Goal: Contribute content: Contribute content

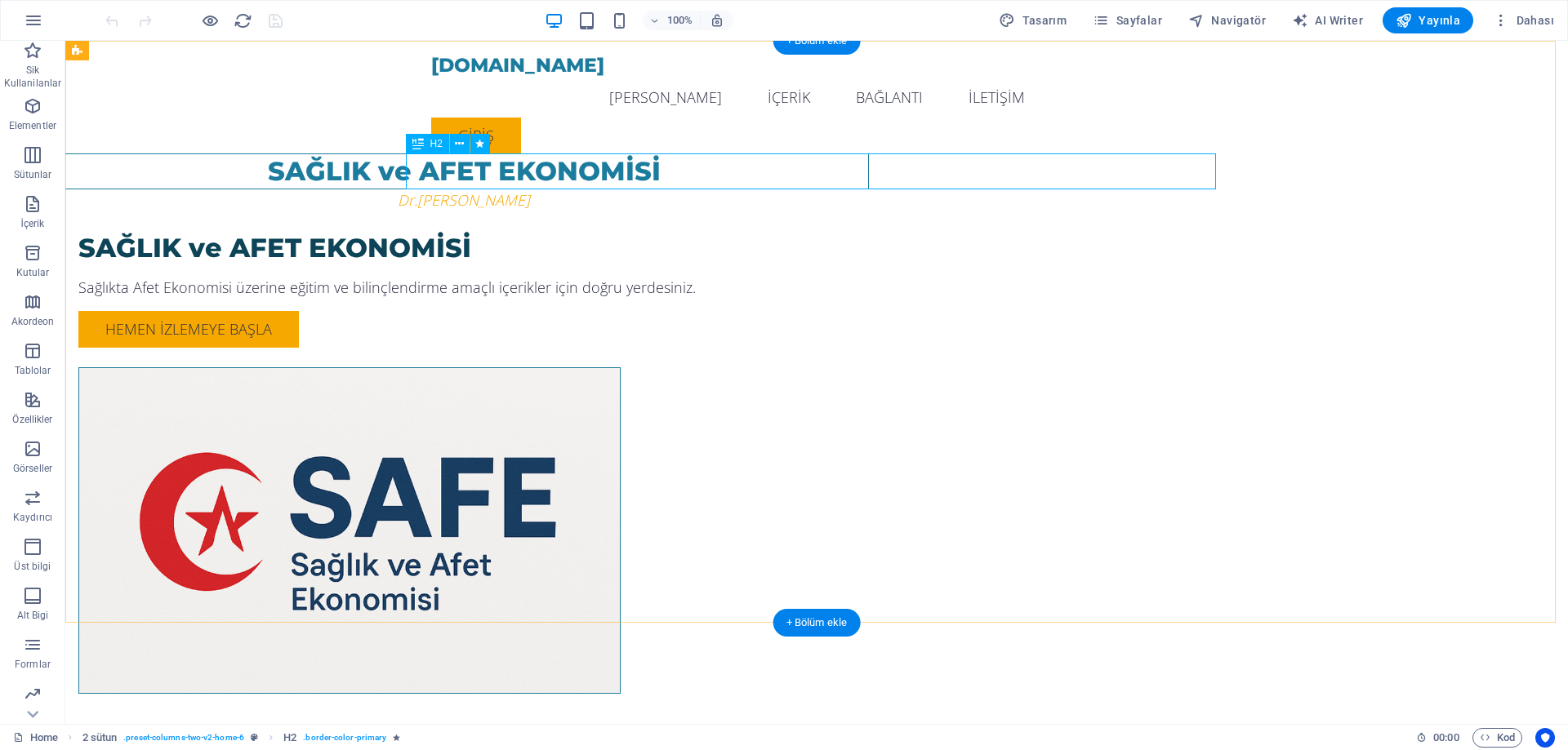
click at [869, 167] on div "SAĞLIK ve AFET EKONOMİSİ" at bounding box center [463, 171] width 810 height 36
click at [778, 180] on div "SAĞLIK ve AFET EKONOMİSİ" at bounding box center [463, 171] width 810 height 36
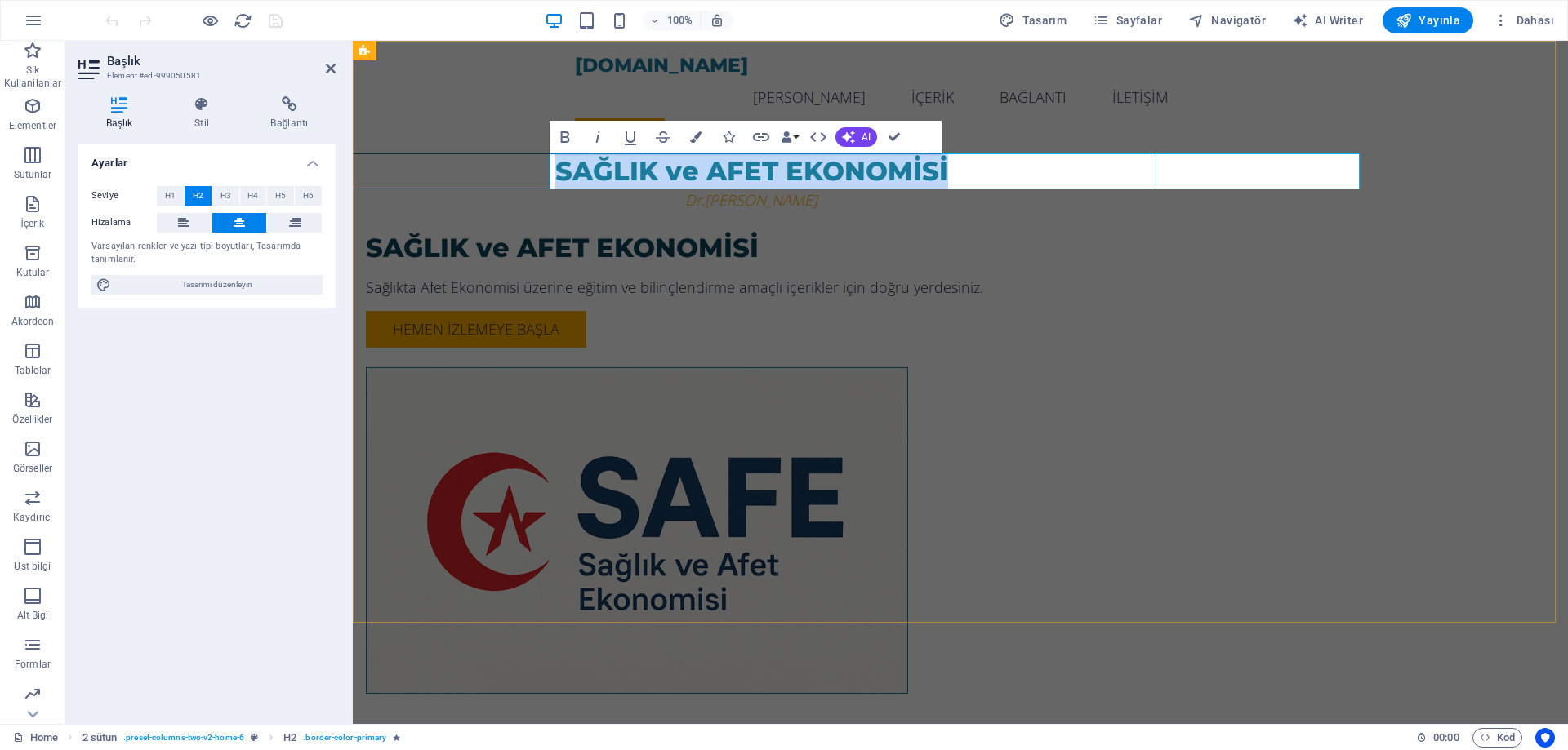
click at [887, 180] on h2 "SAĞLIK ve AFET EKONOMİSİ" at bounding box center [750, 171] width 808 height 34
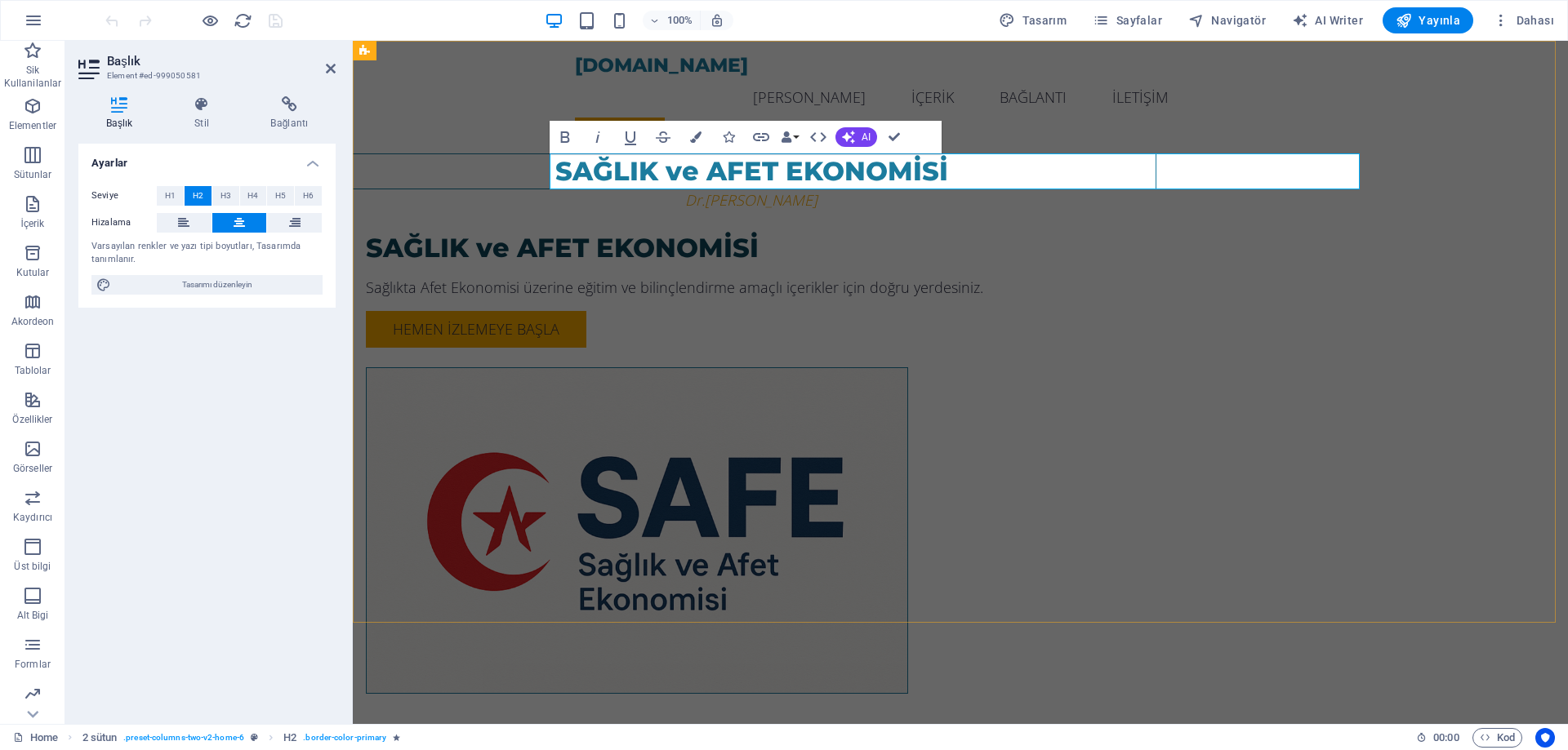
click at [898, 175] on h2 "SAĞLIK ve AFET EKONOMİSİ" at bounding box center [750, 171] width 808 height 34
click at [1155, 175] on h2 "SAĞLIKTA AFET EKONOMİSİ" at bounding box center [750, 171] width 808 height 34
click at [1479, 290] on div "SAĞLIKTA AFET EKONOMİSİ AKADEMİSİ Dr.[PERSON_NAME] SAĞLIK ve AFET EKONOMİSİ Sağ…" at bounding box center [960, 400] width 1215 height 719
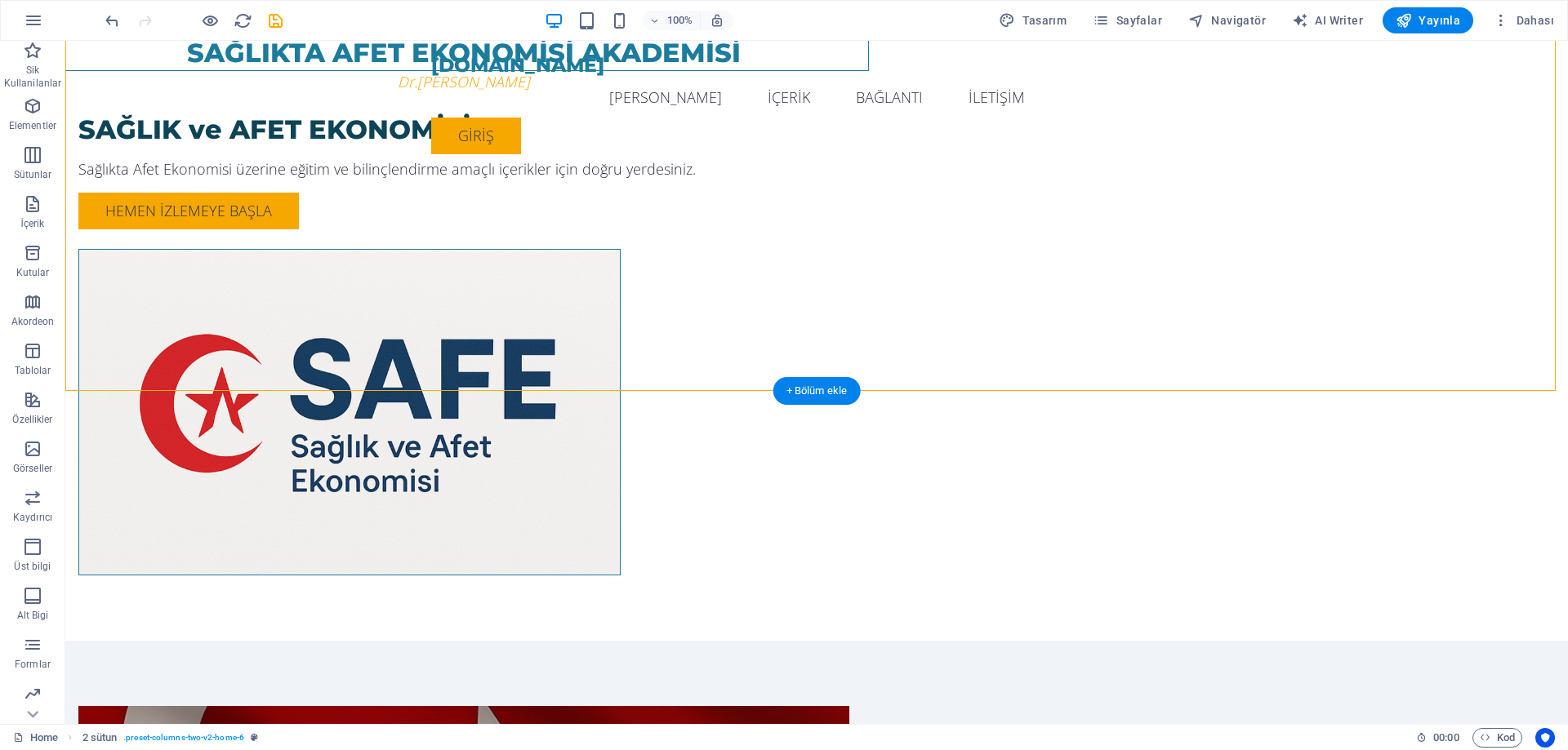
scroll to position [326, 0]
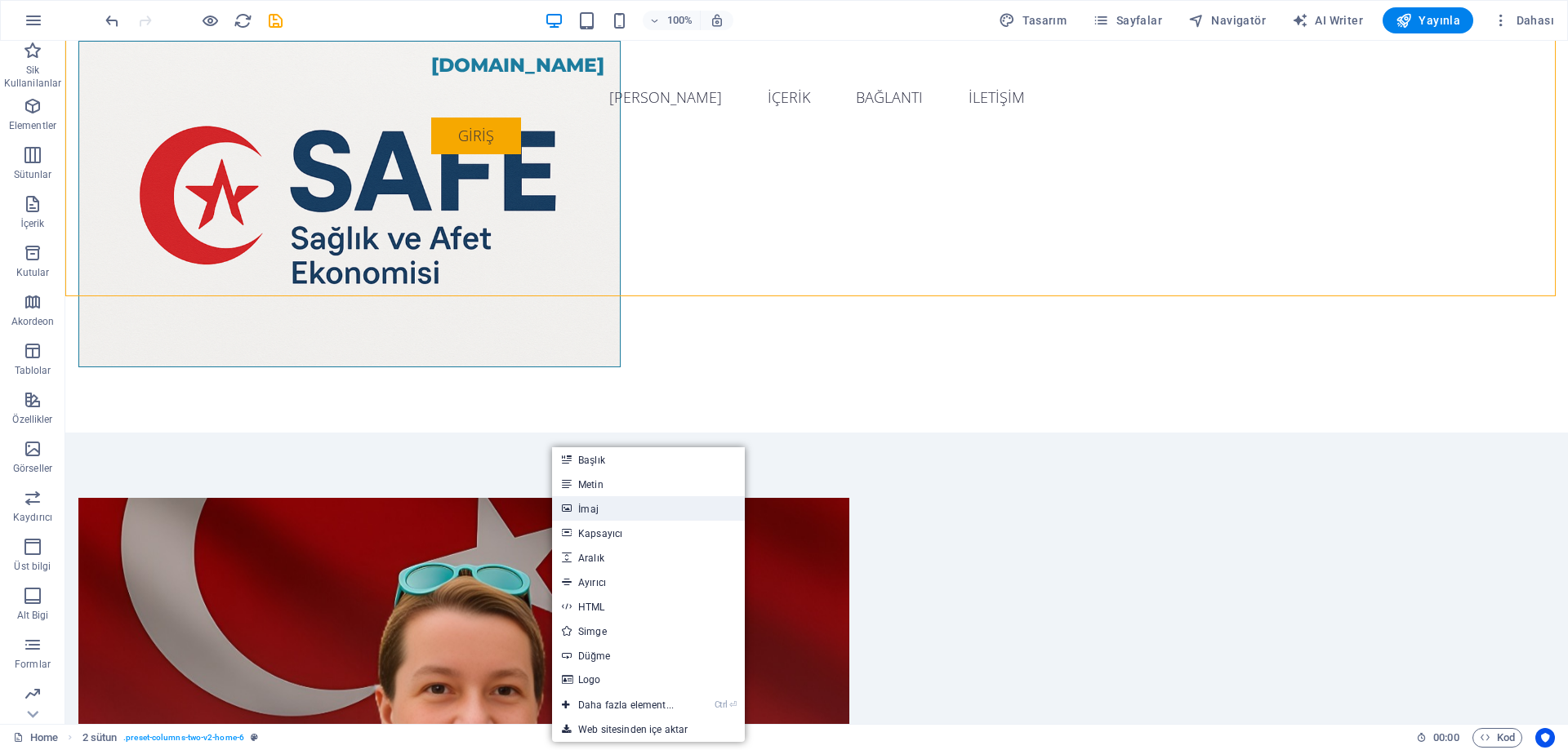
click at [605, 505] on link "İmaj" at bounding box center [648, 508] width 192 height 25
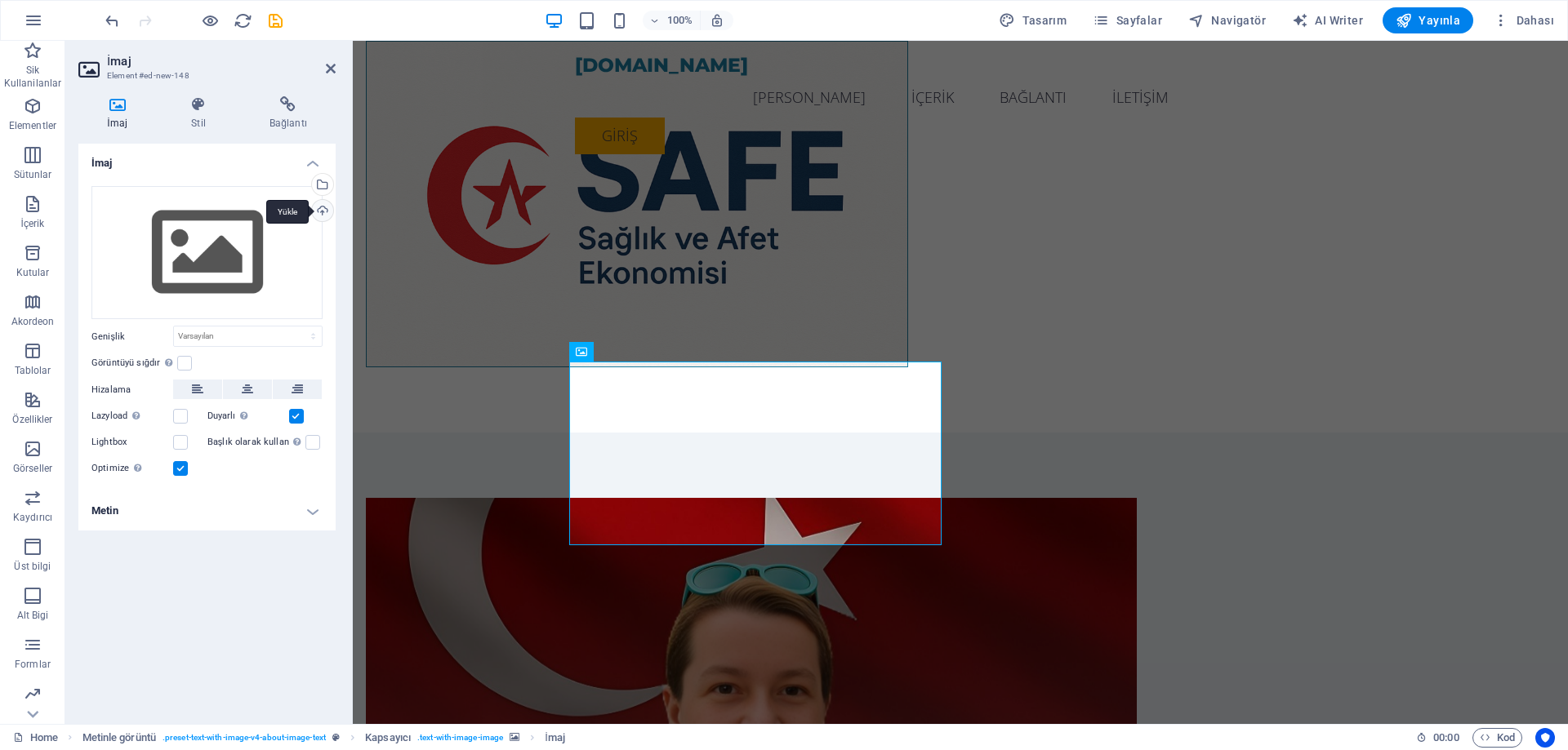
click at [323, 215] on div "Yükle" at bounding box center [320, 212] width 25 height 25
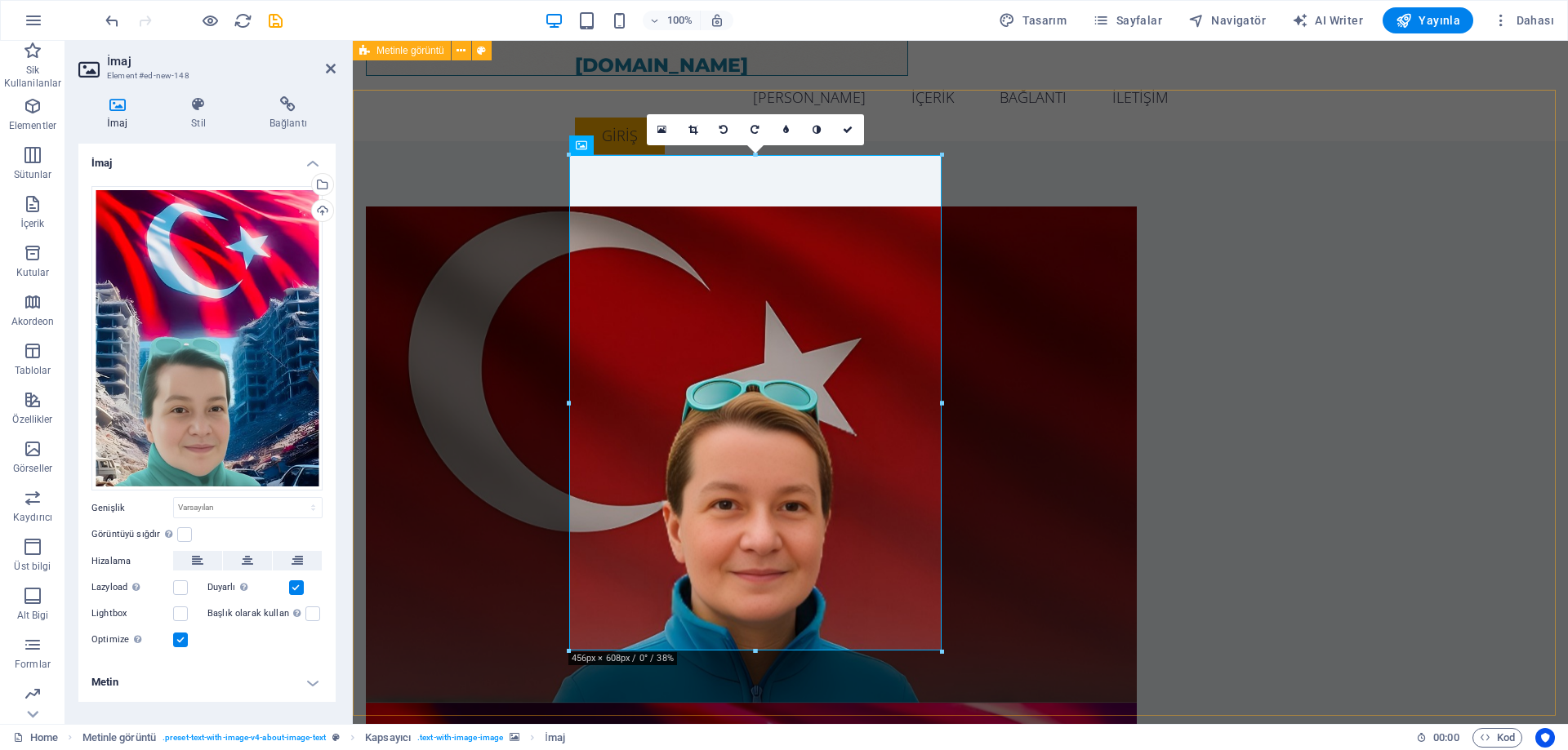
scroll to position [490, 0]
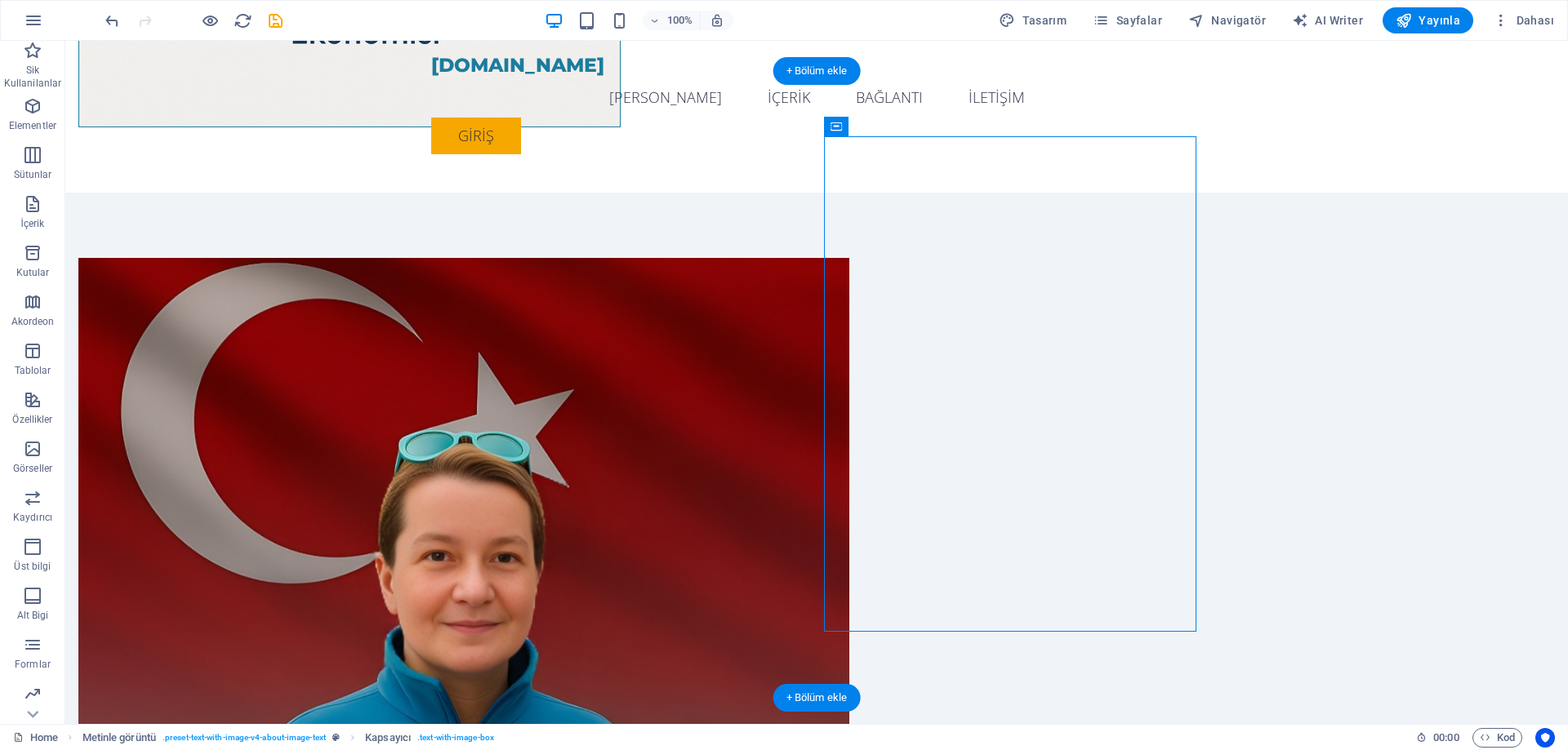
scroll to position [615, 0]
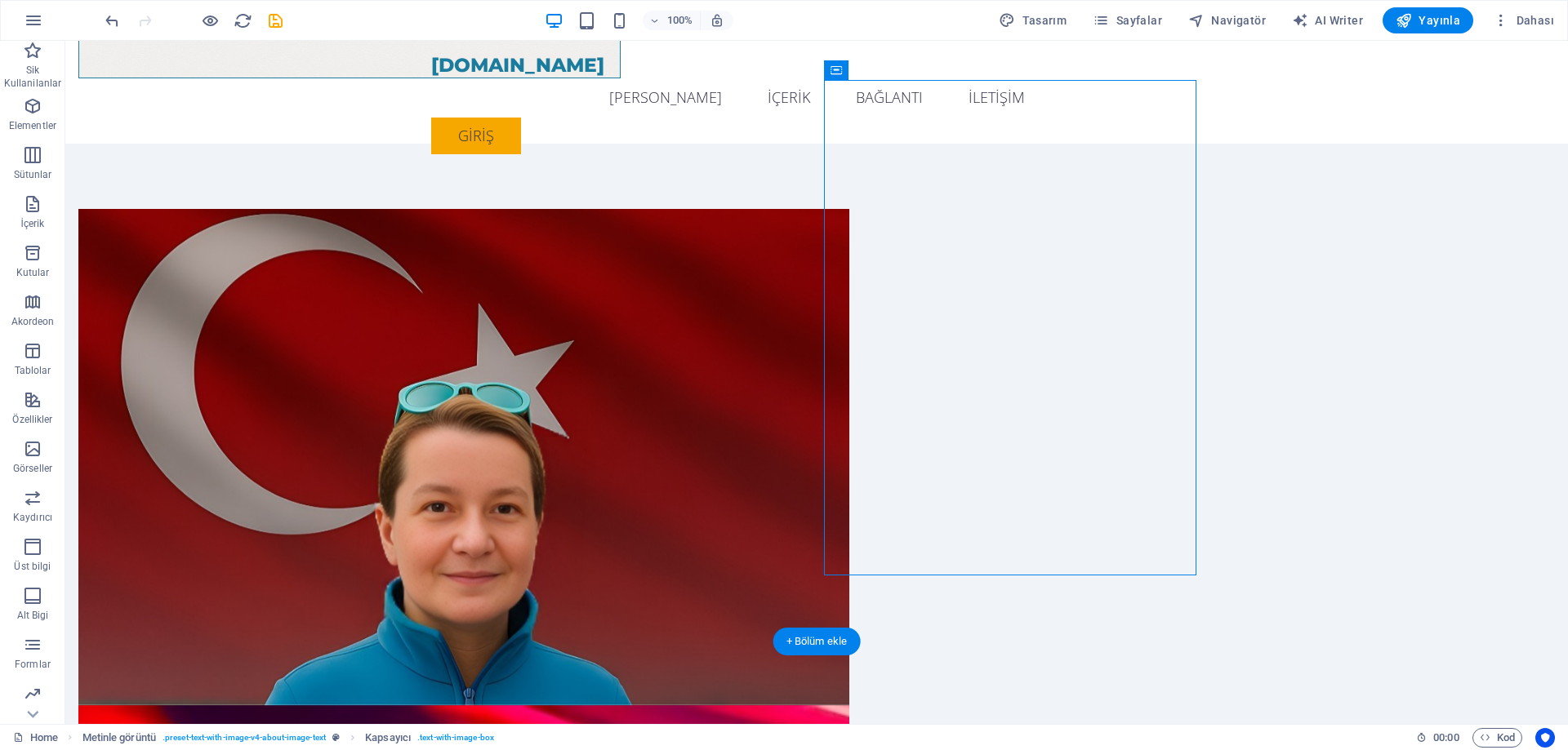
drag, startPoint x: 901, startPoint y: 148, endPoint x: 841, endPoint y: 134, distance: 61.6
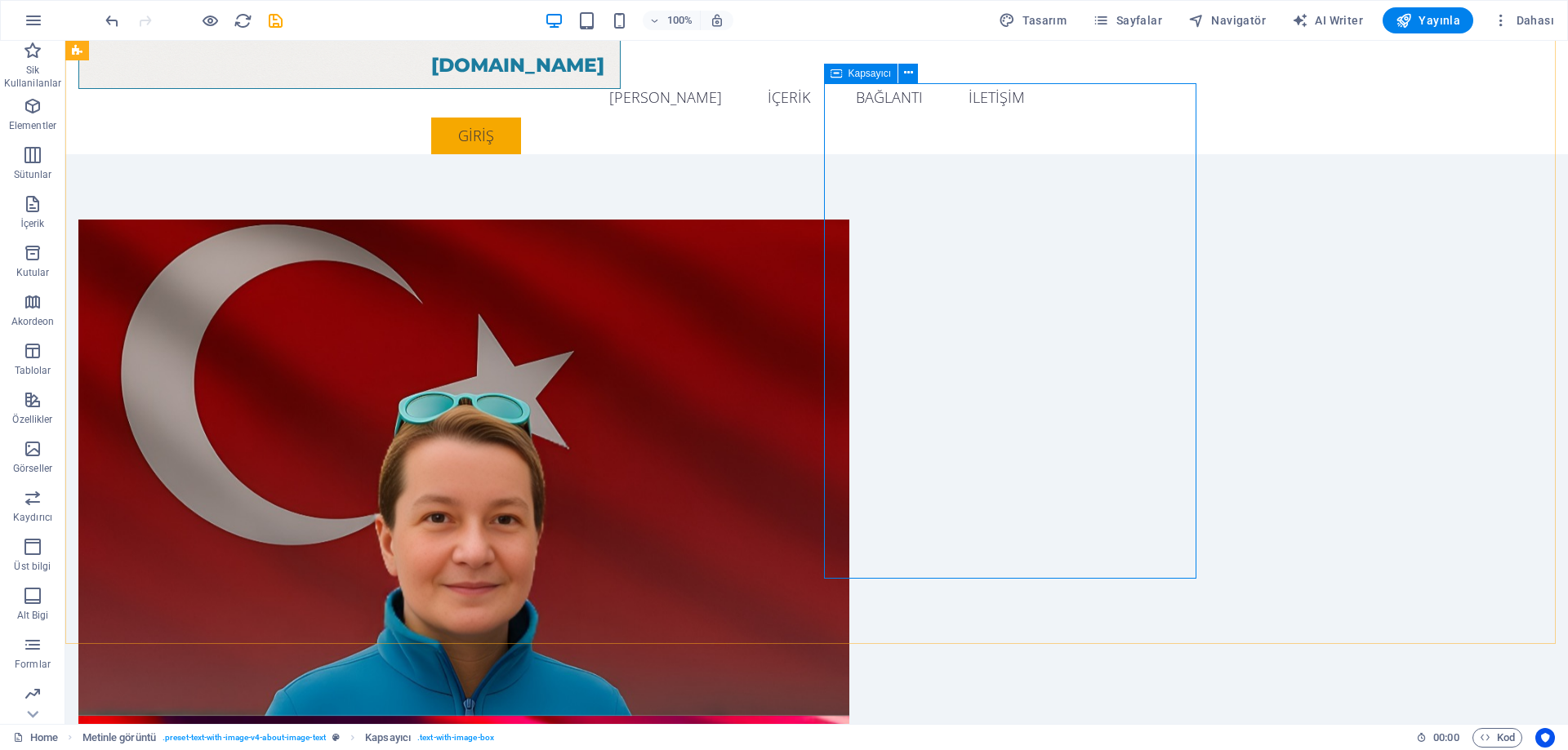
click at [834, 72] on icon at bounding box center [836, 73] width 11 height 20
click at [546, 77] on nav "[PERSON_NAME] İÇERİK BAĞLANTI İLETİŞİM" at bounding box center [816, 97] width 771 height 41
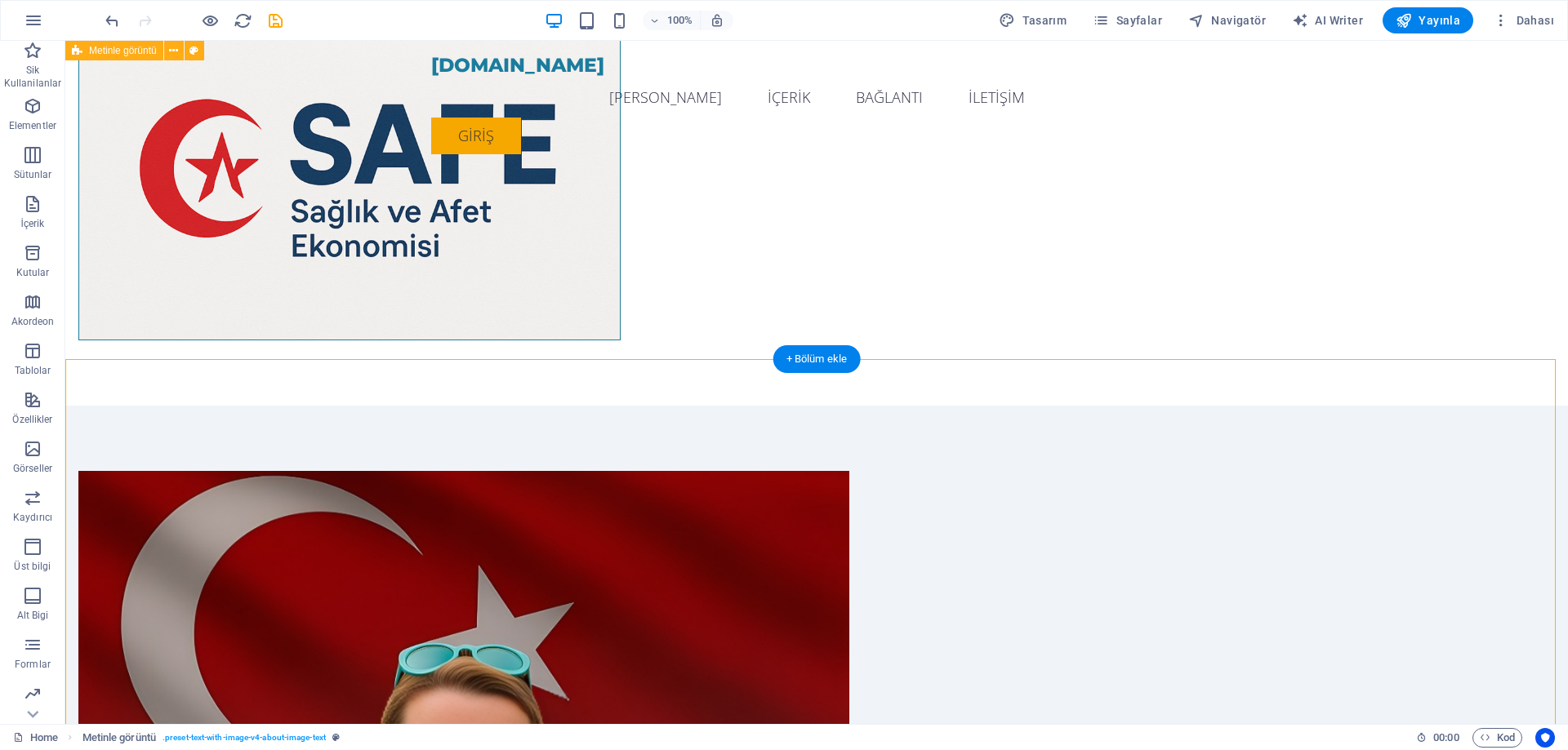
scroll to position [197, 0]
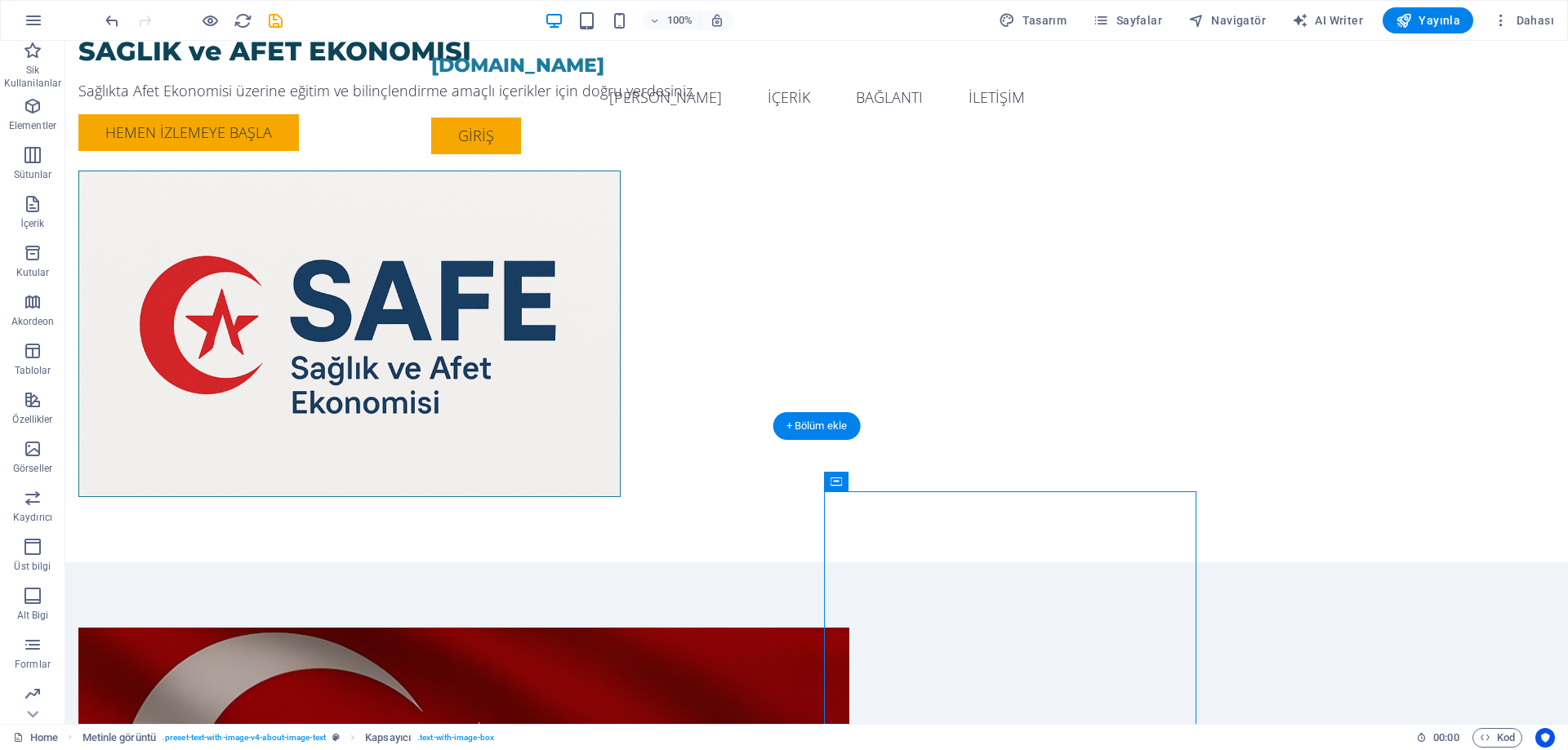
drag, startPoint x: 1008, startPoint y: 495, endPoint x: 1069, endPoint y: 574, distance: 99.8
click at [905, 478] on icon at bounding box center [908, 481] width 9 height 17
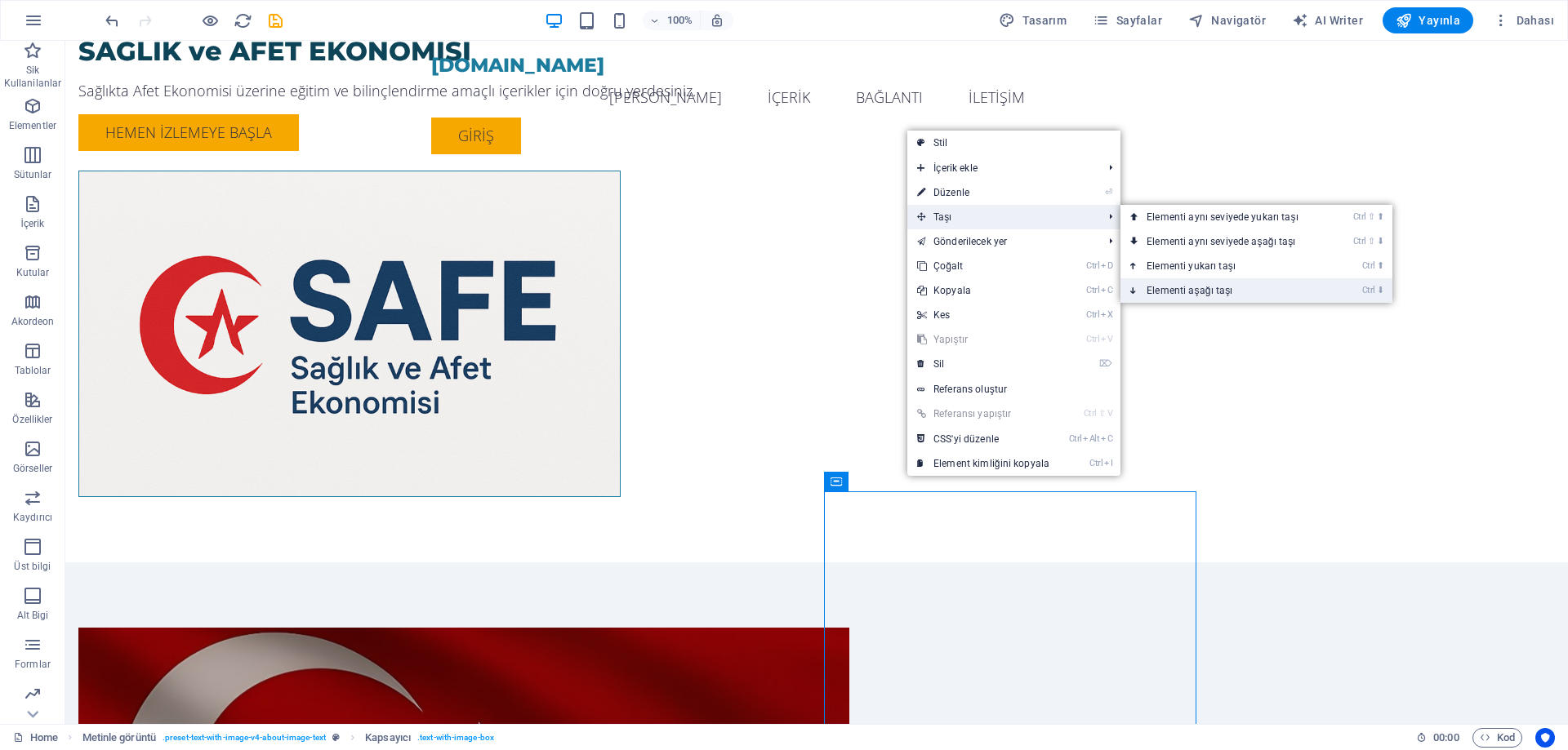
click at [1243, 289] on link "Ctrl ⬇ Elementi aşağı taşı" at bounding box center [1225, 290] width 210 height 25
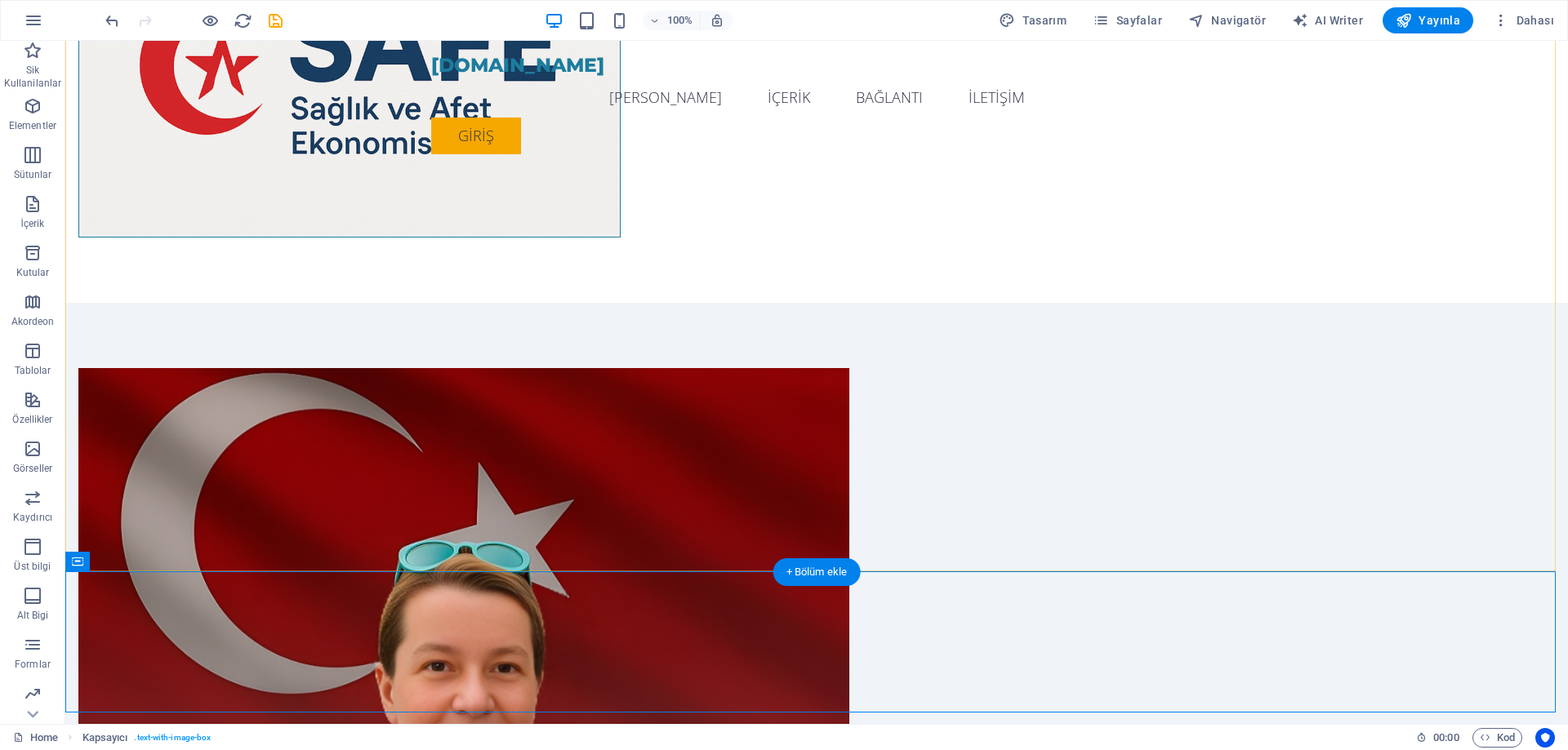
scroll to position [937, 0]
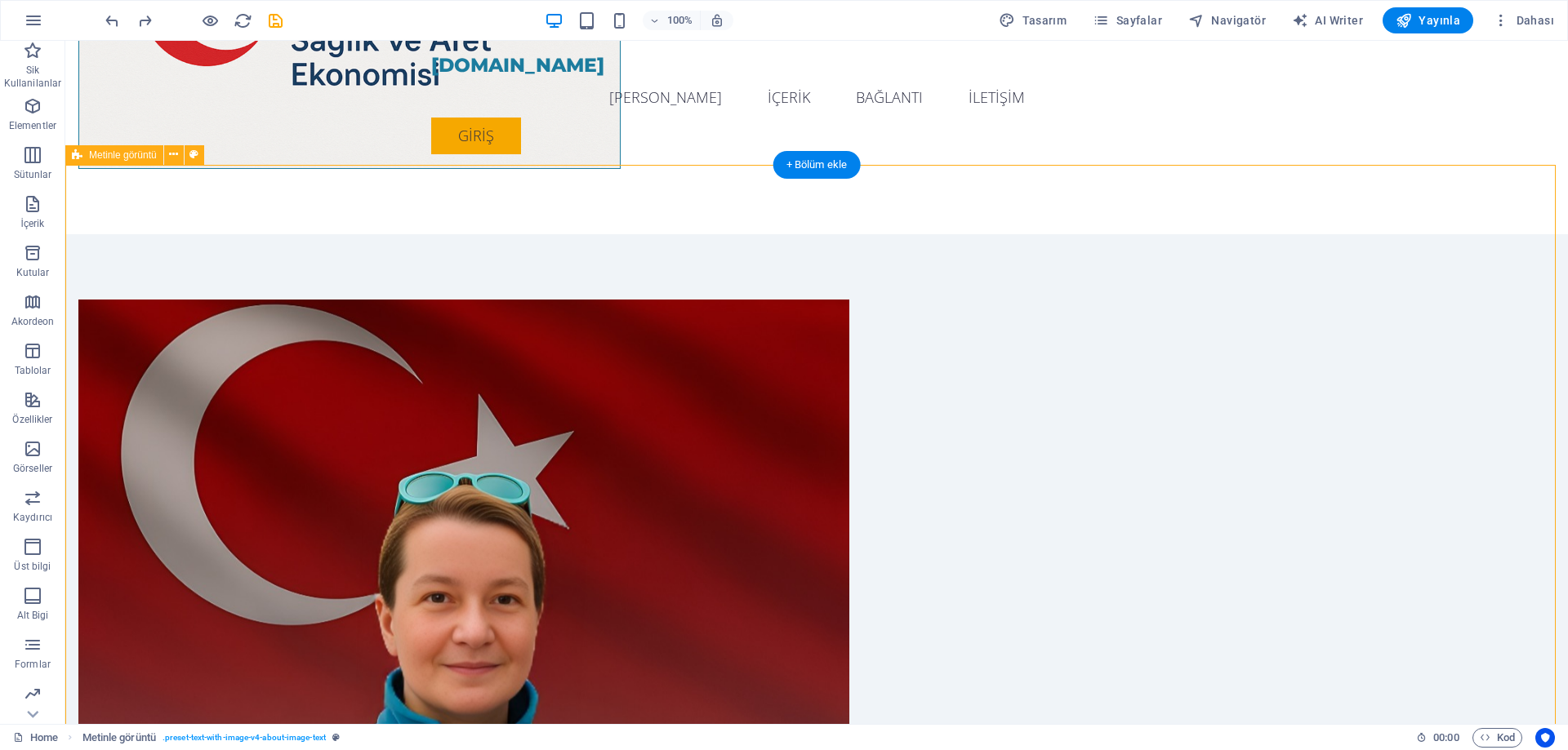
scroll to position [610, 0]
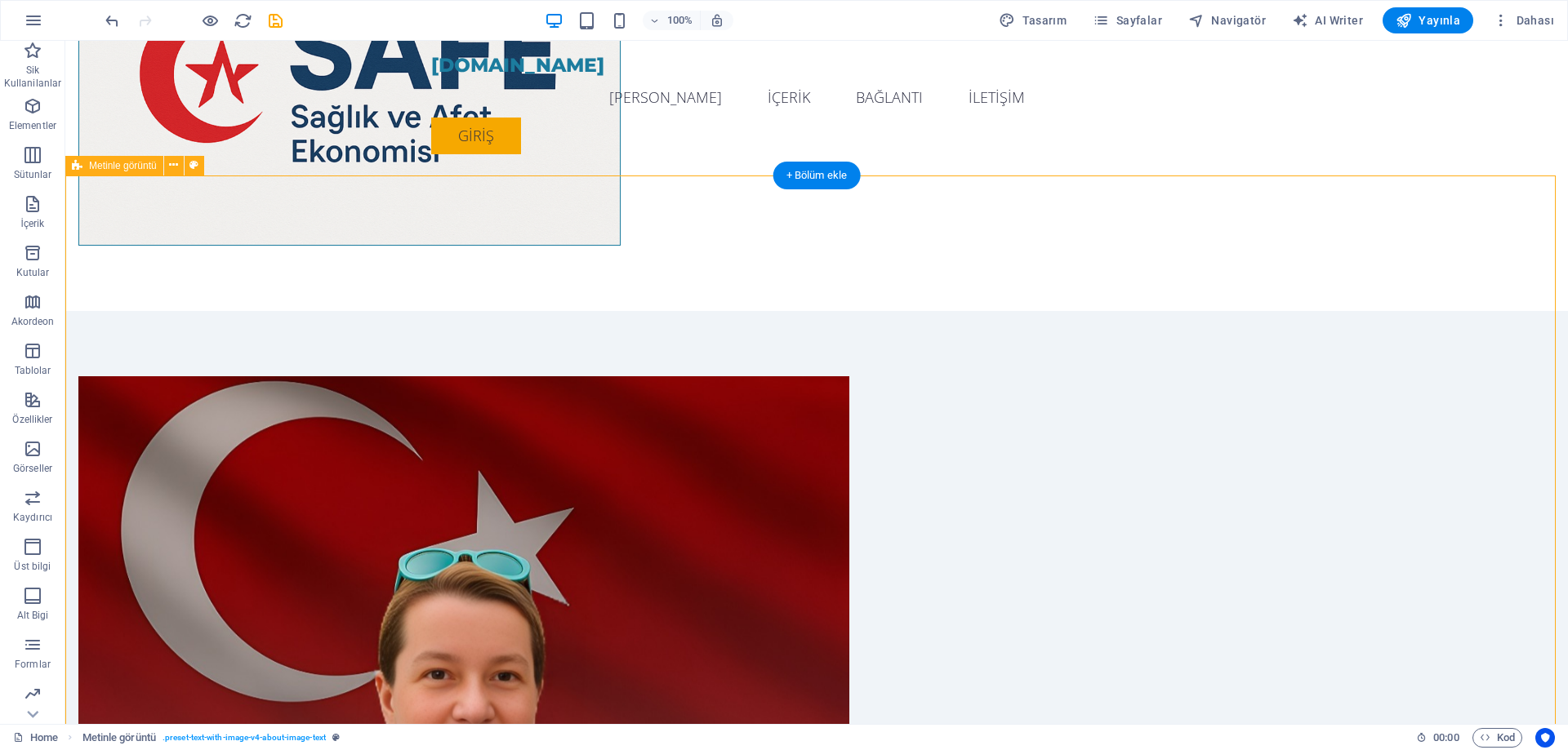
scroll to position [447, 0]
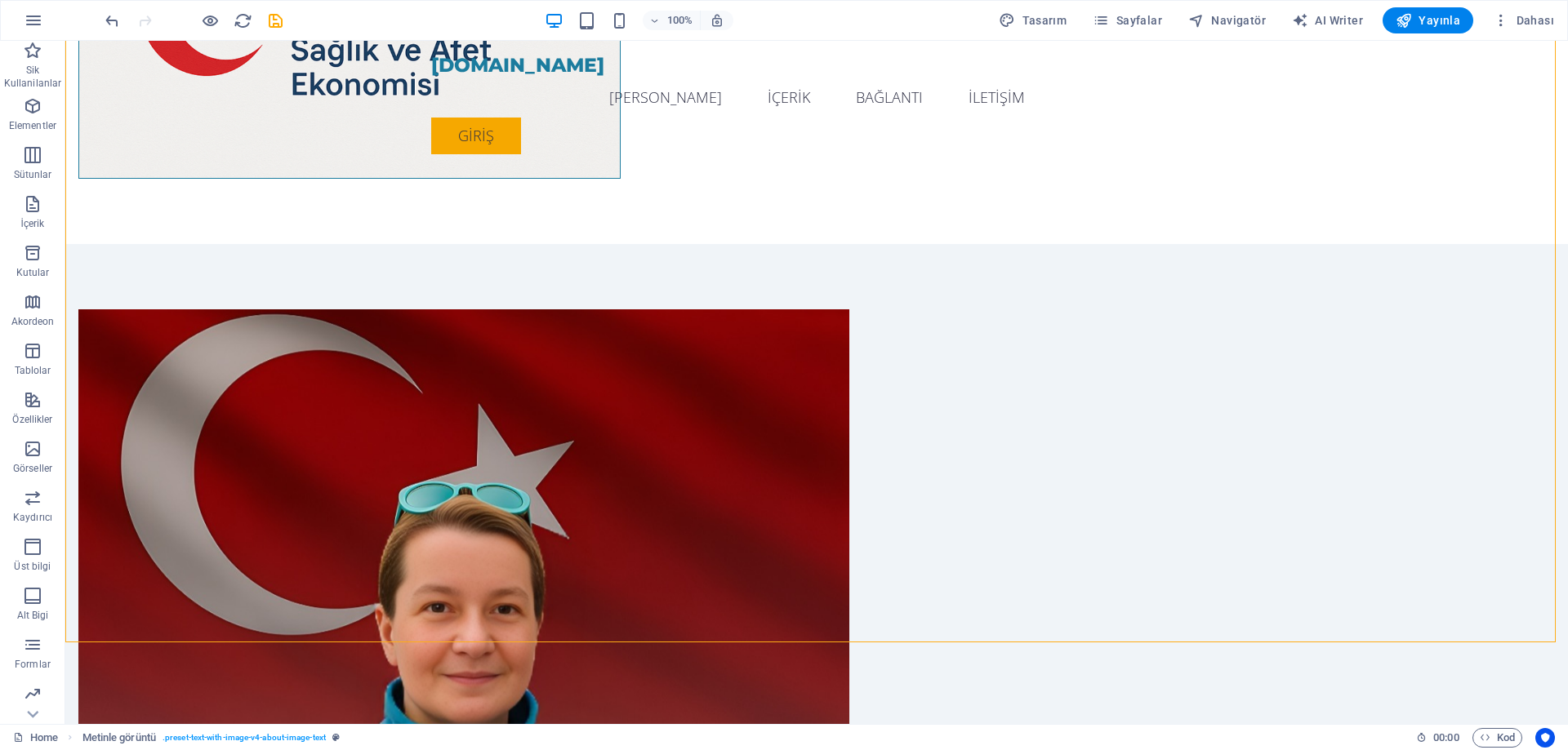
scroll to position [610, 0]
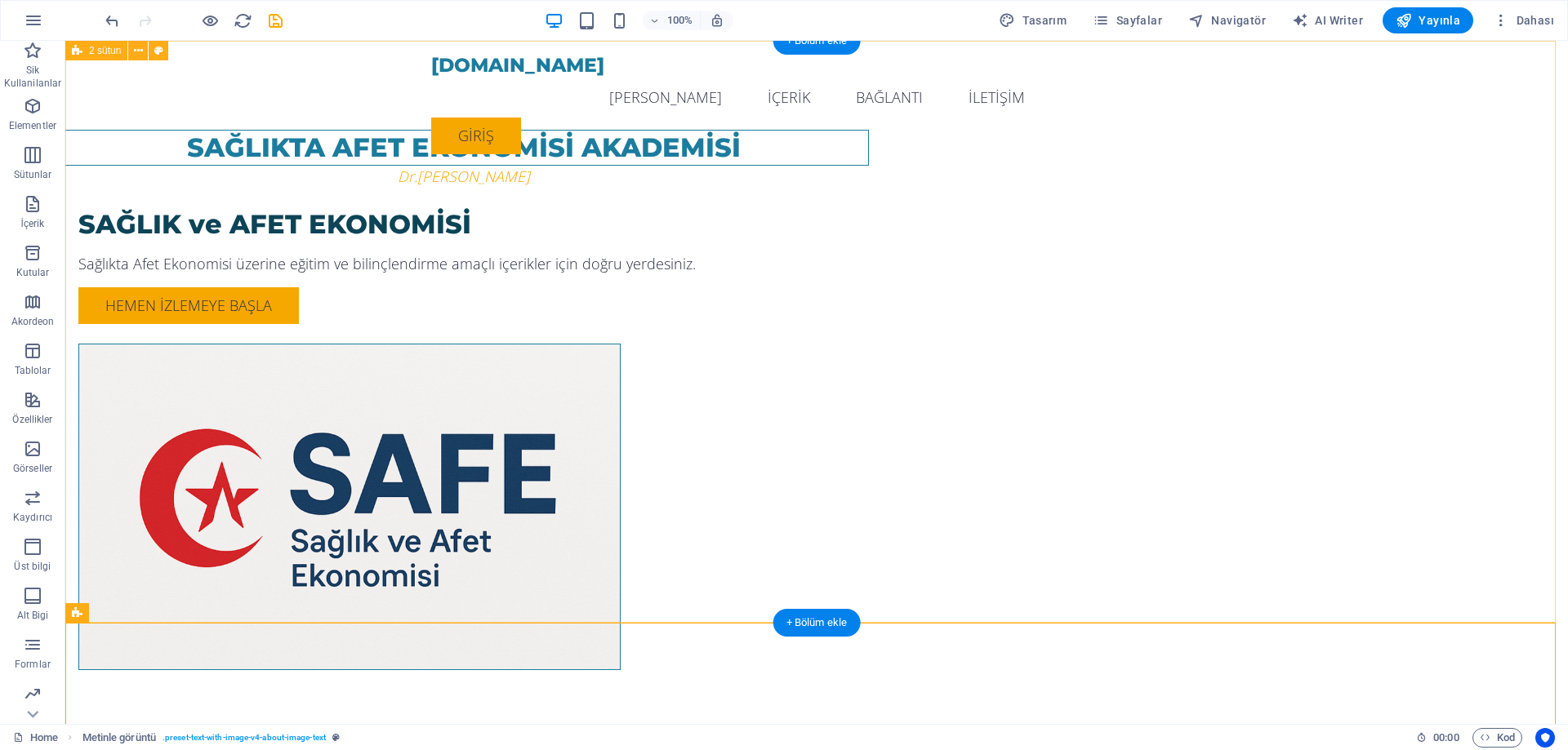
scroll to position [0, 0]
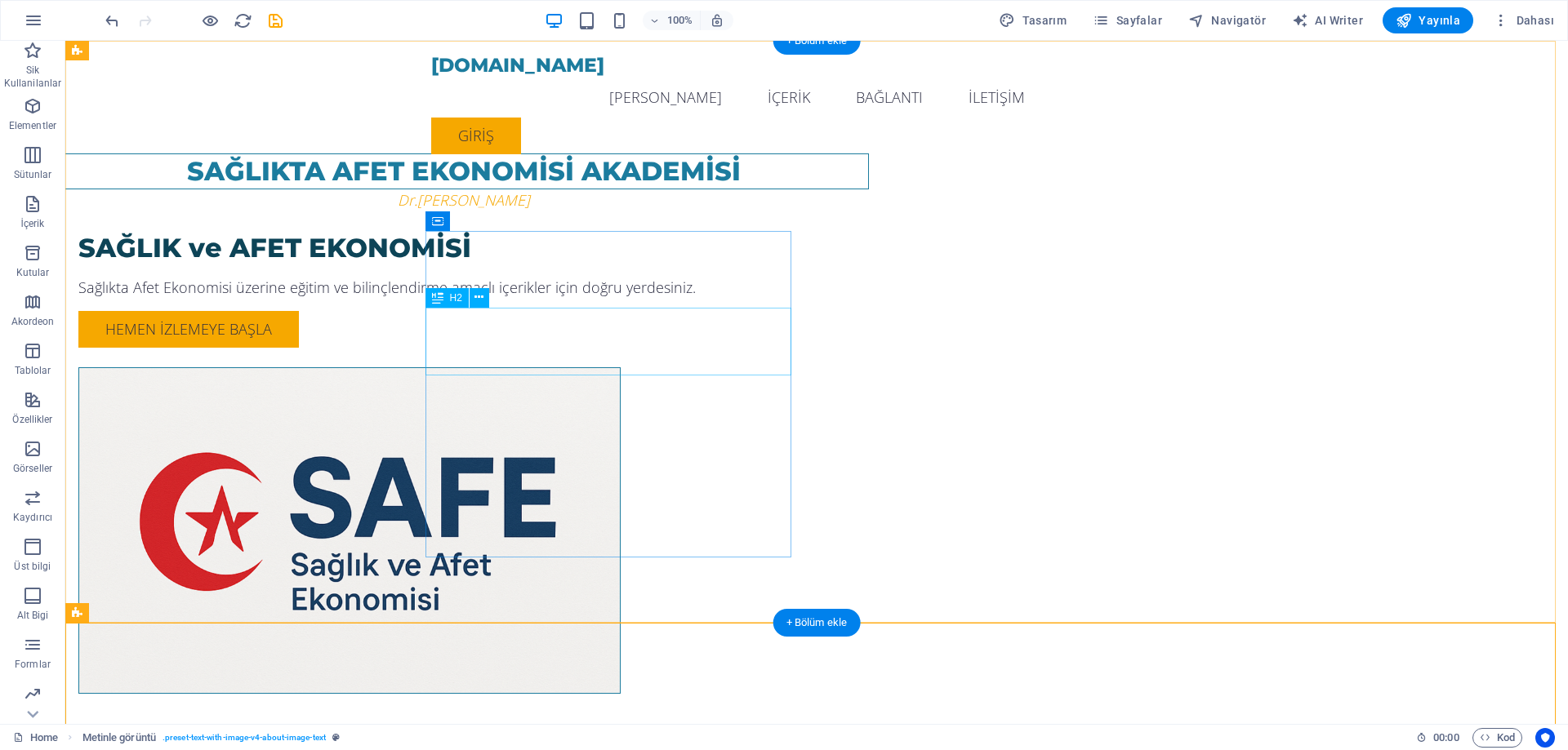
click at [560, 266] on div "SAĞLIK ve AFET EKONOMİSİ" at bounding box center [463, 248] width 771 height 34
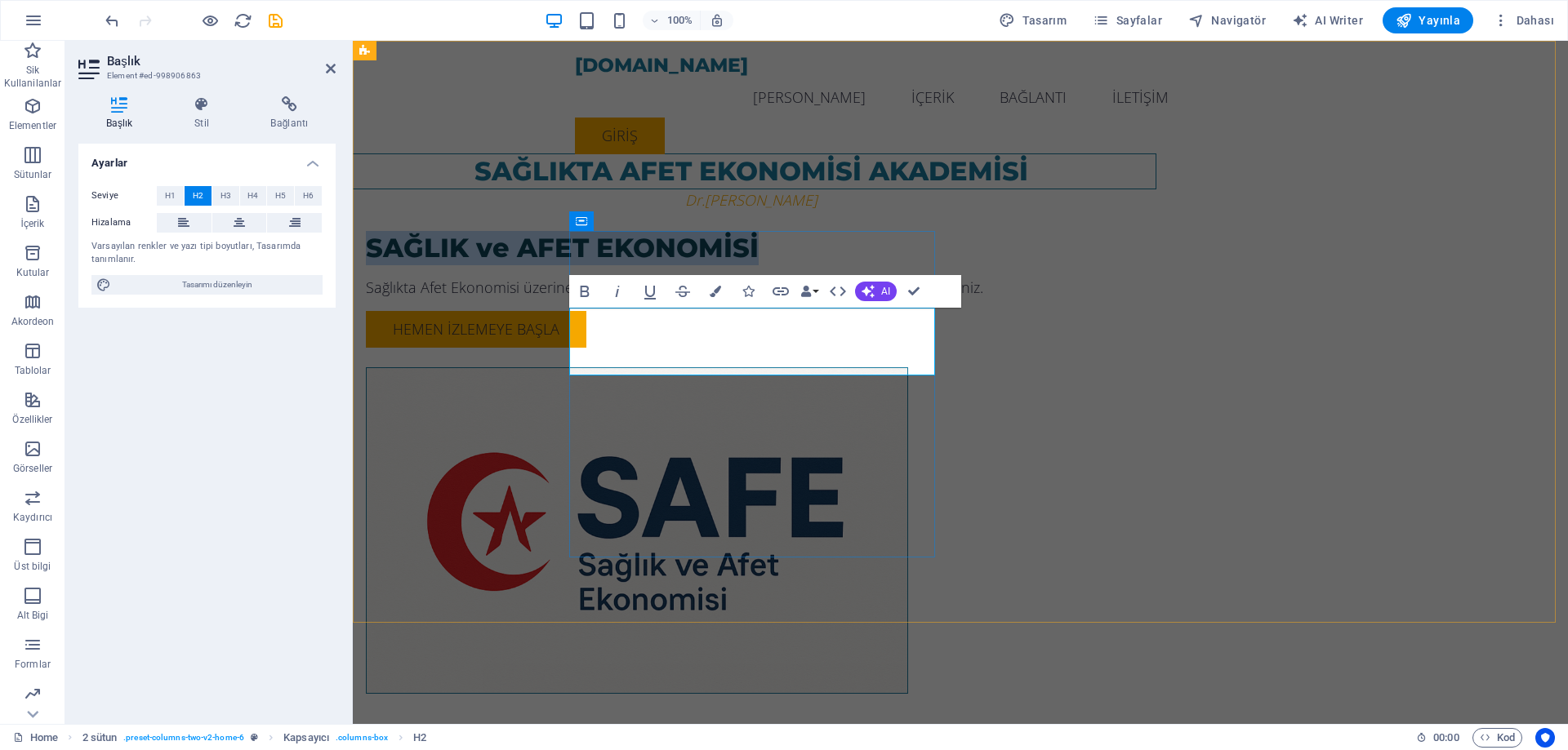
click at [711, 264] on span "SAĞLIK ve AFET EKONOMİSİ" at bounding box center [561, 247] width 393 height 31
click at [1392, 319] on div "SAĞLIKTA AFET EKONOMİSİ AKADEMİSİ Dr.[PERSON_NAME] SAĞLIKTA AFET EKONOMİSİ Sağl…" at bounding box center [960, 400] width 1215 height 719
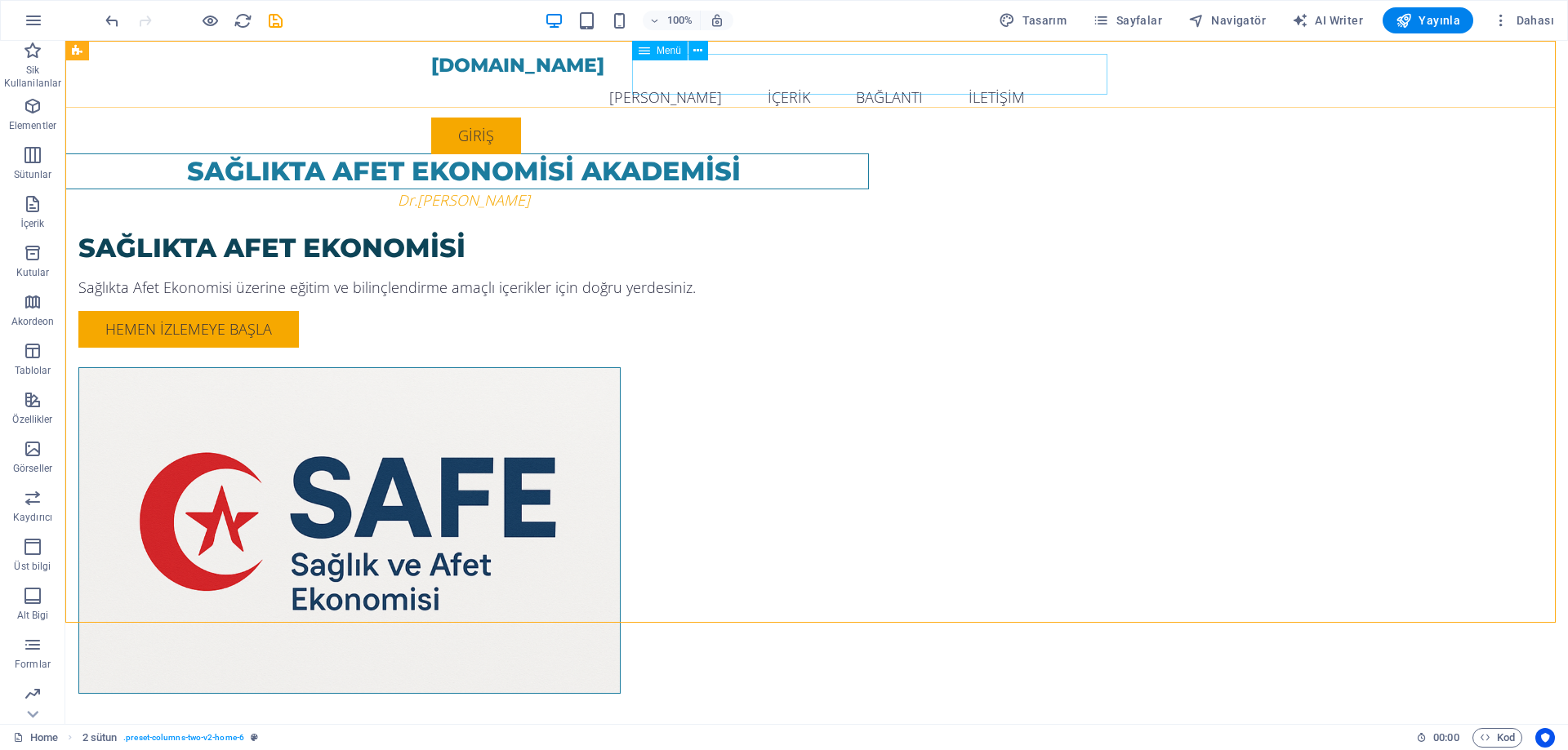
click at [811, 88] on nav "[PERSON_NAME] İÇERİK BAĞLANTI İLETİŞİM" at bounding box center [816, 97] width 771 height 41
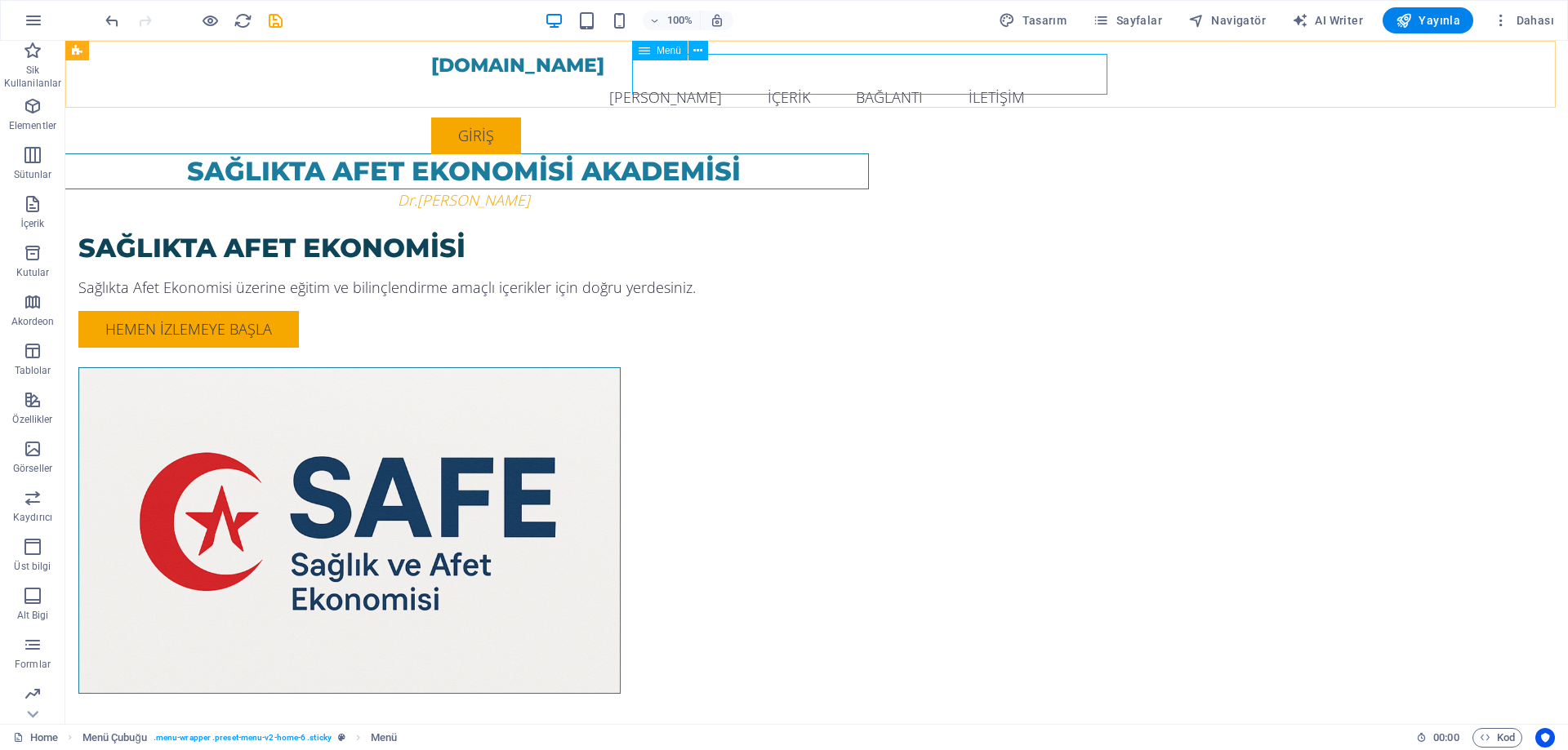
click at [1047, 77] on nav "[PERSON_NAME] İÇERİK BAĞLANTI İLETİŞİM" at bounding box center [816, 97] width 771 height 41
select select
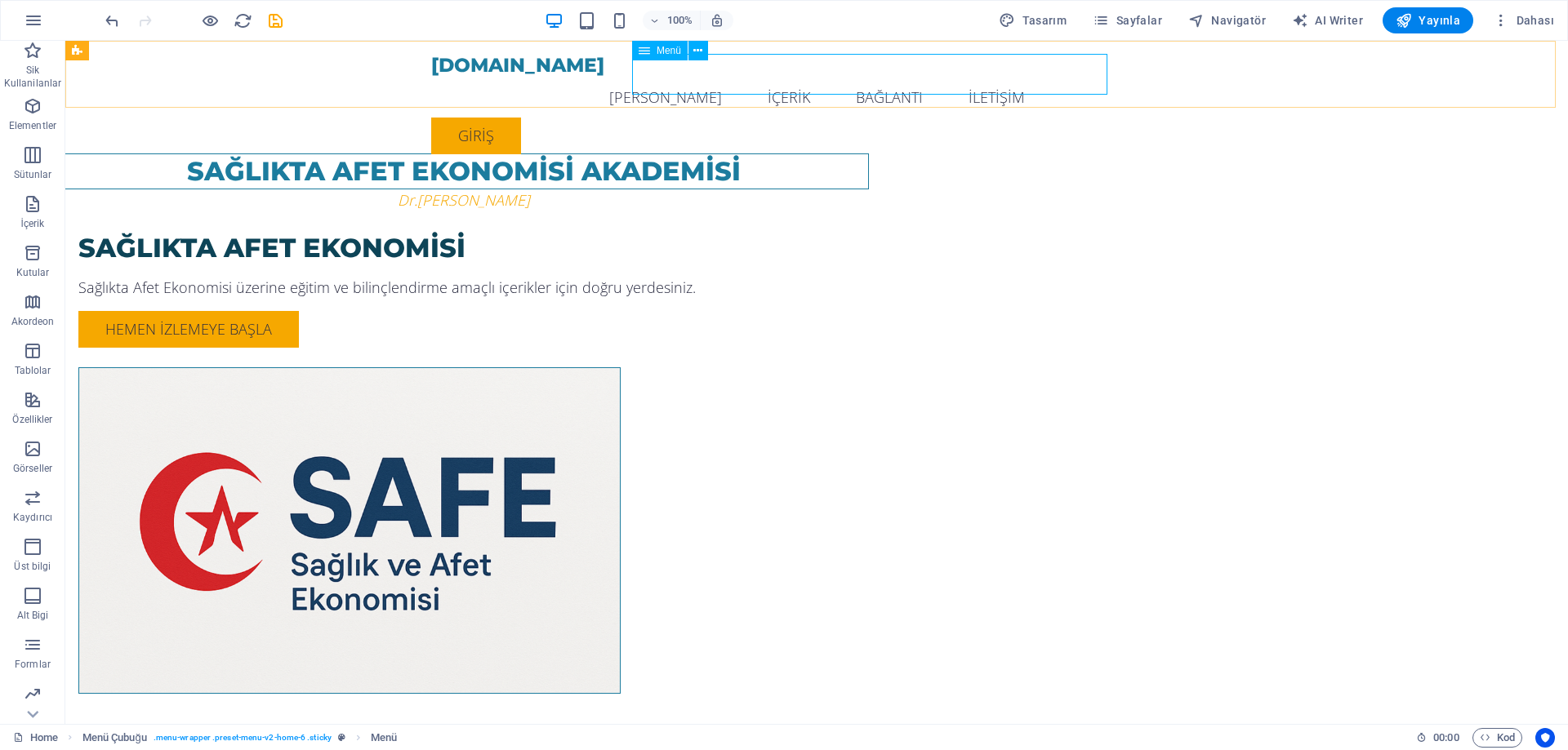
select select
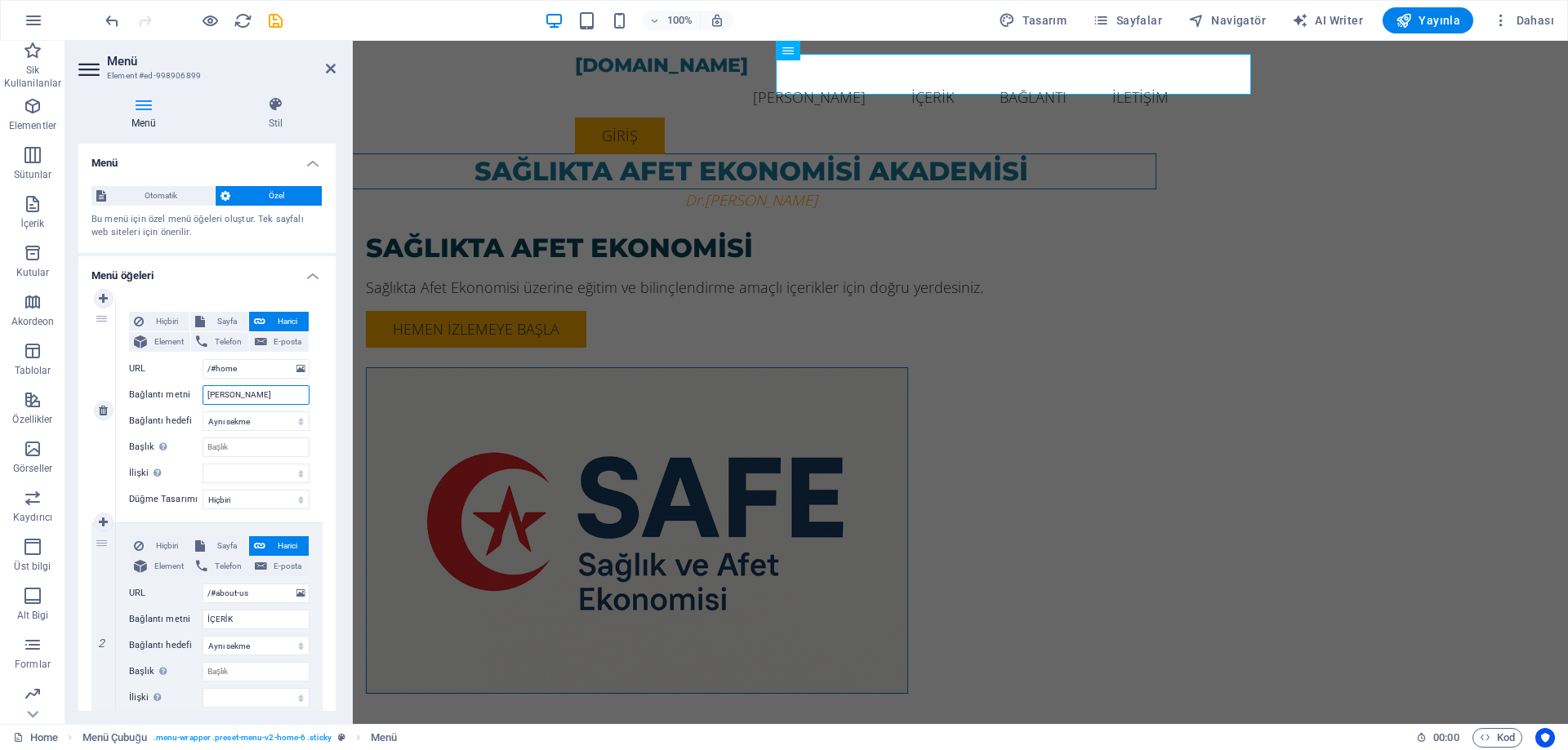
click at [265, 392] on input "[PERSON_NAME]" at bounding box center [256, 394] width 107 height 20
drag, startPoint x: 267, startPoint y: 392, endPoint x: 158, endPoint y: 392, distance: 109.0
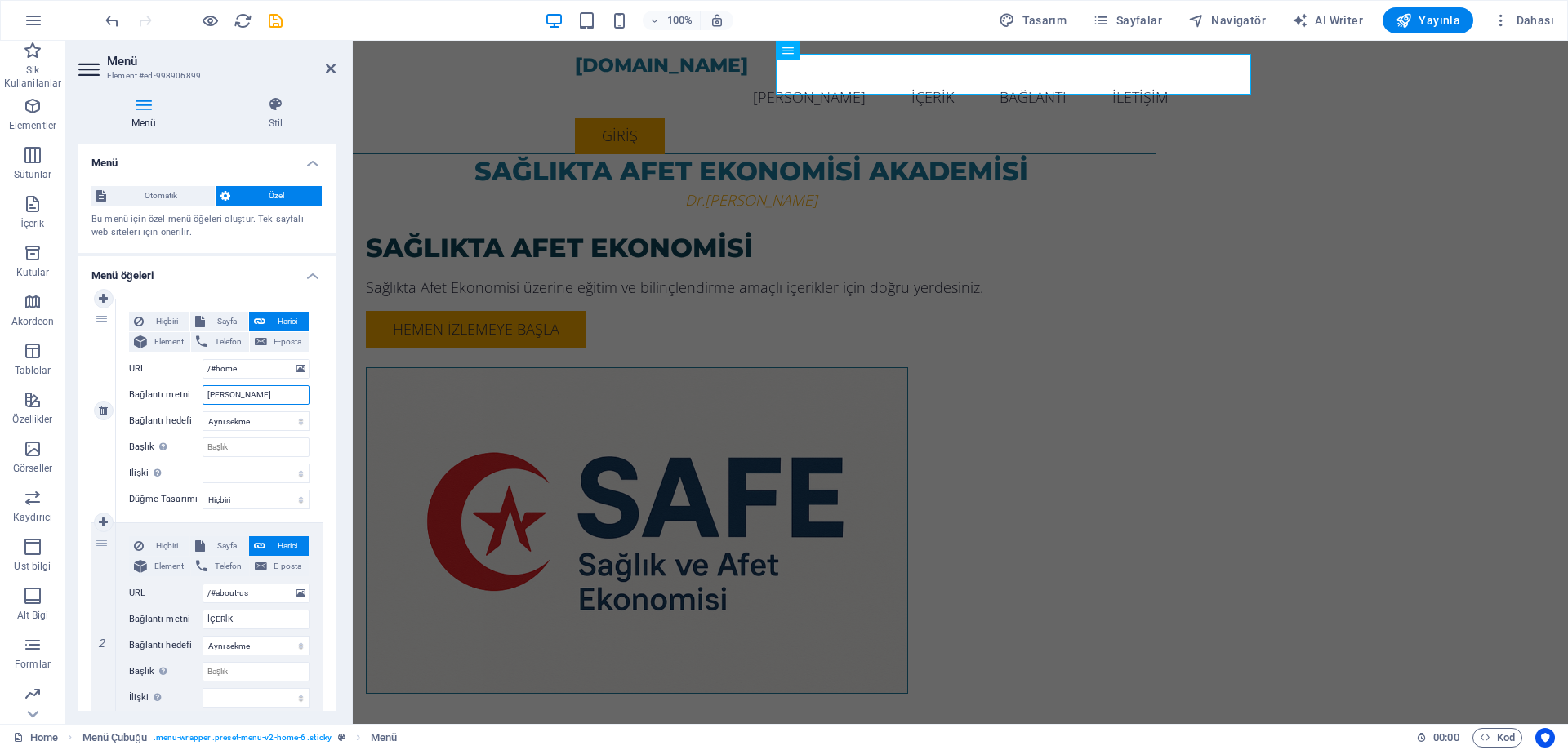
click at [158, 392] on div "Bağlantı metni [PERSON_NAME]" at bounding box center [219, 394] width 181 height 20
click at [266, 421] on select "Yeni sekme Aynı sekme Kaplama" at bounding box center [256, 421] width 107 height 20
click at [251, 499] on select "Hiçbiri Varsayılan Birincil İkincil" at bounding box center [256, 499] width 107 height 20
select select "primary"
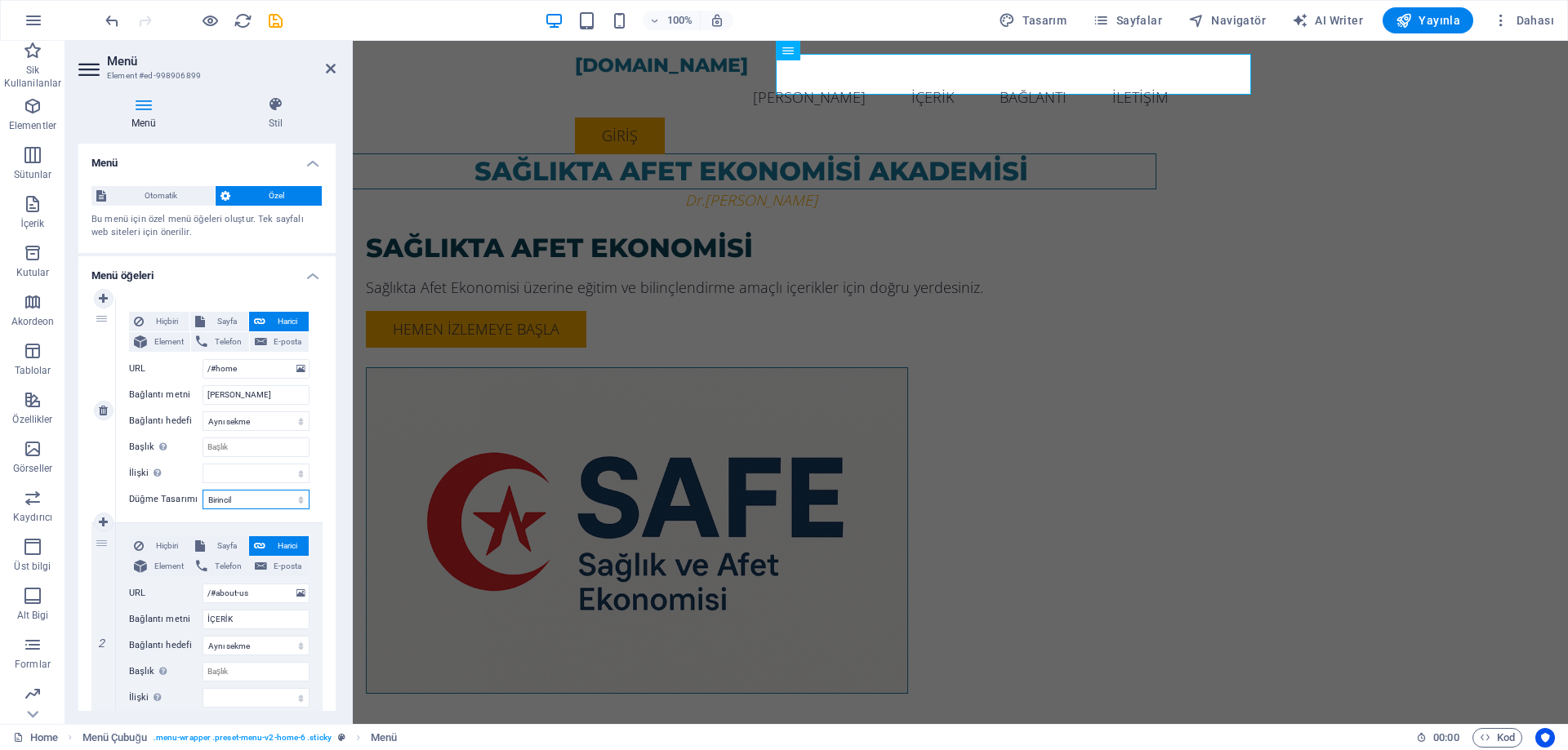
click at [203, 490] on select "Hiçbiri Varsayılan Birincil İkincil" at bounding box center [256, 499] width 107 height 20
select select
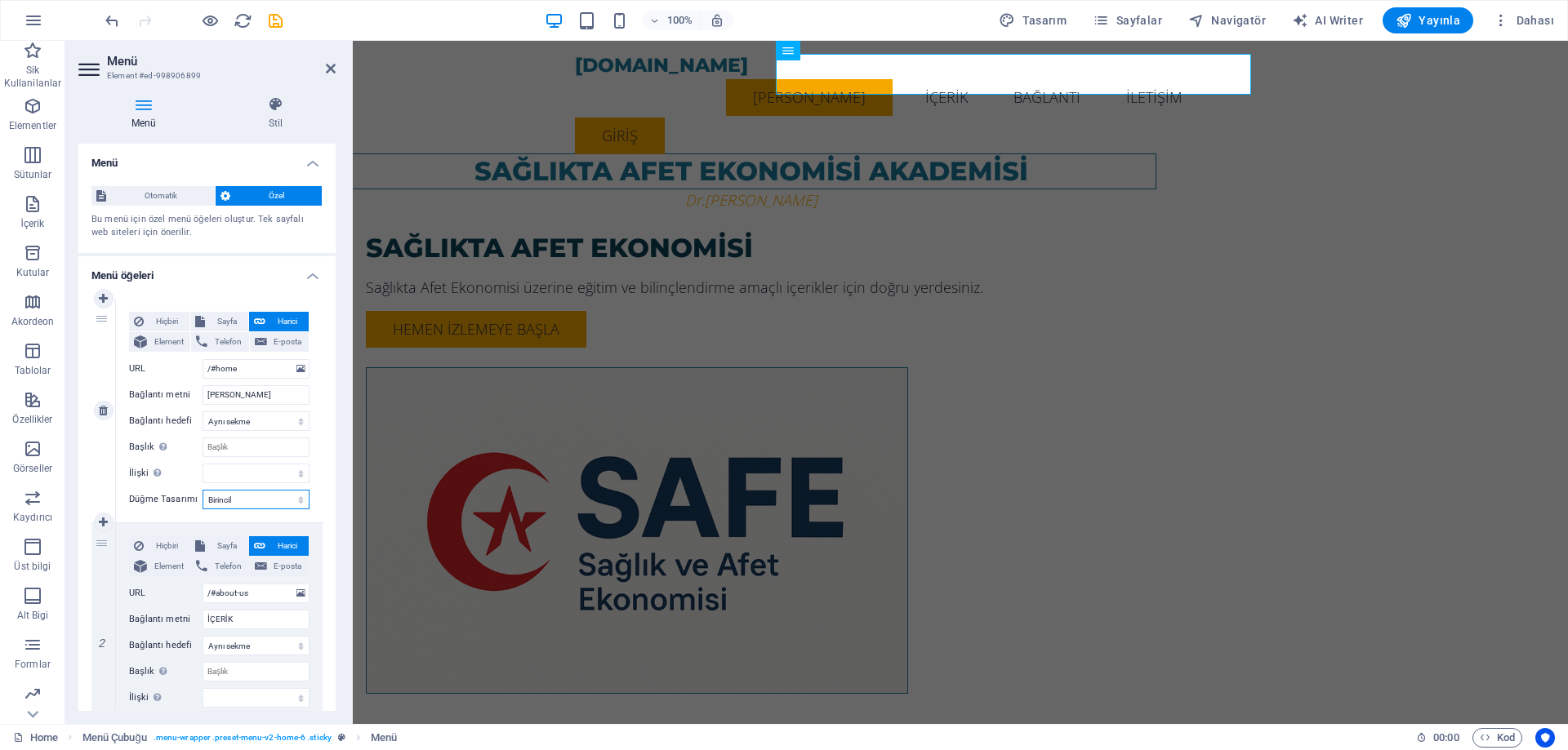
click at [263, 502] on select "Hiçbiri Varsayılan Birincil İkincil" at bounding box center [256, 499] width 107 height 20
select select "secondary"
click at [203, 490] on select "Hiçbiri Varsayılan Birincil İkincil" at bounding box center [256, 499] width 107 height 20
select select
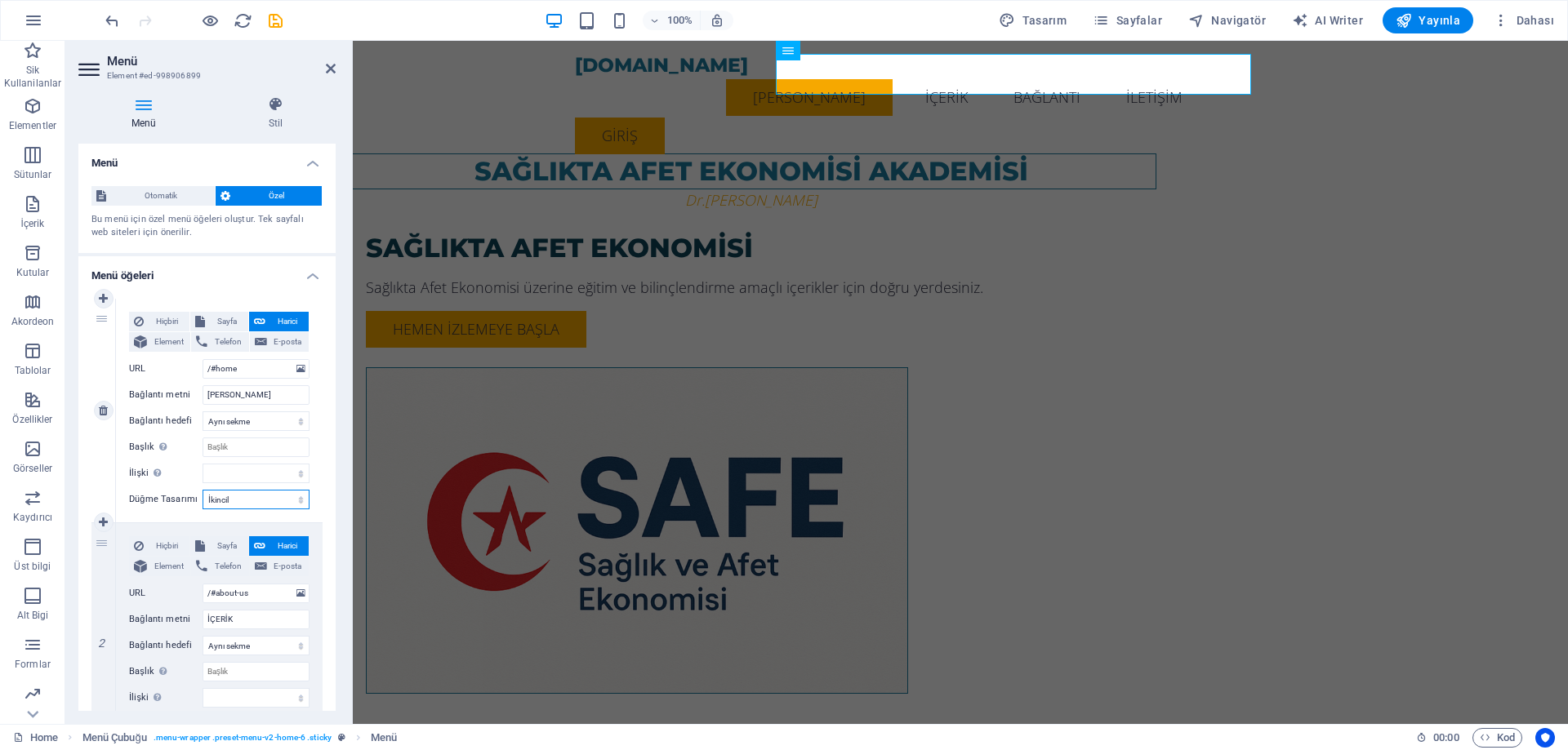
select select
click at [1496, 237] on div "SAĞLIKTA AFET EKONOMİSİ AKADEMİSİ Dr.[PERSON_NAME] SAĞLIKTA AFET EKONOMİSİ Sağl…" at bounding box center [960, 400] width 1215 height 719
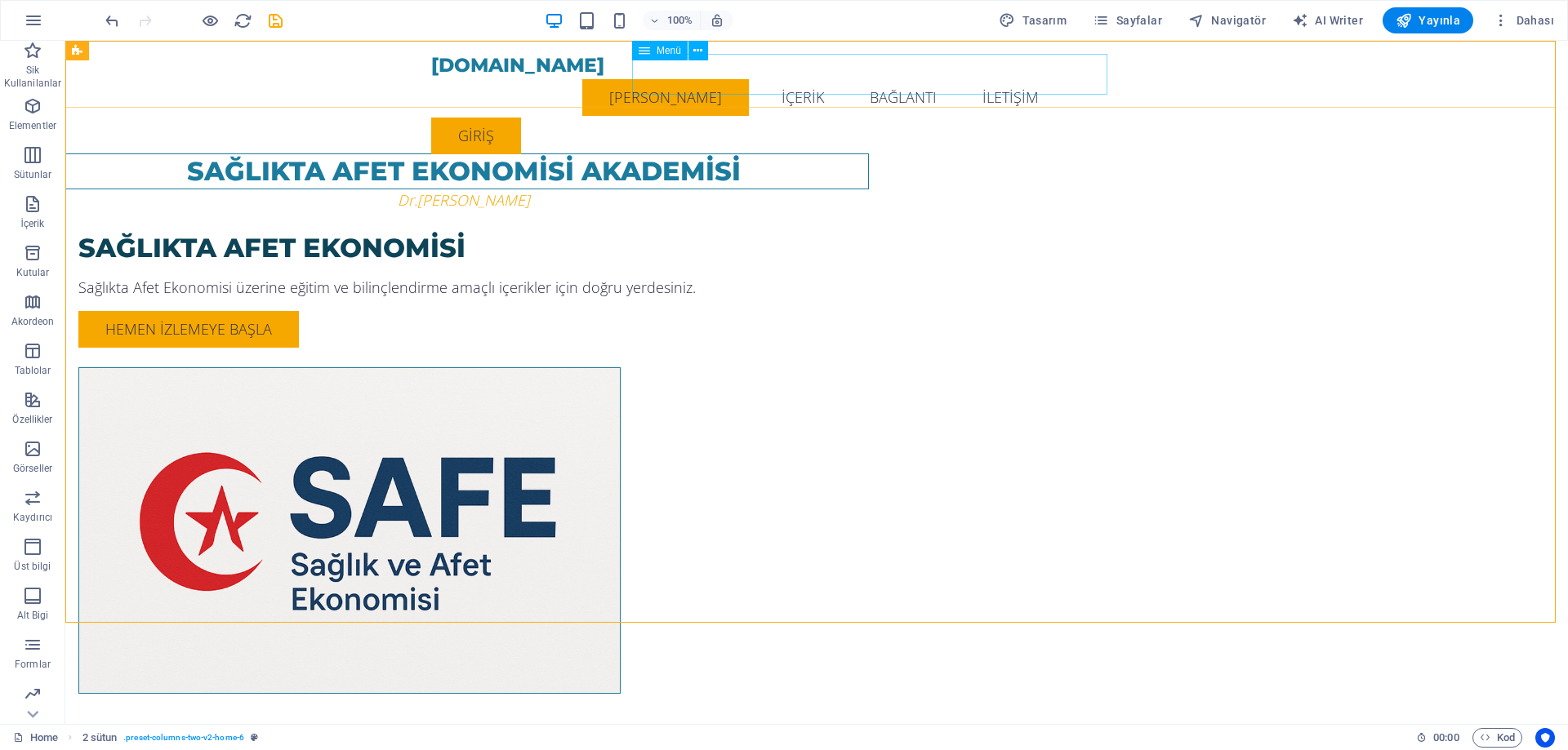
click at [885, 77] on nav "[PERSON_NAME] İÇERİK BAĞLANTI İLETİŞİM" at bounding box center [816, 97] width 771 height 41
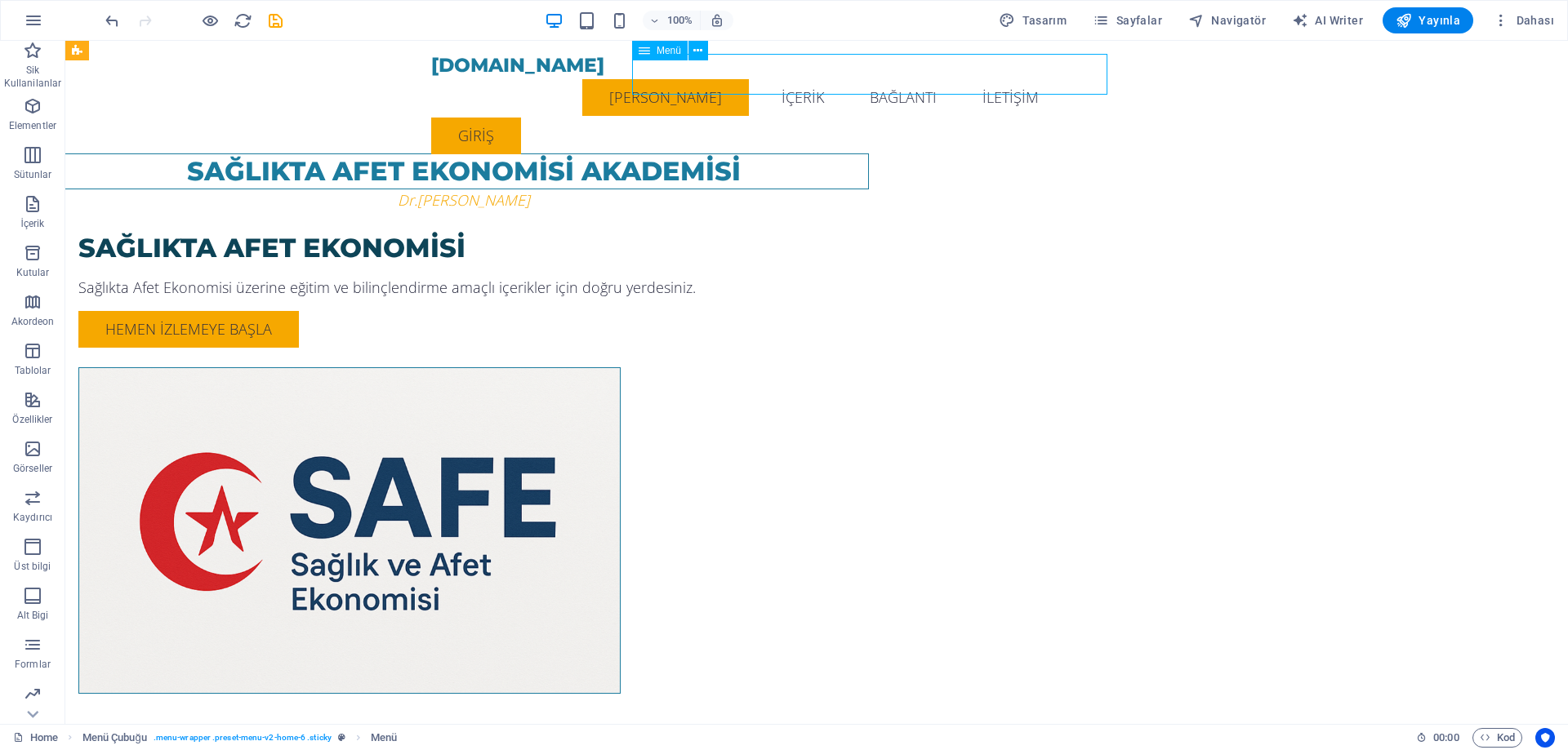
click at [885, 77] on nav "[PERSON_NAME] İÇERİK BAĞLANTI İLETİŞİM" at bounding box center [816, 97] width 771 height 41
select select
select select "secondary"
select select
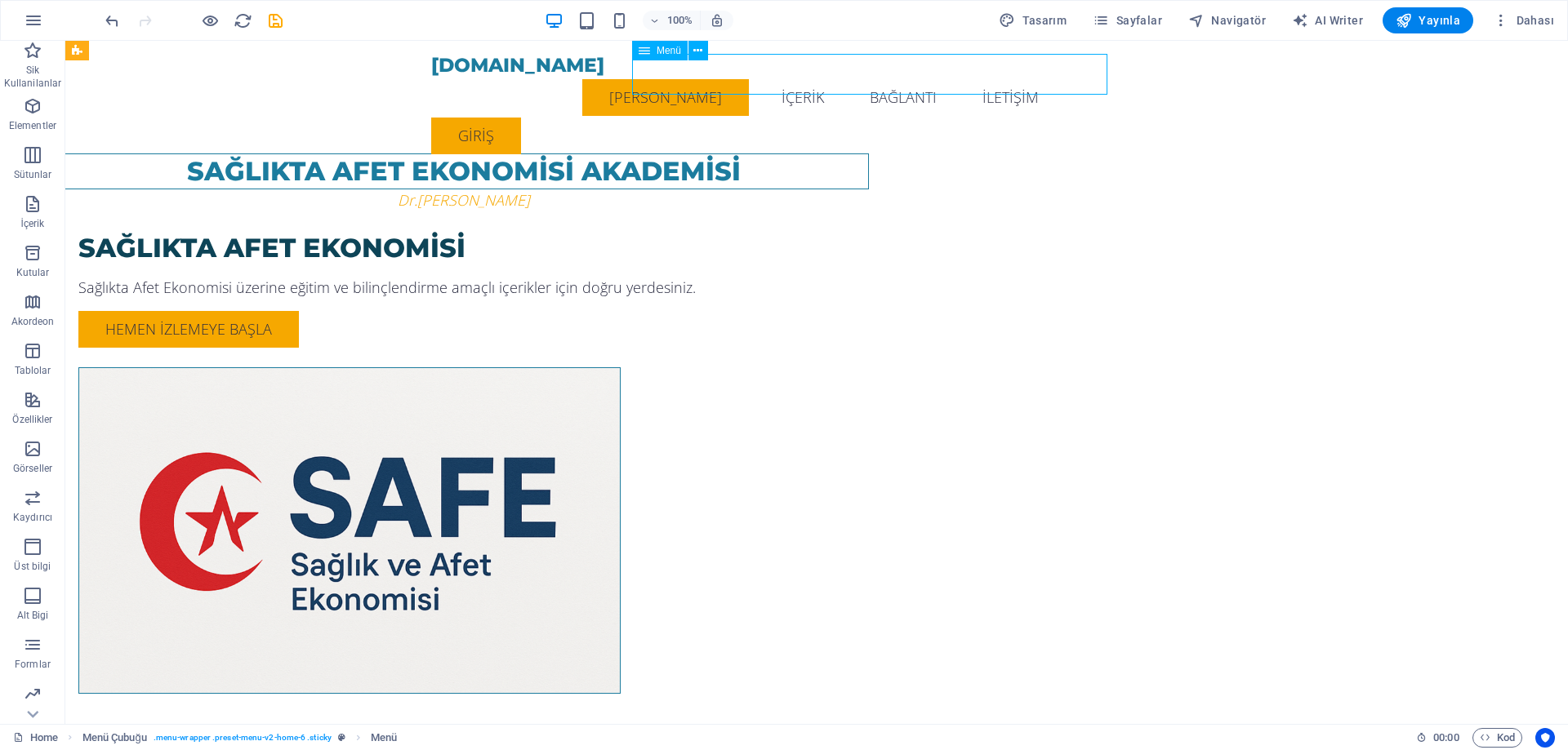
select select
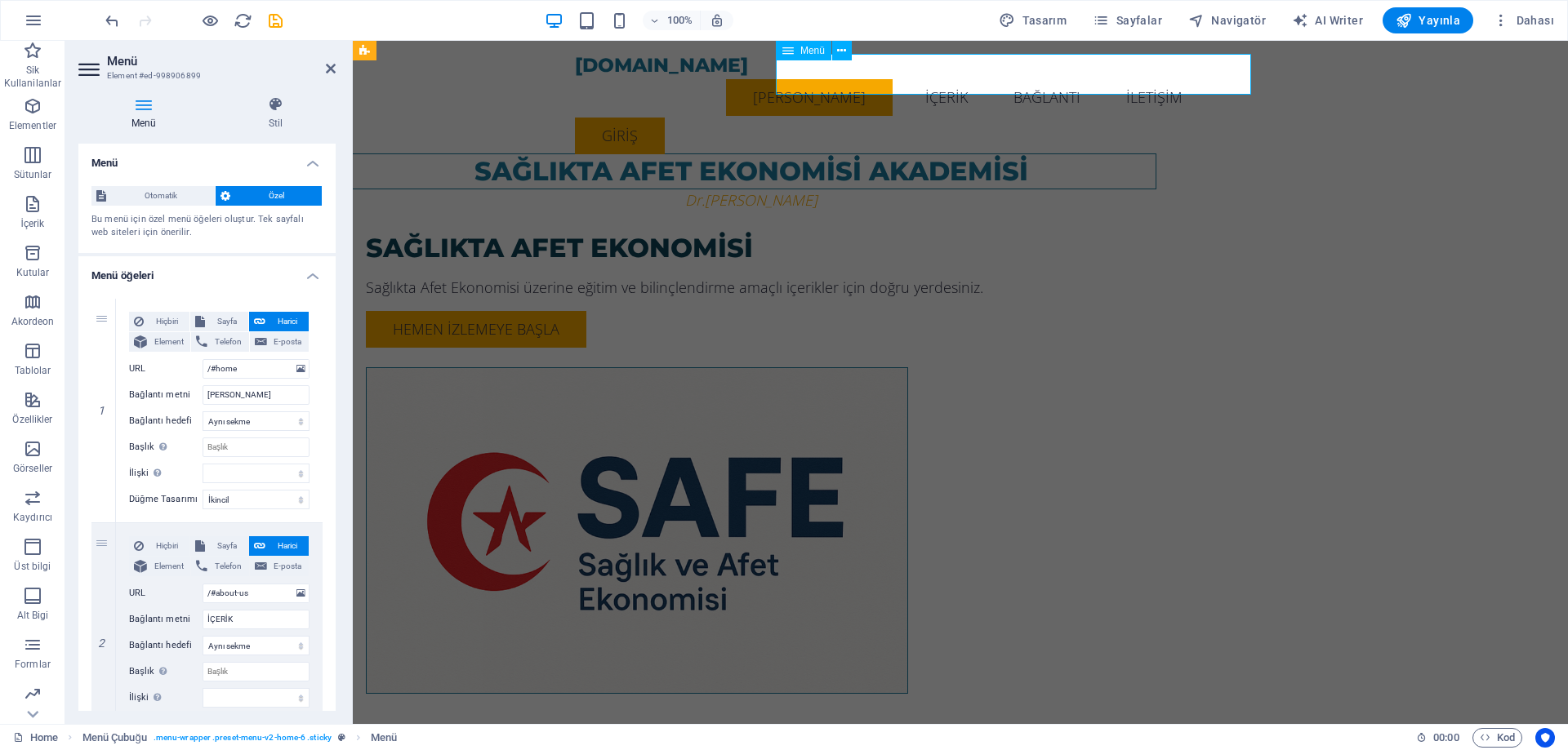
click at [893, 77] on nav "[PERSON_NAME] İÇERİK BAĞLANTI İLETİŞİM" at bounding box center [960, 97] width 771 height 41
click at [265, 495] on select "Hiçbiri Varsayılan Birincil İkincil" at bounding box center [256, 499] width 107 height 20
select select "primary"
click at [203, 490] on select "Hiçbiri Varsayılan Birincil İkincil" at bounding box center [256, 499] width 107 height 20
select select
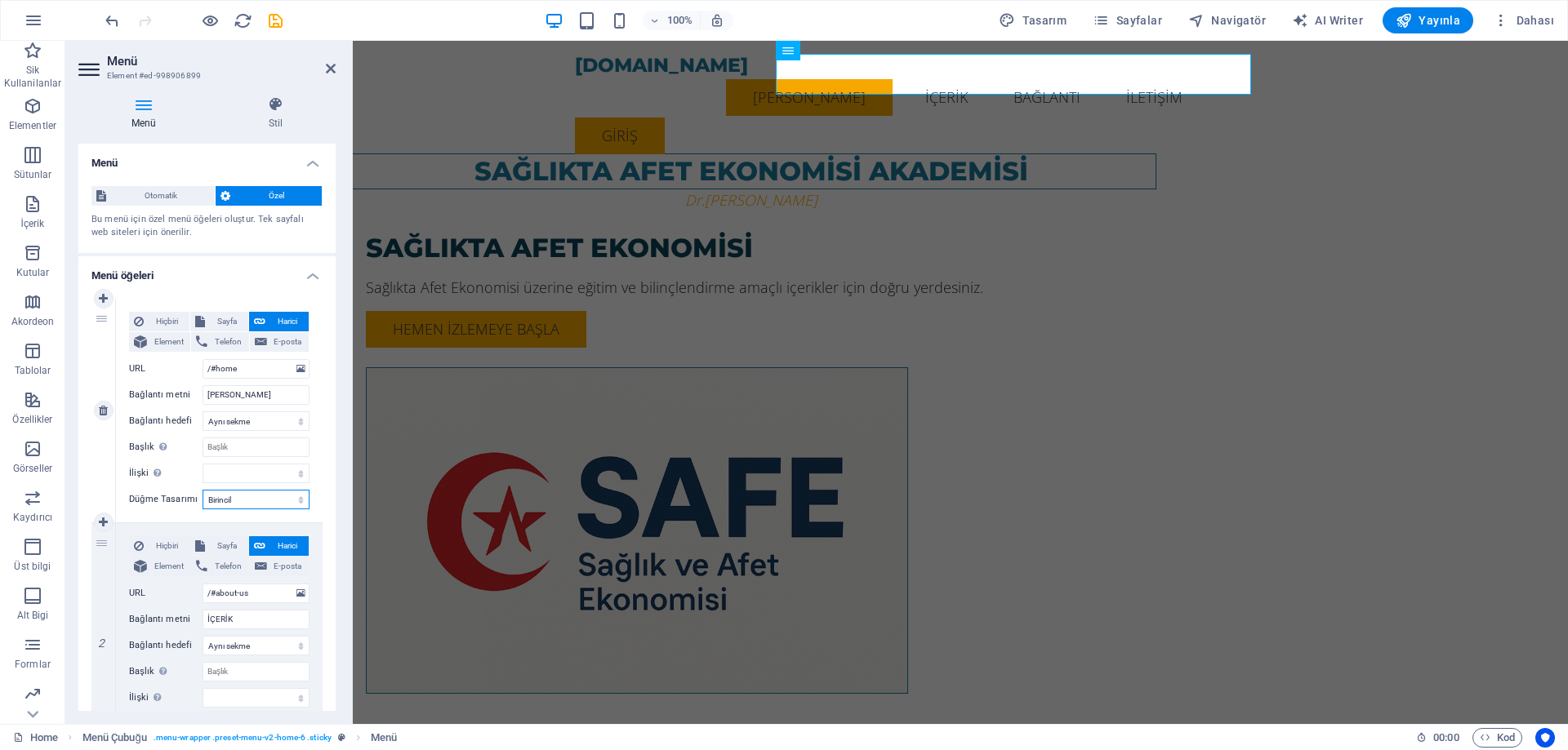
select select
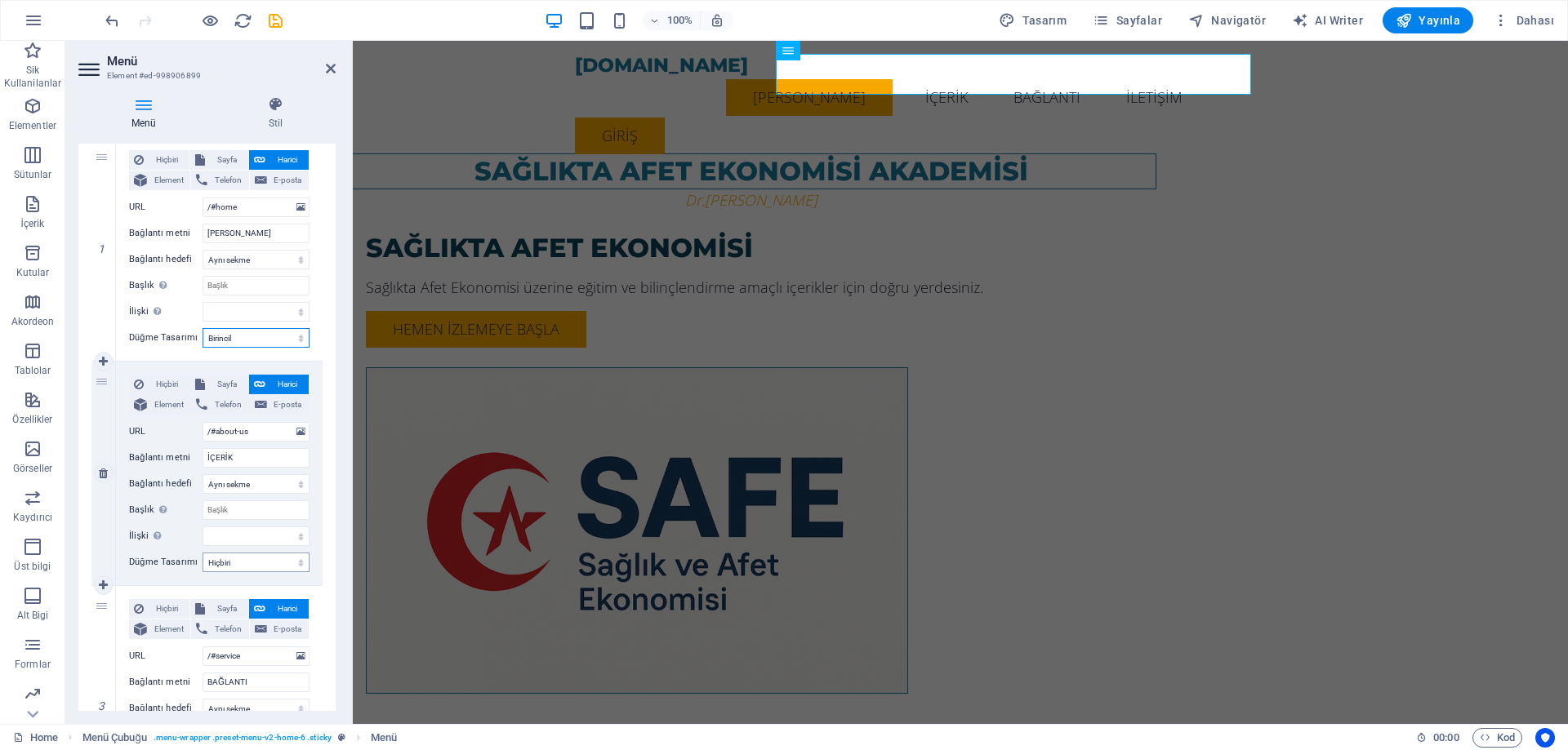
scroll to position [163, 0]
click at [259, 553] on select "Hiçbiri Varsayılan Birincil İkincil" at bounding box center [256, 560] width 107 height 20
select select "primary"
click at [203, 551] on select "Hiçbiri Varsayılan Birincil İkincil" at bounding box center [256, 560] width 107 height 20
select select
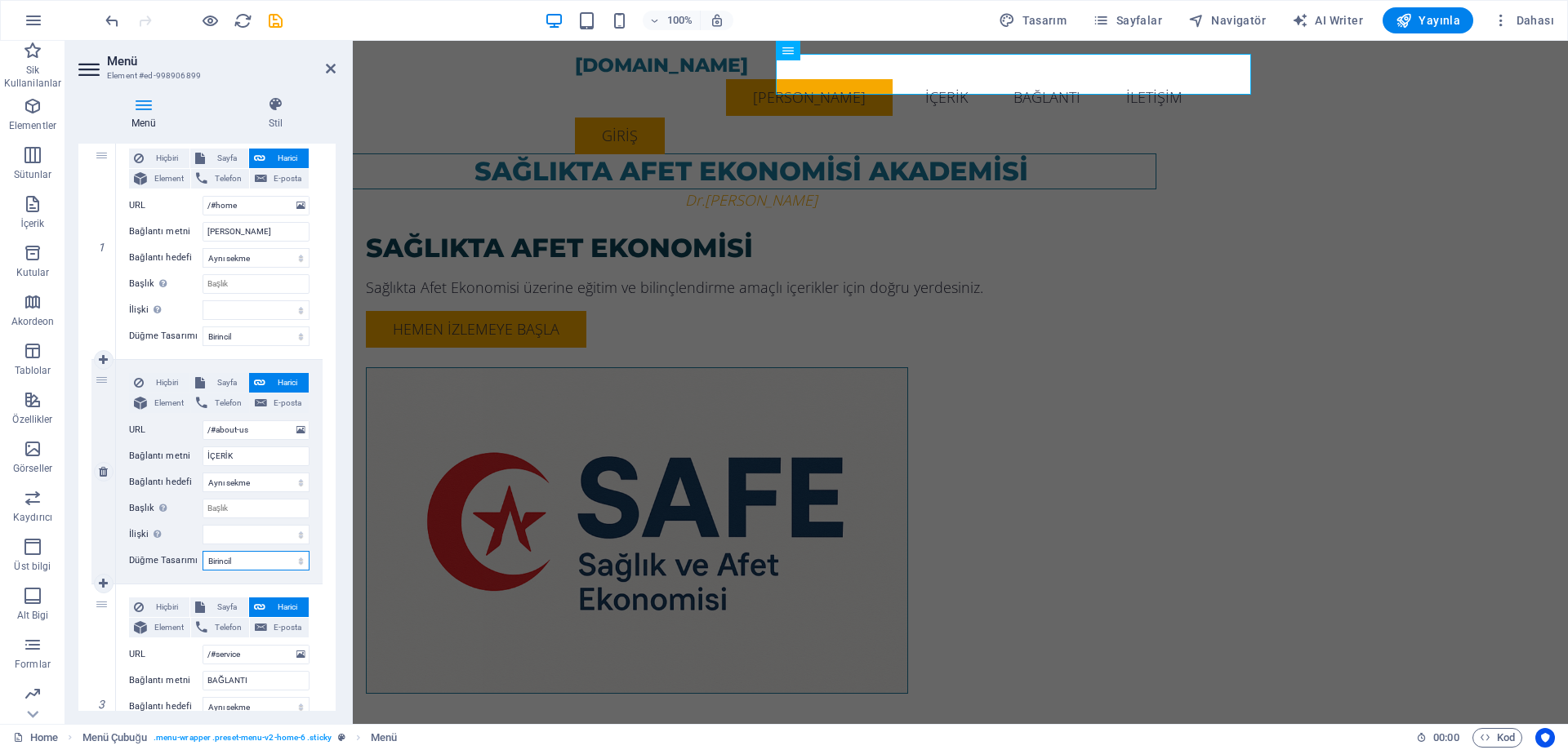
select select
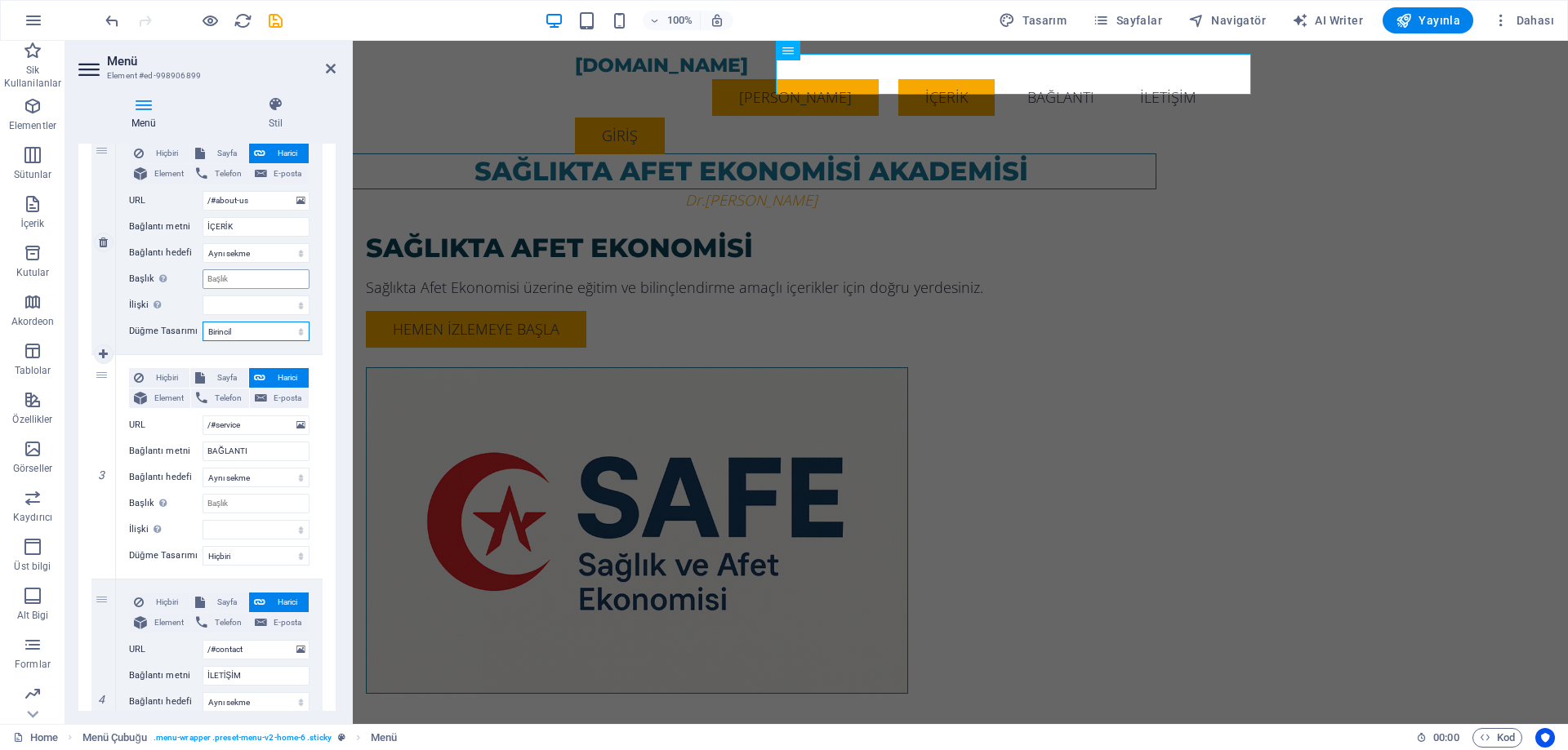
scroll to position [408, 0]
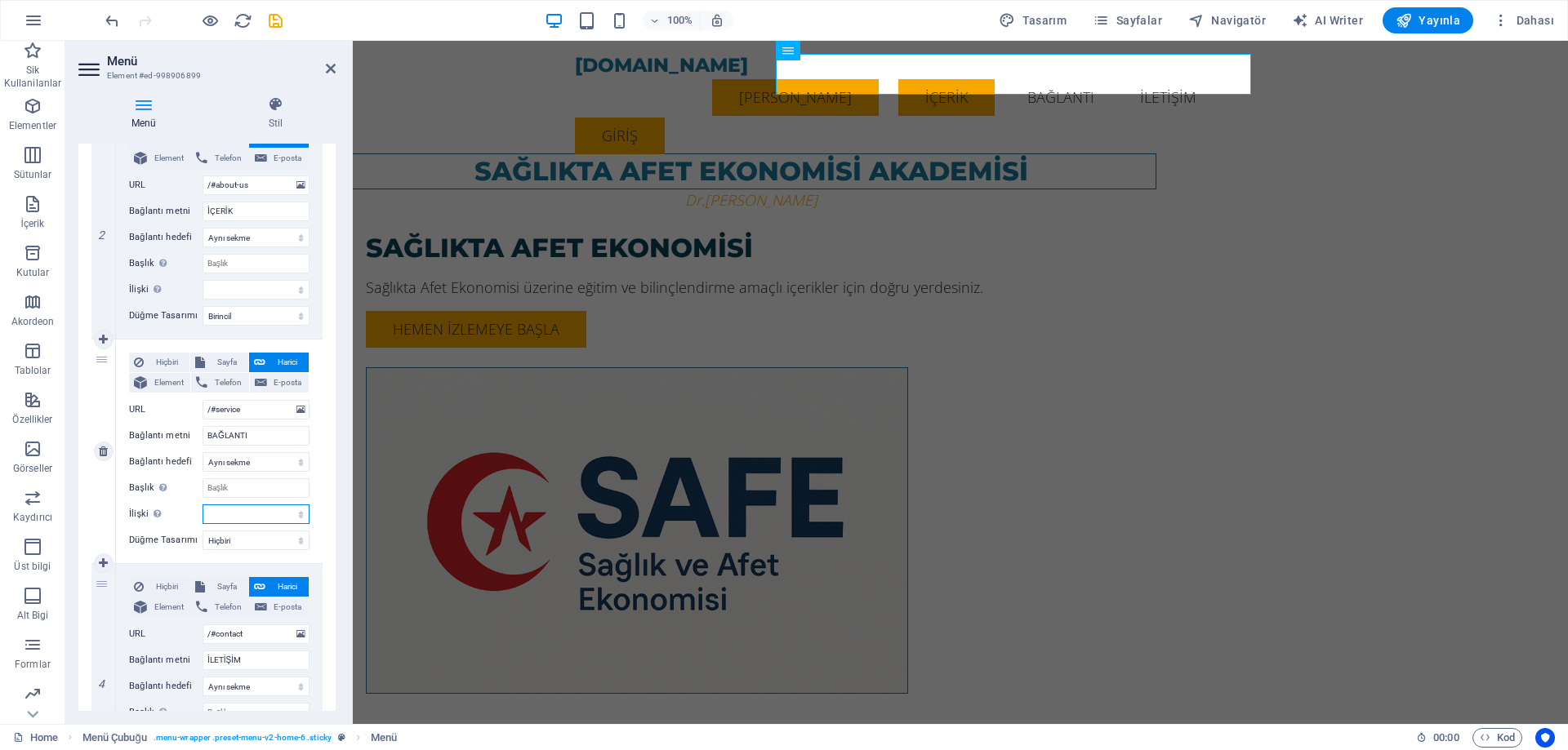
click at [258, 516] on select "alternate oluşturan bookmark harici yardım lisans ileri nofollow noreferrer noo…" at bounding box center [256, 513] width 107 height 20
click at [258, 541] on select "Hiçbiri Varsayılan Birincil İkincil" at bounding box center [256, 540] width 107 height 20
select select "primary"
click at [203, 530] on select "Hiçbiri Varsayılan Birincil İkincil" at bounding box center [256, 540] width 107 height 20
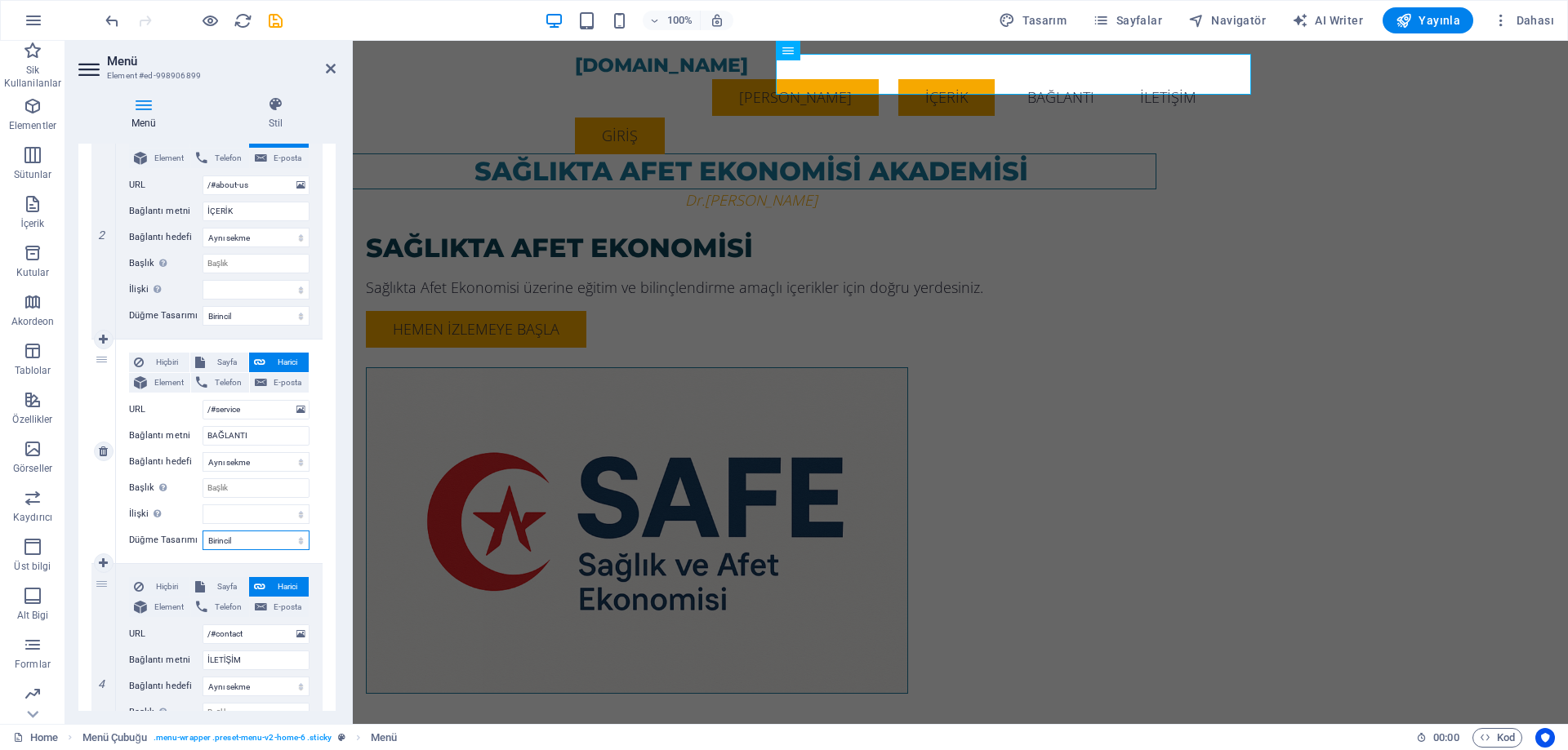
select select
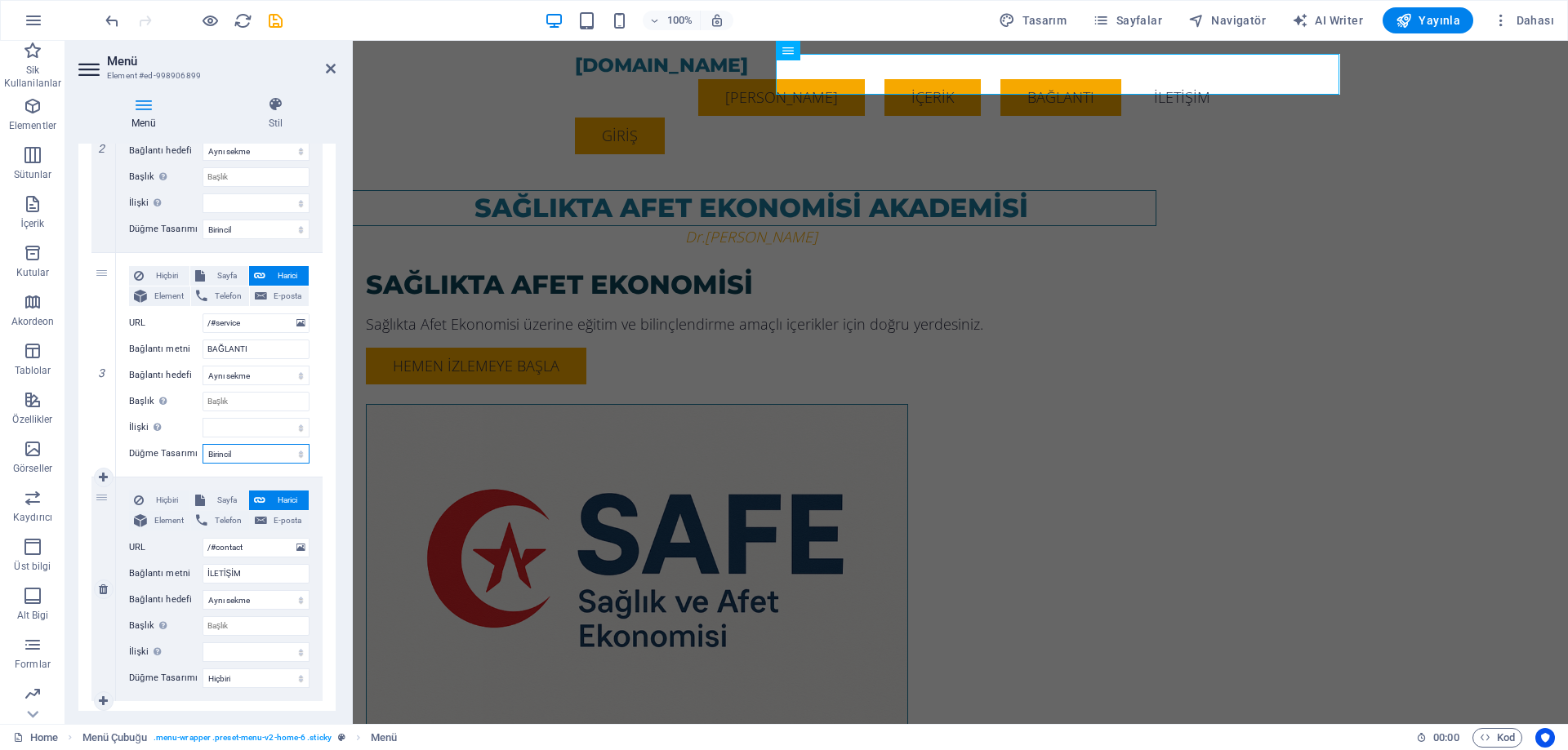
scroll to position [530, 0]
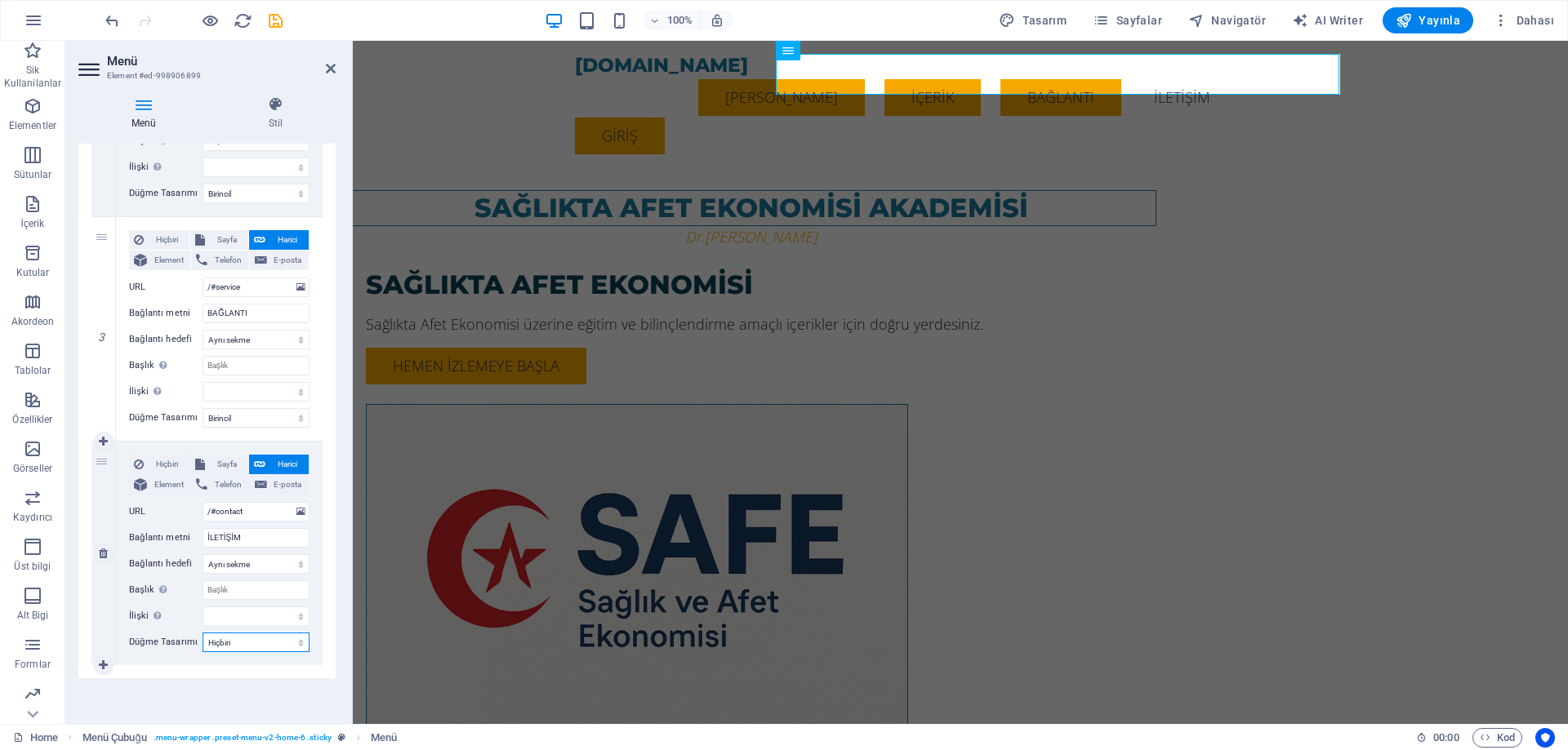
click at [267, 649] on select "Hiçbiri Varsayılan Birincil İkincil" at bounding box center [256, 642] width 107 height 20
select select "primary"
click at [203, 633] on select "Hiçbiri Varsayılan Birincil İkincil" at bounding box center [256, 642] width 107 height 20
select select
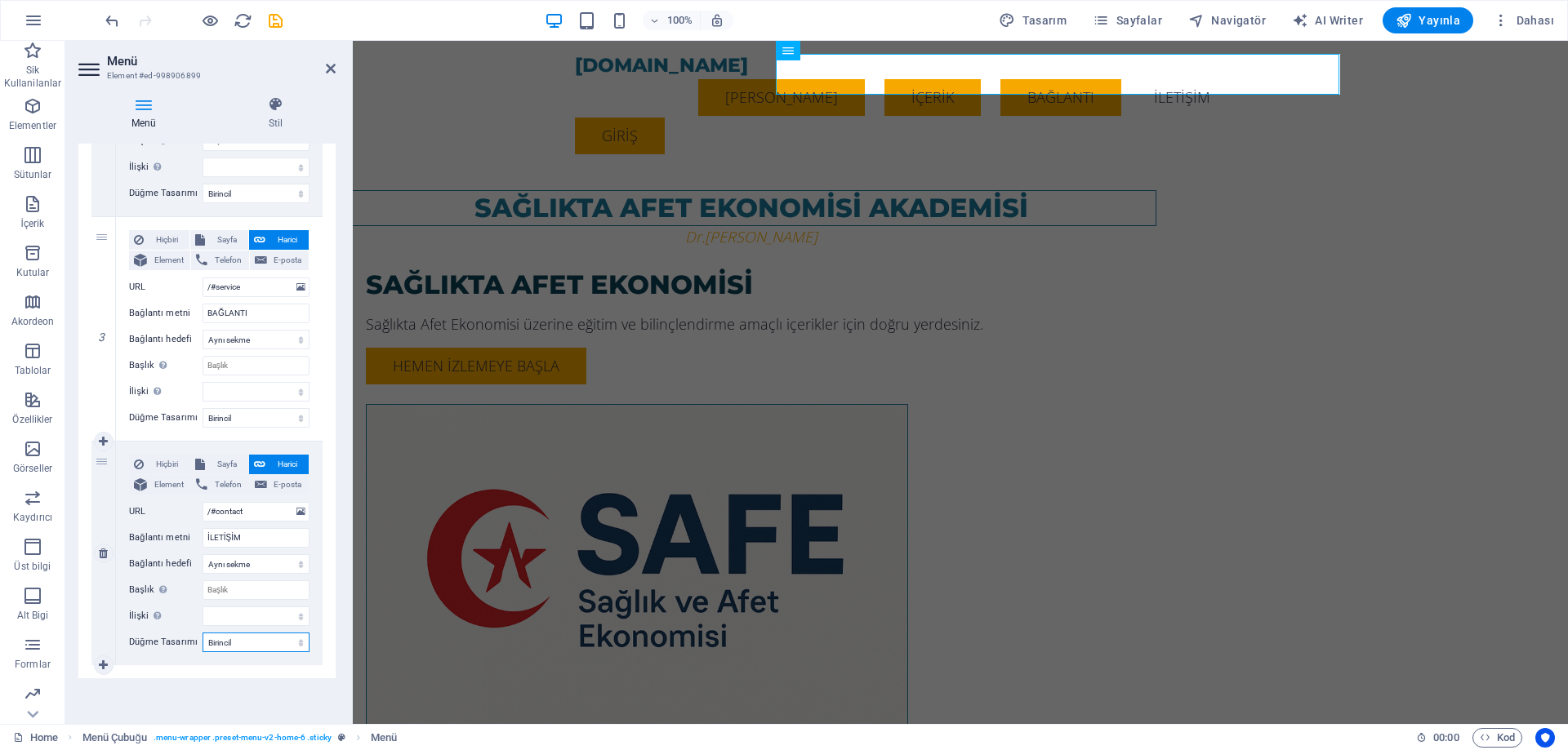
select select
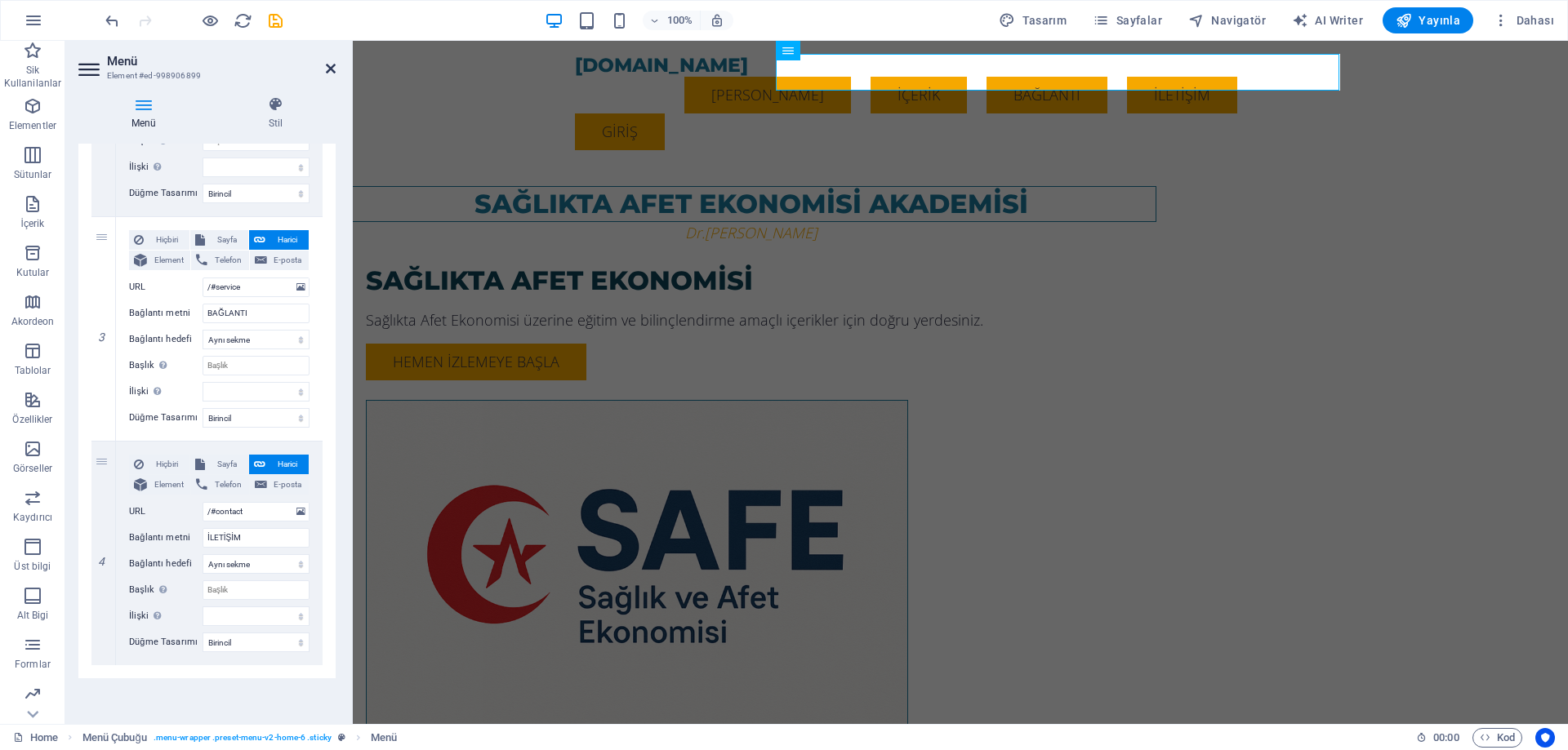
click at [332, 68] on icon at bounding box center [330, 68] width 10 height 13
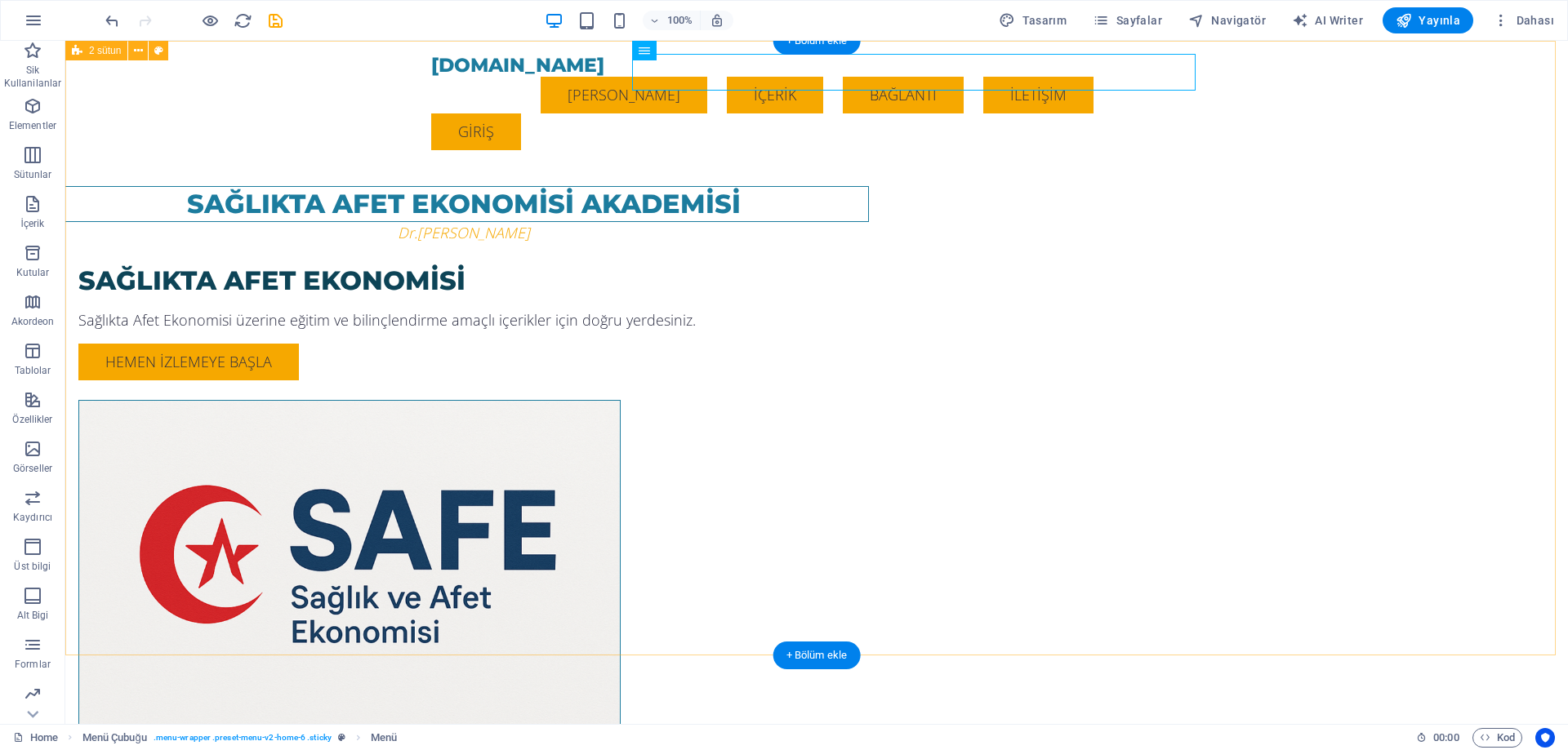
click at [1499, 341] on div "SAĞLIKTA AFET EKONOMİSİ AKADEMİSİ Dr.[PERSON_NAME] SAĞLIKTA AFET EKONOMİSİ Sağl…" at bounding box center [817, 416] width 1502 height 751
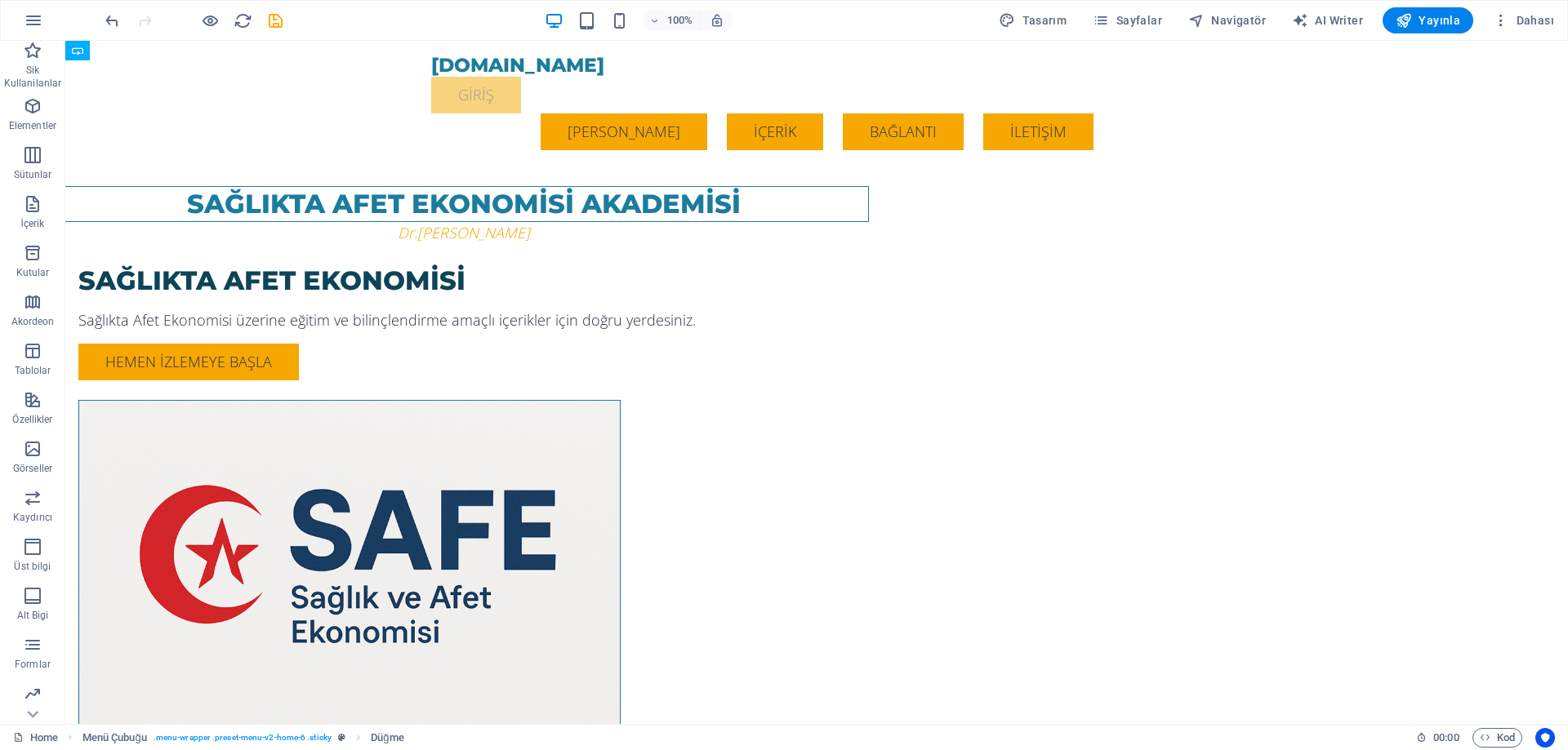
drag, startPoint x: 465, startPoint y: 106, endPoint x: 1168, endPoint y: 96, distance: 703.1
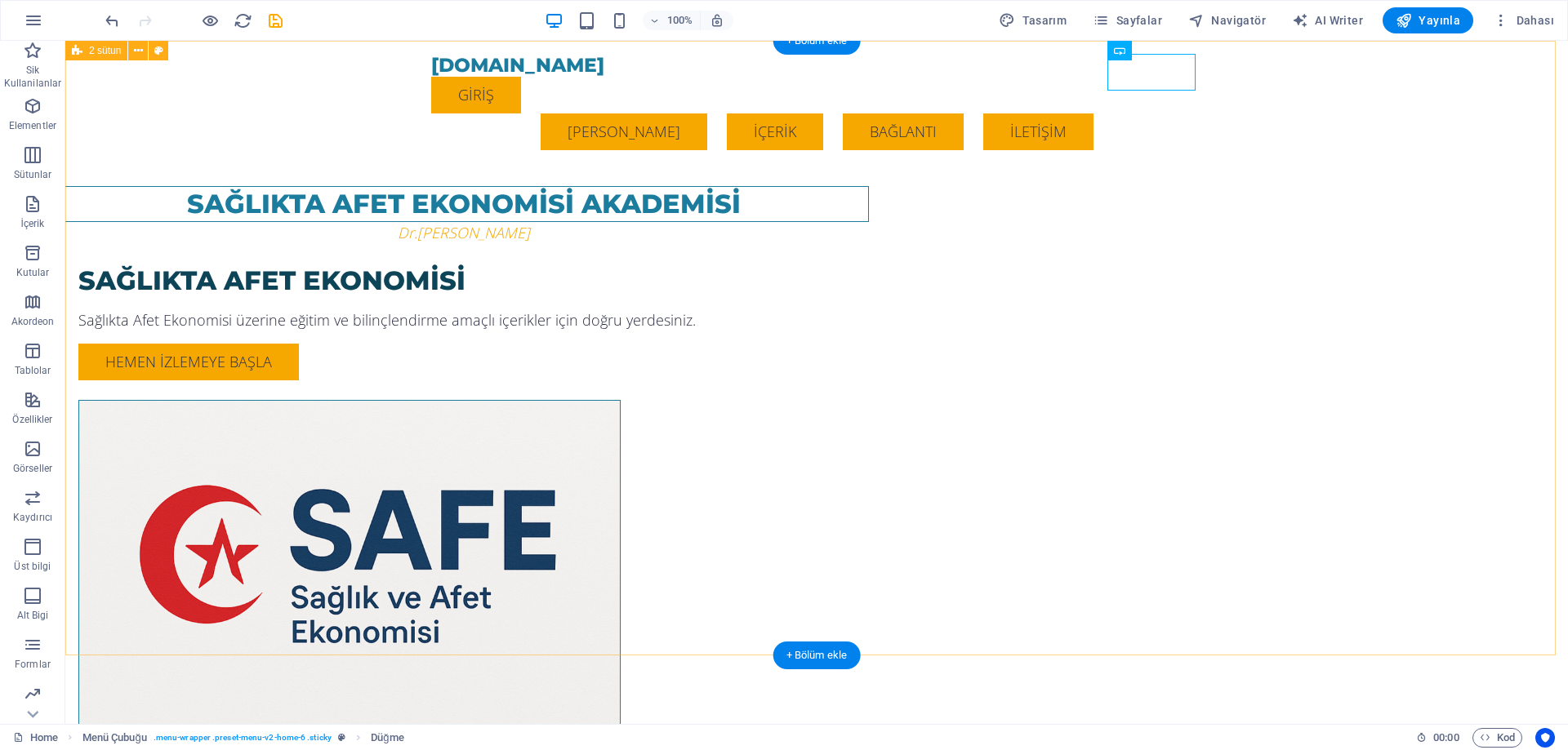
click at [1461, 184] on div "SAĞLIKTA AFET EKONOMİSİ AKADEMİSİ Dr.[PERSON_NAME] SAĞLIKTA AFET EKONOMİSİ Sağl…" at bounding box center [817, 416] width 1502 height 751
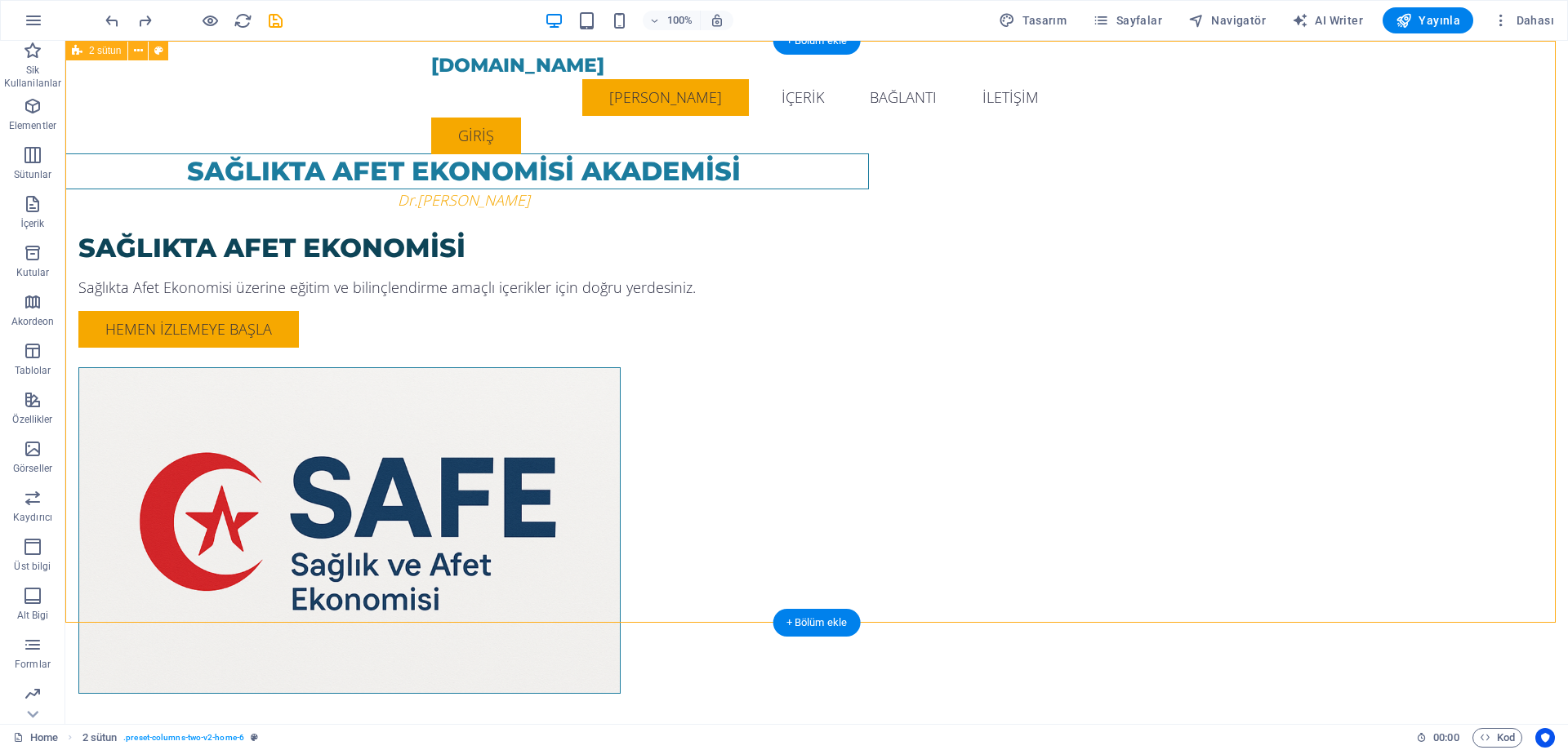
click at [1382, 243] on div "SAĞLIKTA AFET EKONOMİSİ AKADEMİSİ Dr.[PERSON_NAME] SAĞLIKTA AFET EKONOMİSİ Sağl…" at bounding box center [817, 400] width 1502 height 719
click at [1061, 84] on nav "[PERSON_NAME] İÇERİK BAĞLANTI İLETİŞİM" at bounding box center [816, 97] width 771 height 41
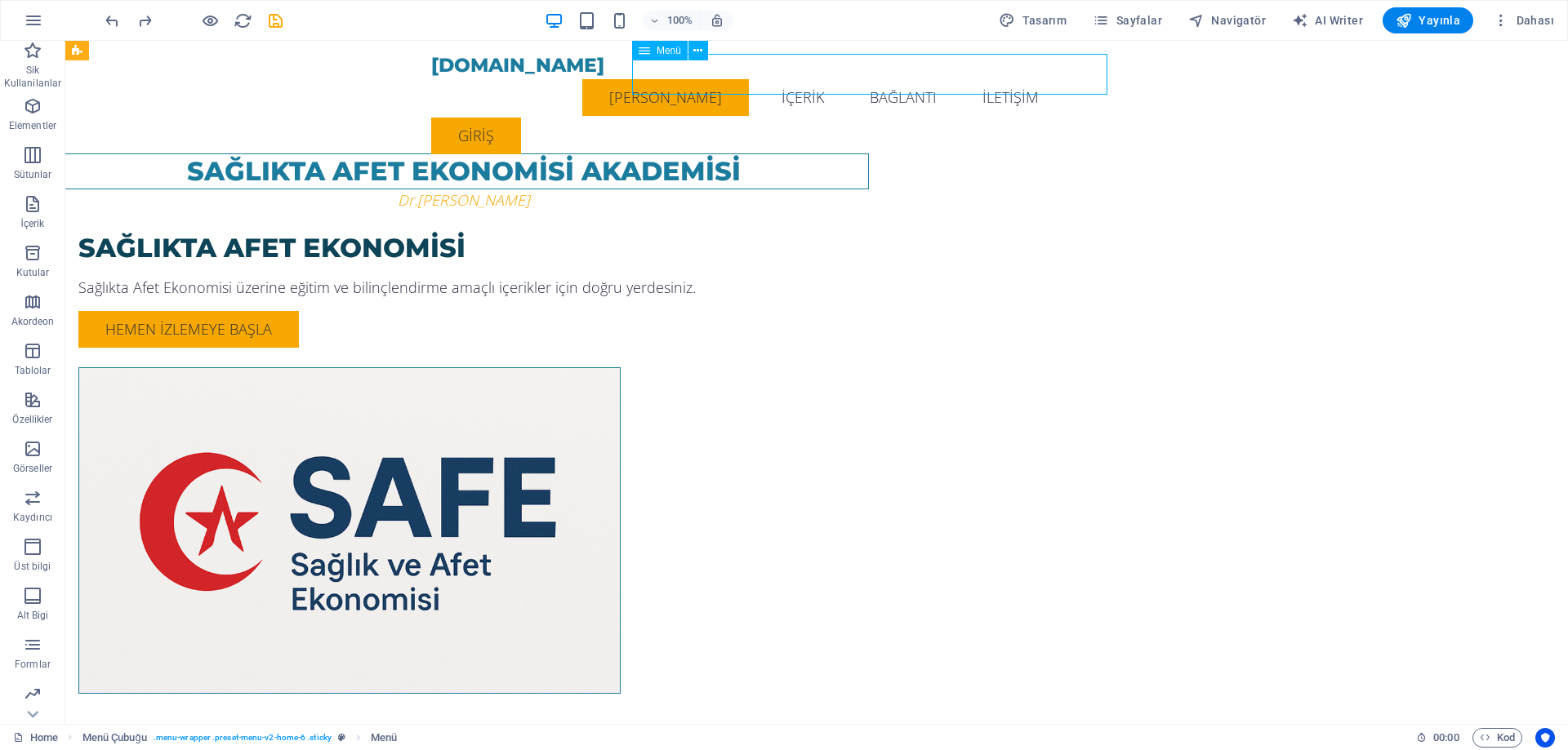
click at [1061, 84] on nav "[PERSON_NAME] İÇERİK BAĞLANTI İLETİŞİM" at bounding box center [816, 97] width 771 height 41
select select
select select "primary"
select select
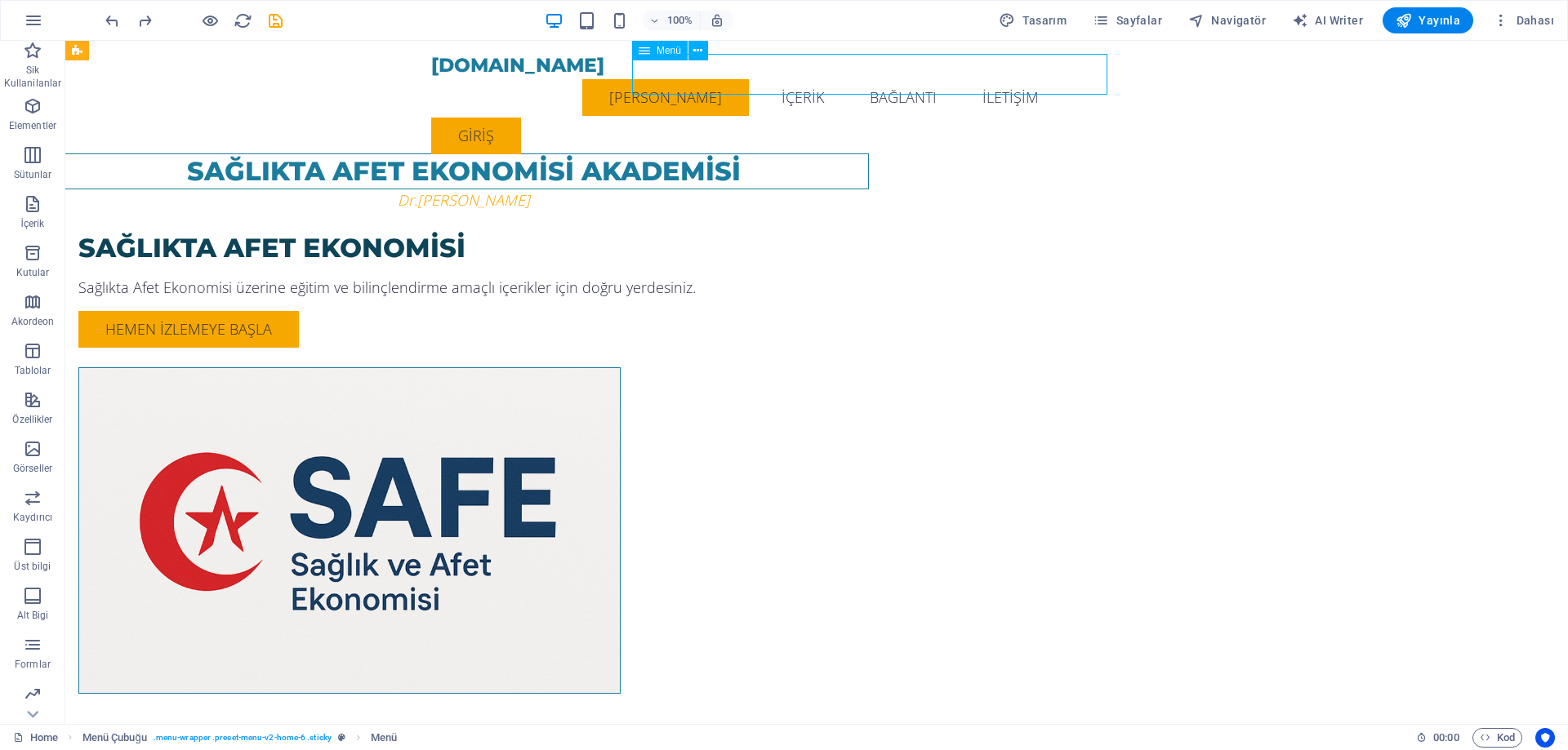
select select
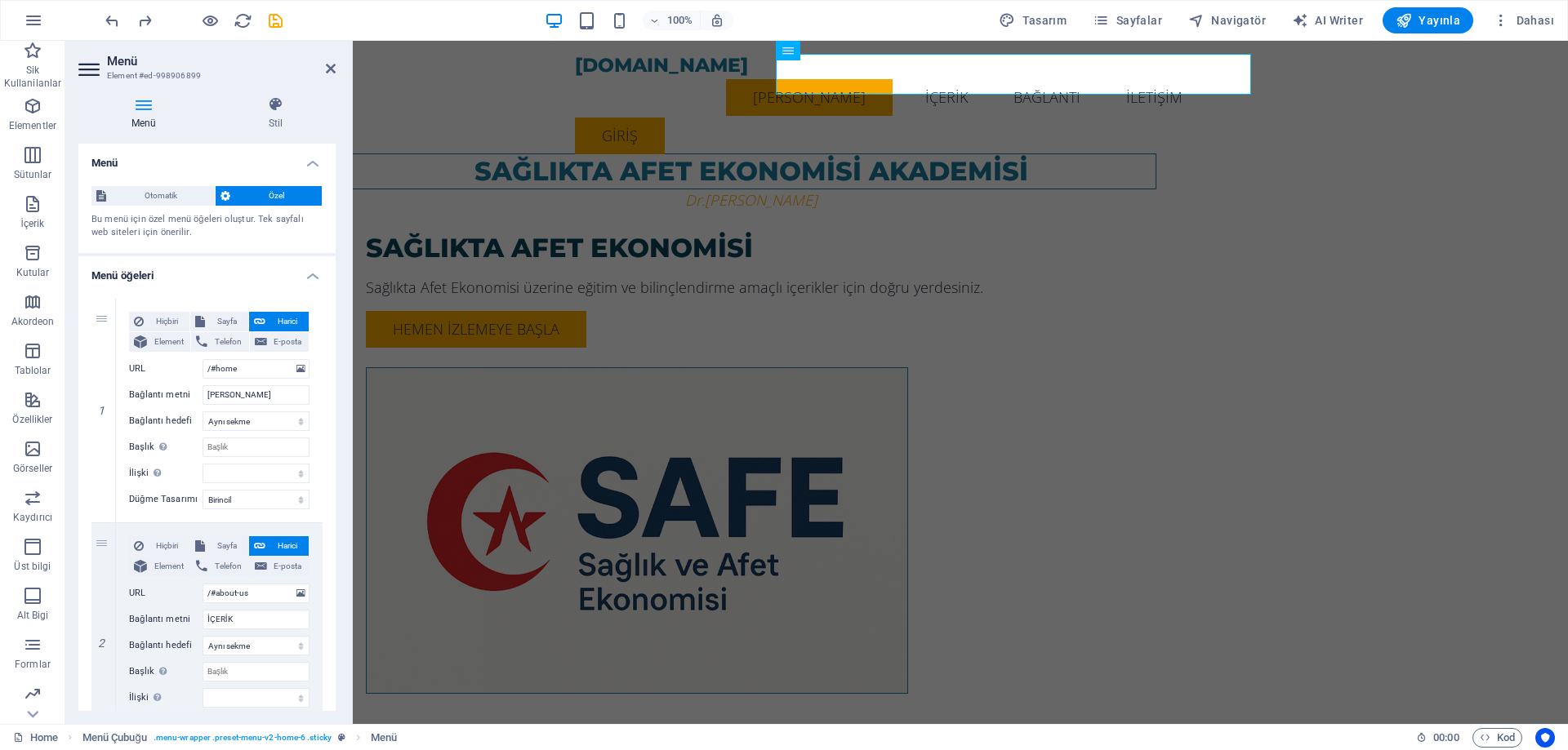
click at [271, 196] on span "Özel" at bounding box center [276, 196] width 82 height 20
click at [175, 338] on span "Element" at bounding box center [168, 341] width 33 height 20
select select
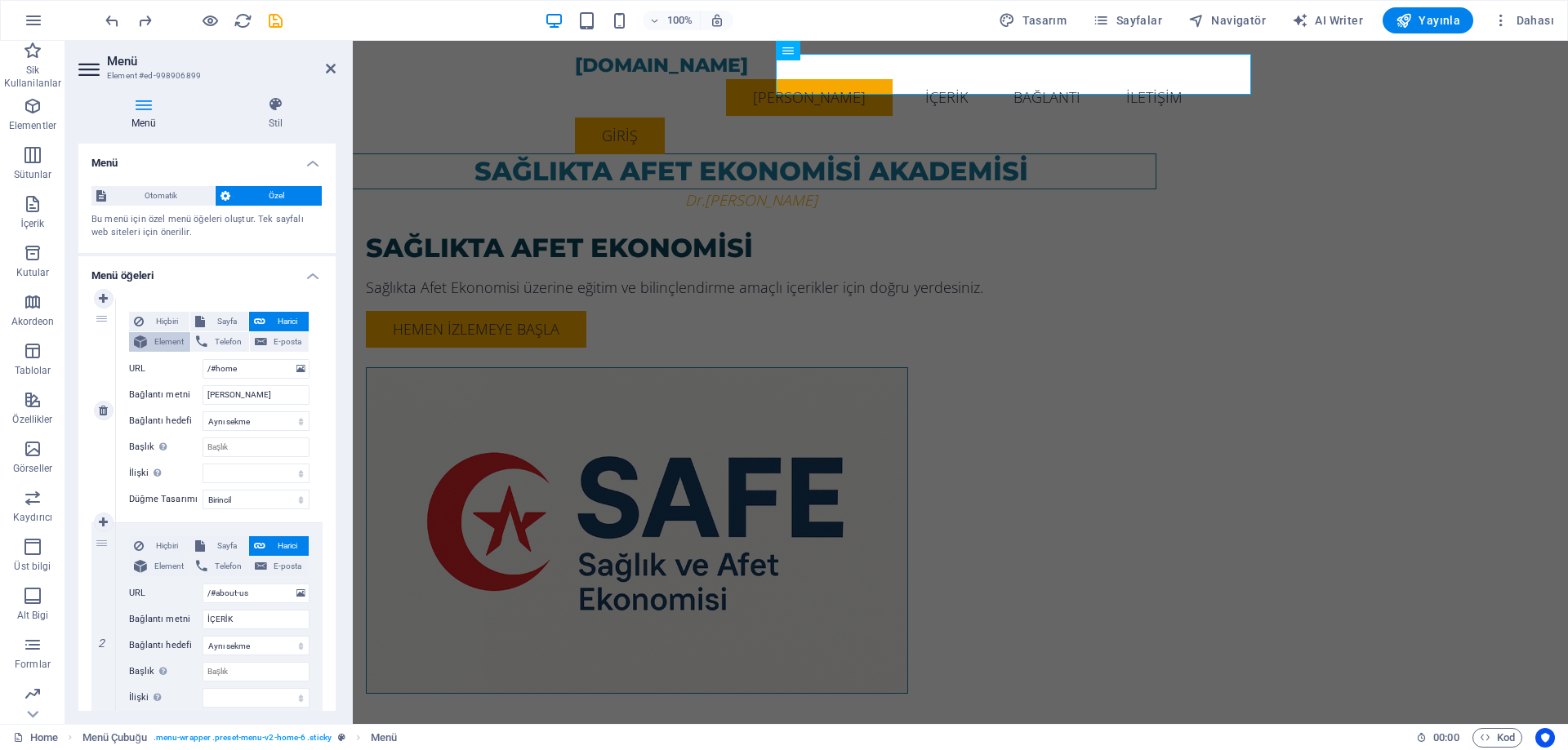
select select
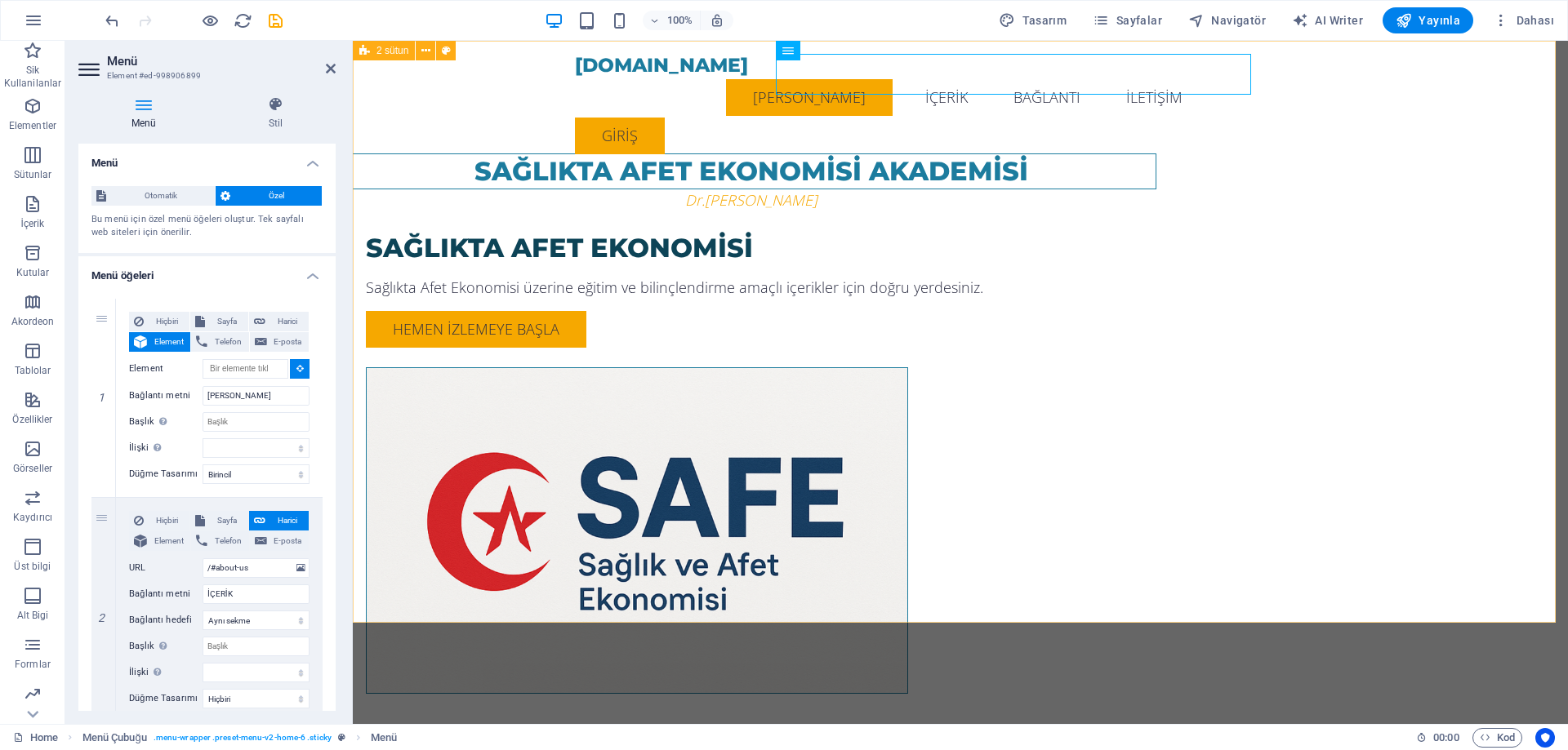
click at [411, 280] on div "SAĞLIKTA AFET EKONOMİSİ AKADEMİSİ Dr.[PERSON_NAME] SAĞLIKTA AFET EKONOMİSİ Sağl…" at bounding box center [960, 400] width 1215 height 719
type input "#ed-998906857"
select select
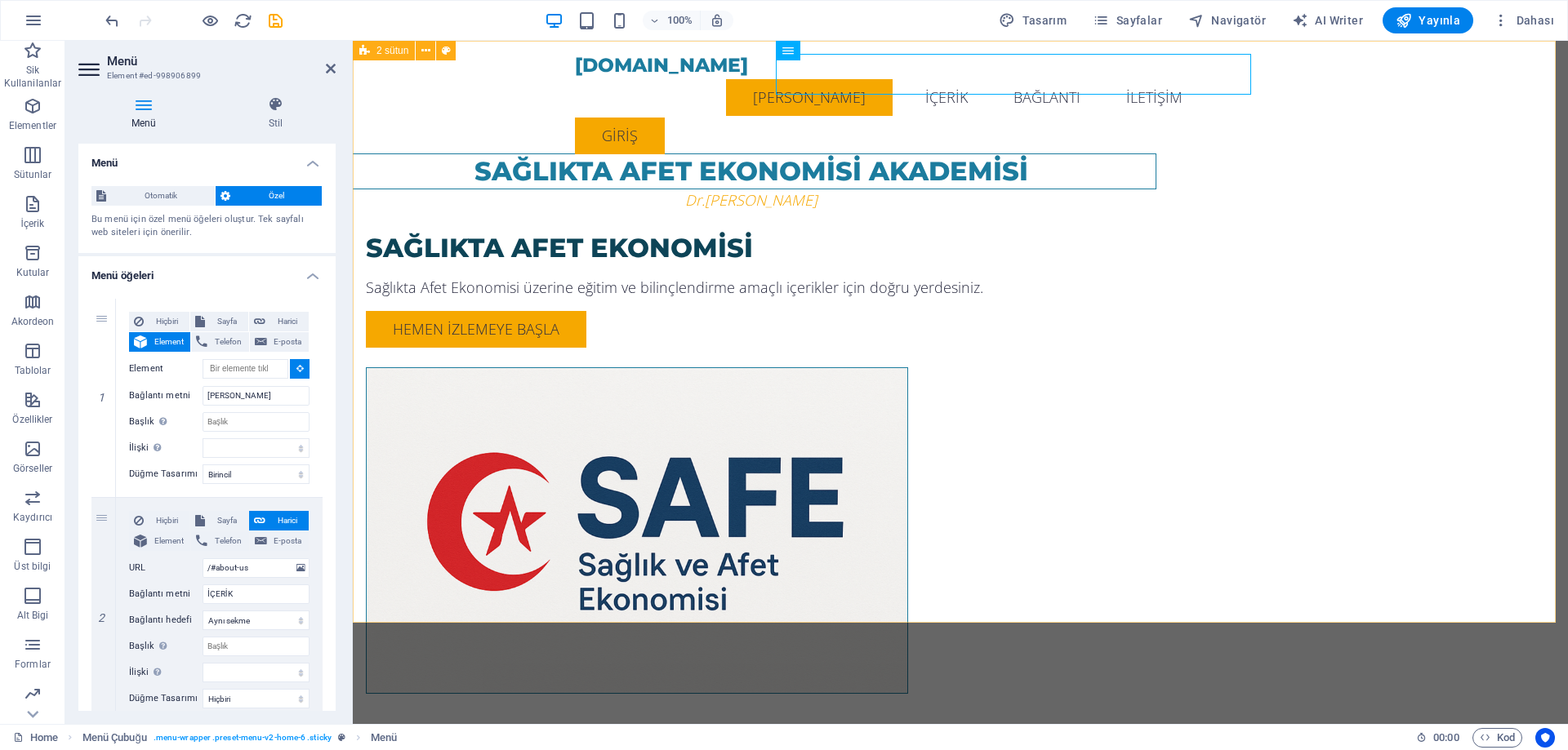
select select
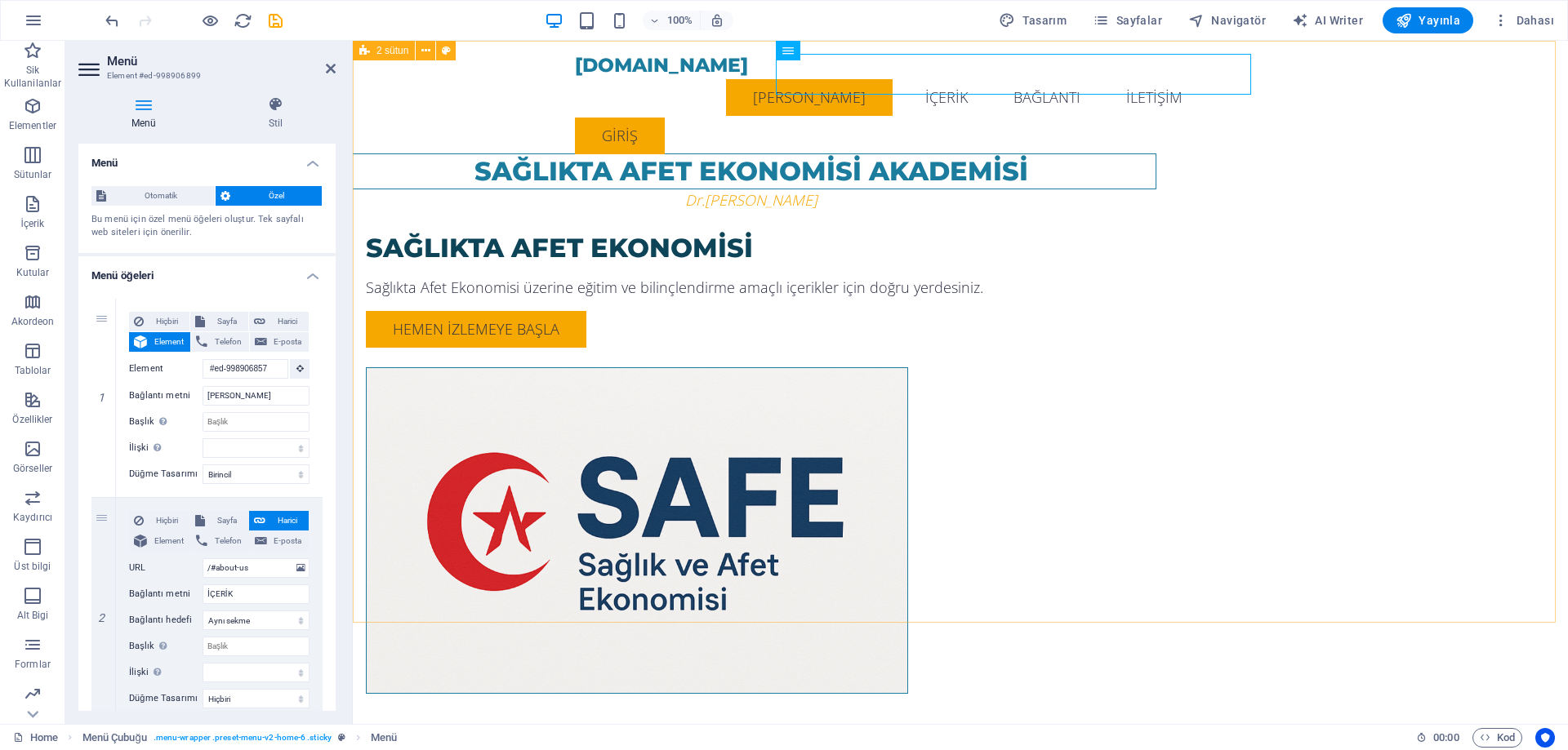
click at [1498, 278] on div "SAĞLIKTA AFET EKONOMİSİ AKADEMİSİ Dr.[PERSON_NAME] SAĞLIKTA AFET EKONOMİSİ Sağl…" at bounding box center [960, 400] width 1215 height 719
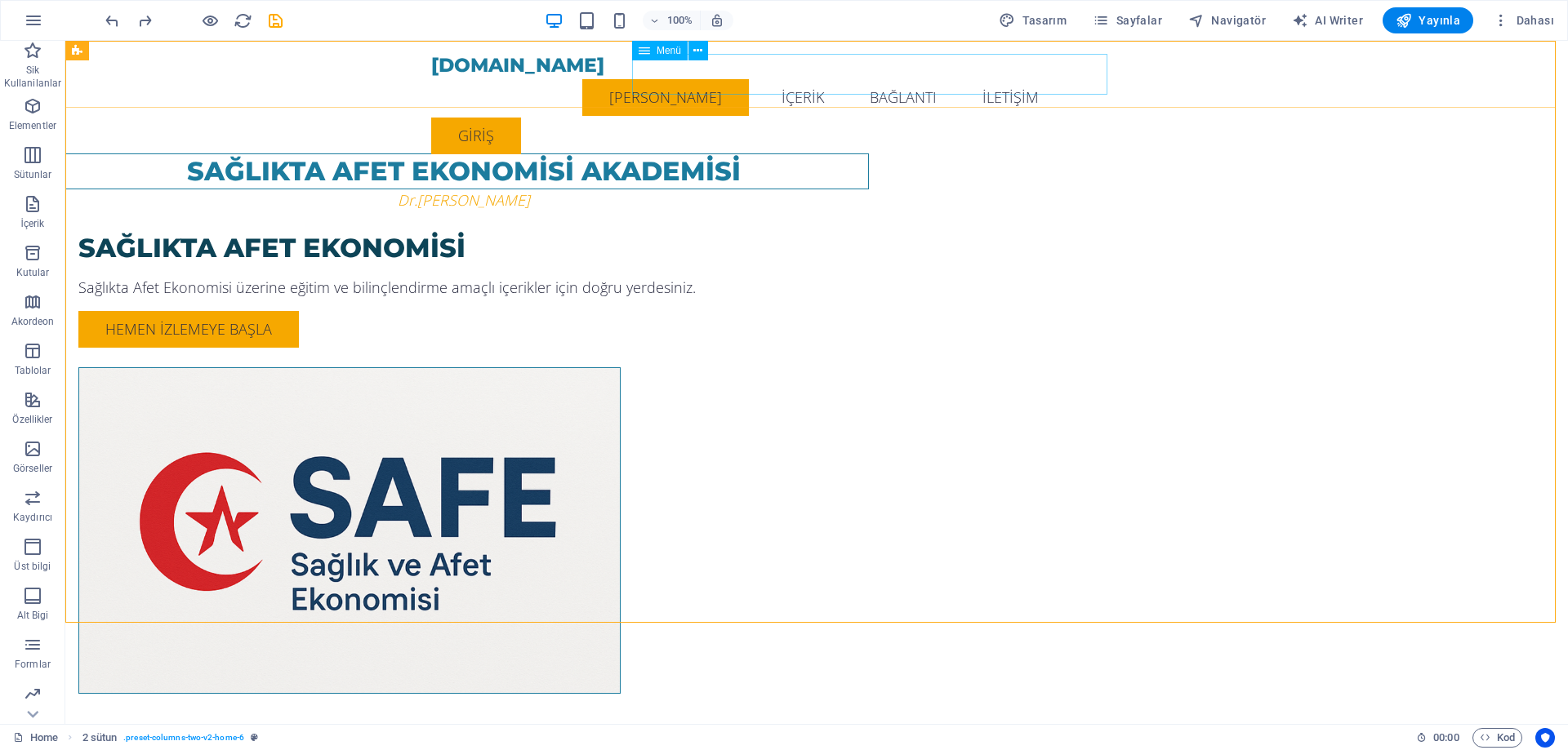
click at [725, 89] on nav "[PERSON_NAME] İÇERİK BAĞLANTI İLETİŞİM" at bounding box center [816, 97] width 771 height 41
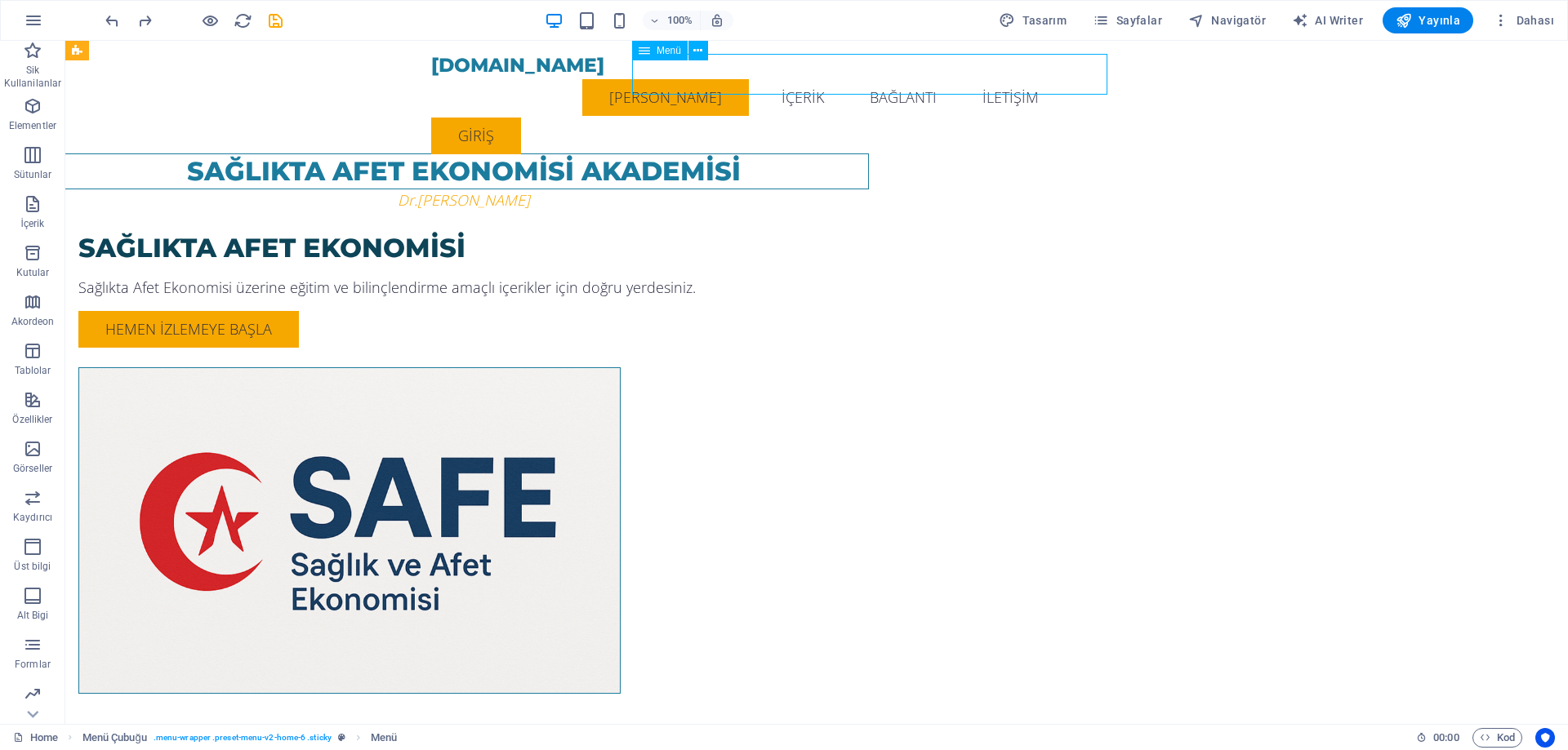
click at [725, 89] on nav "[PERSON_NAME] İÇERİK BAĞLANTI İLETİŞİM" at bounding box center [816, 97] width 771 height 41
select select "primary"
select select
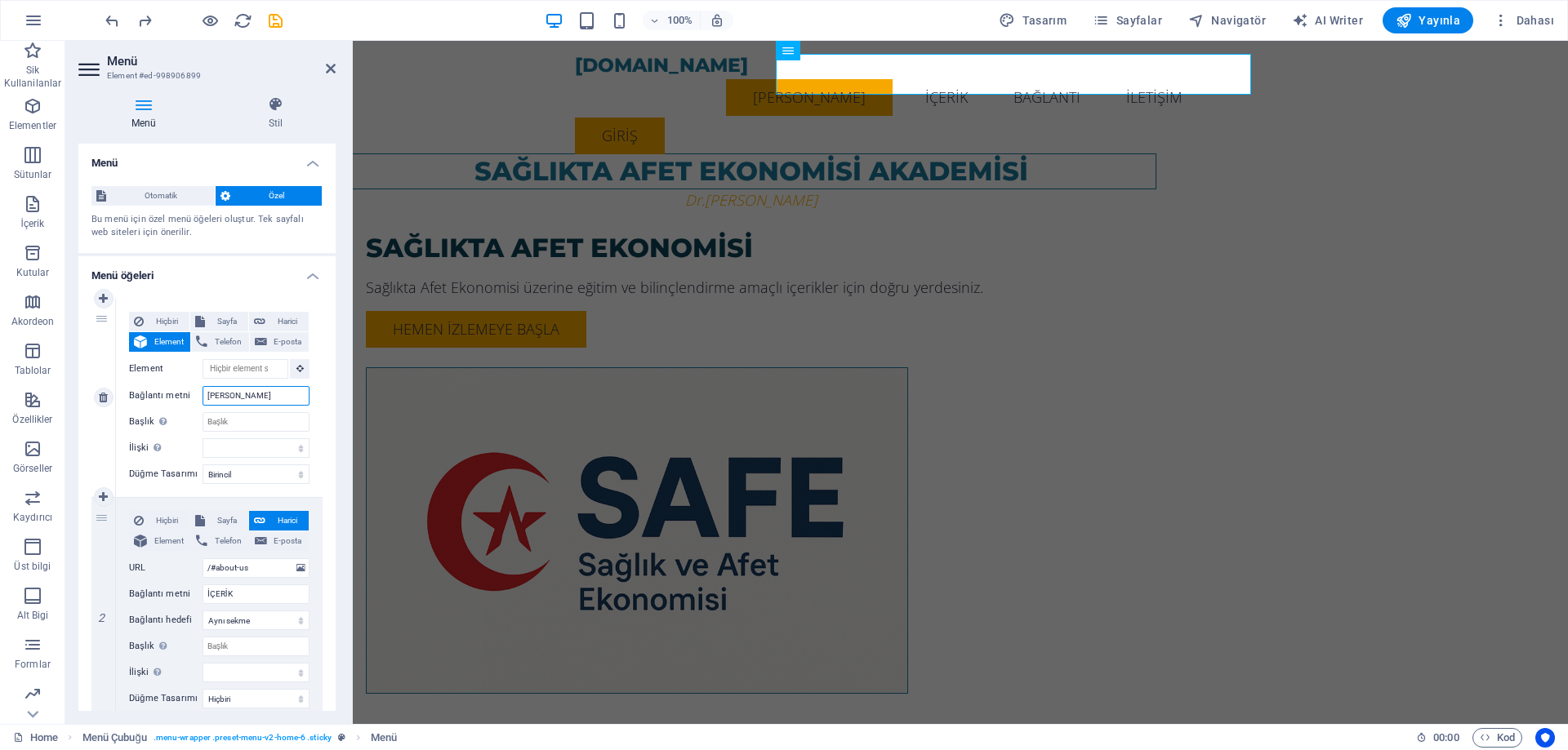
click at [247, 398] on input "[PERSON_NAME]" at bounding box center [256, 395] width 107 height 20
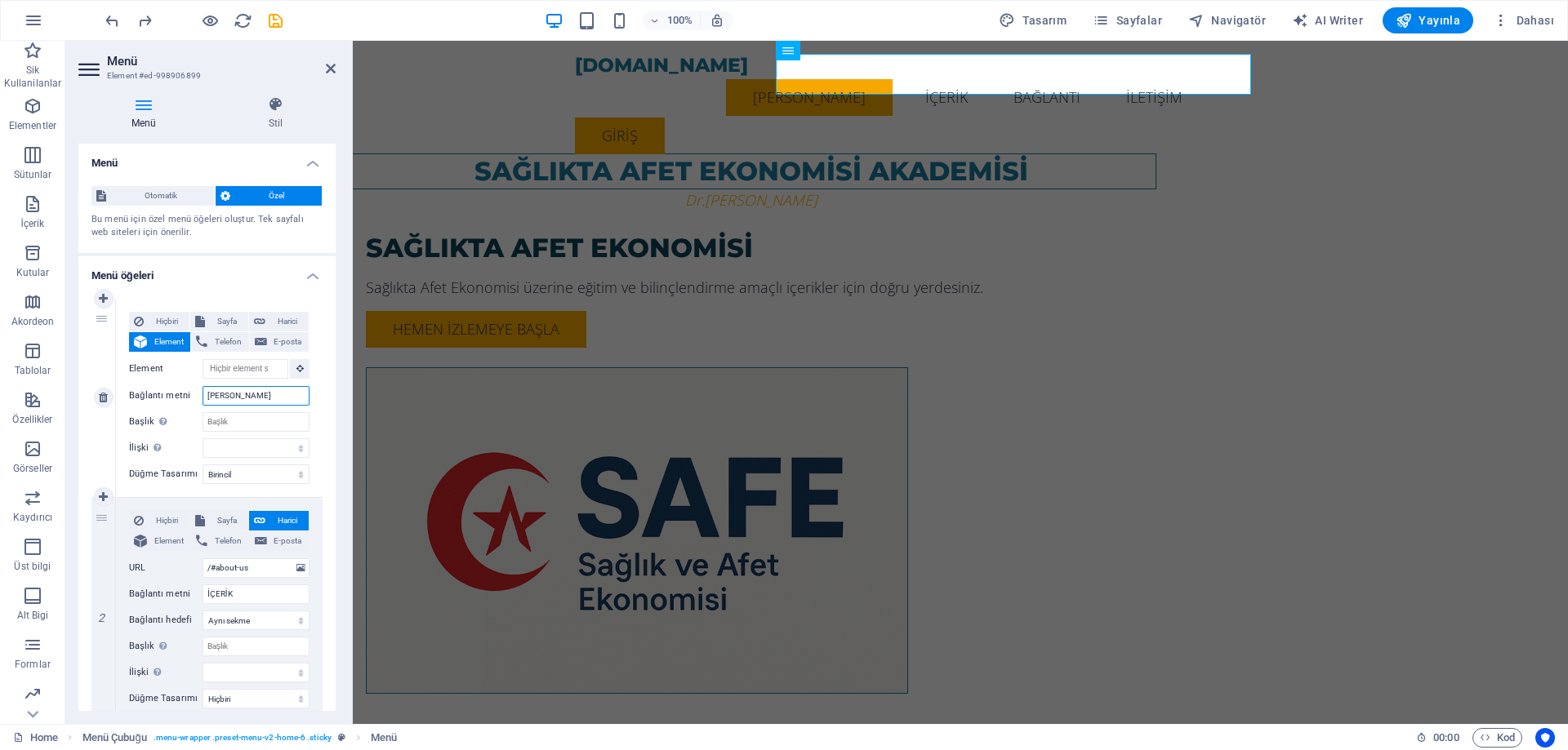
click at [247, 398] on input "[PERSON_NAME]" at bounding box center [256, 395] width 107 height 20
click at [247, 395] on input "[PERSON_NAME]" at bounding box center [256, 395] width 107 height 20
click at [257, 421] on input "Başlık Ek bağlantı tanımının bağlantı metniyle aynı olmaması gerekir. Başlık, g…" at bounding box center [256, 421] width 107 height 20
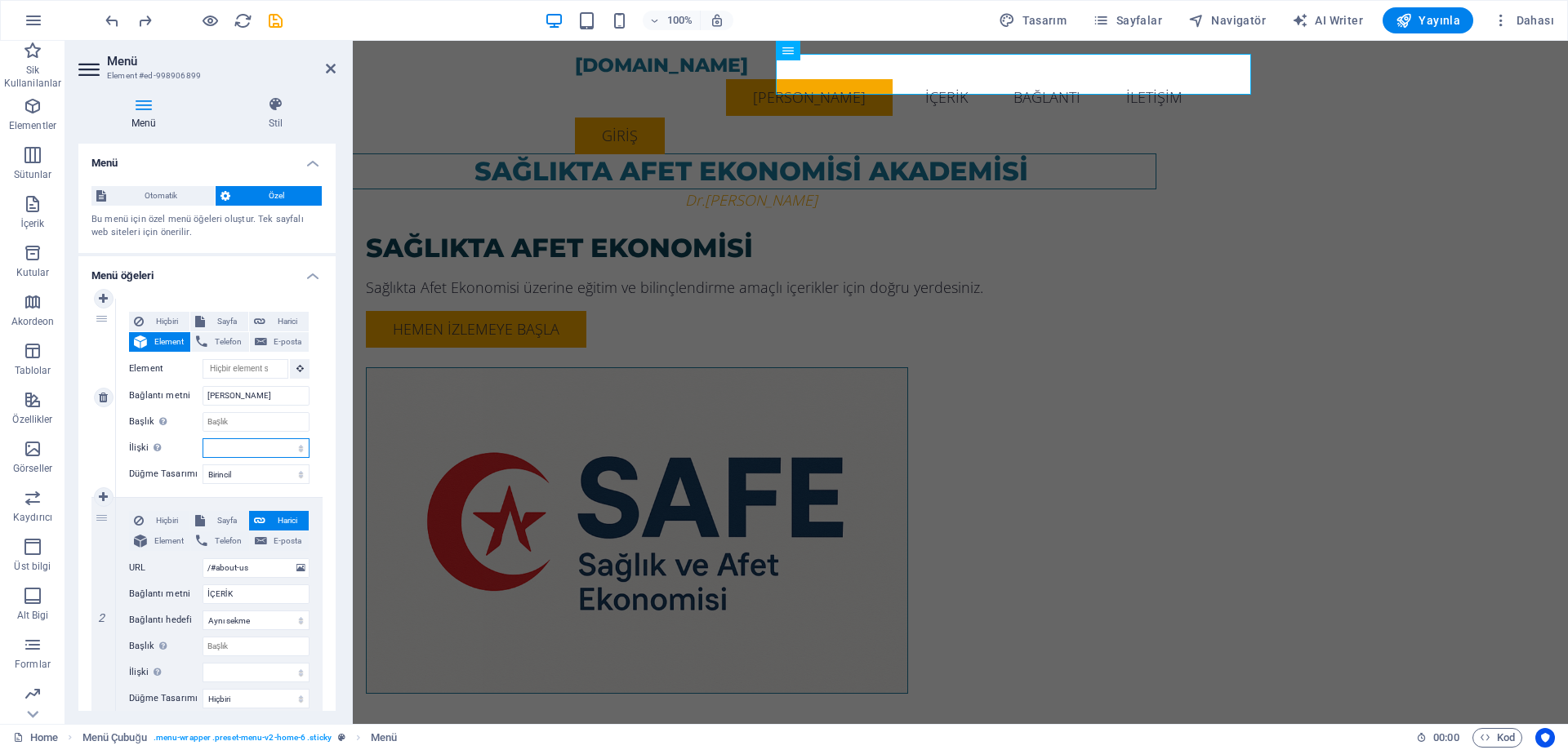
click at [256, 444] on select "alternate oluşturan bookmark harici yardım lisans ileri nofollow noreferrer noo…" at bounding box center [256, 448] width 107 height 20
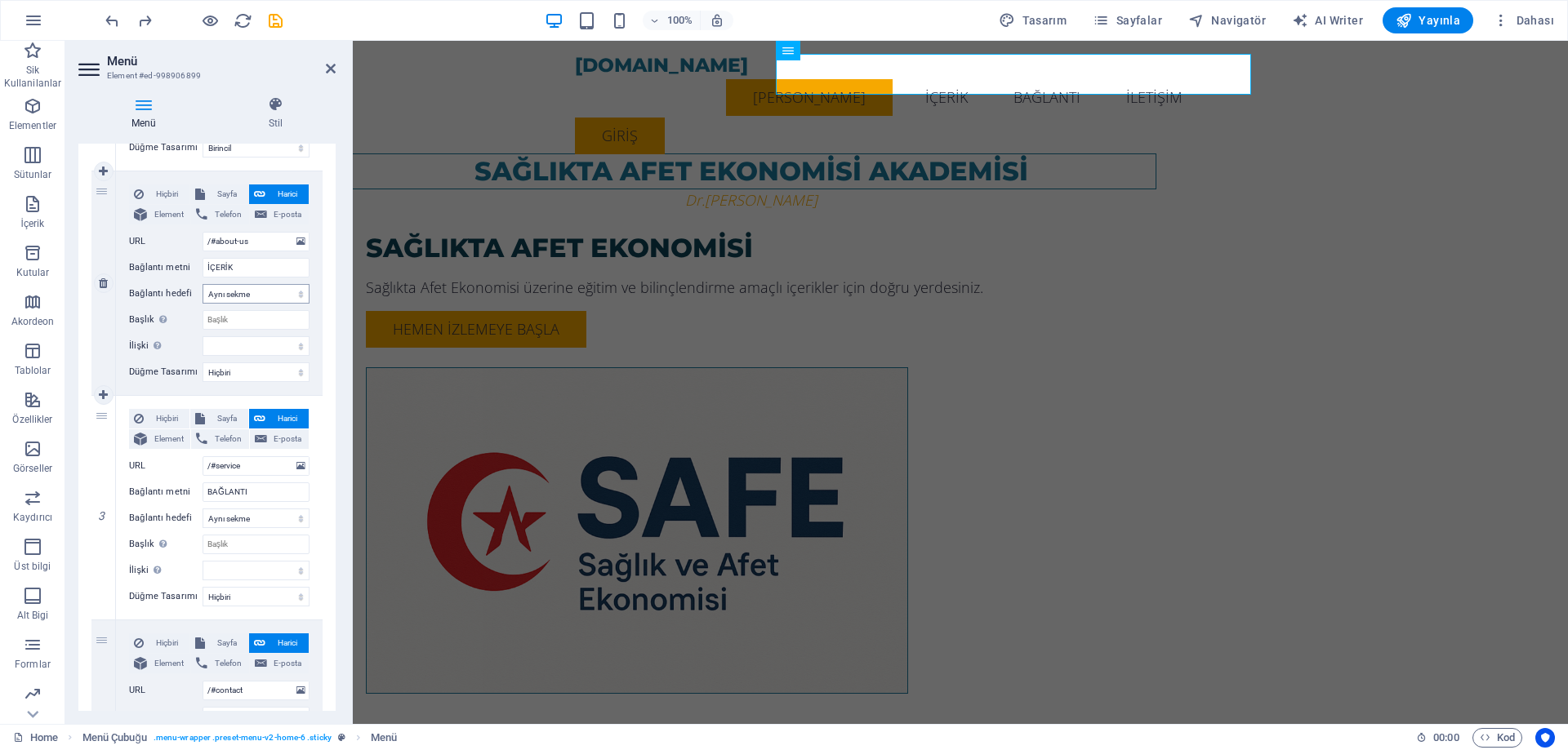
scroll to position [0, 0]
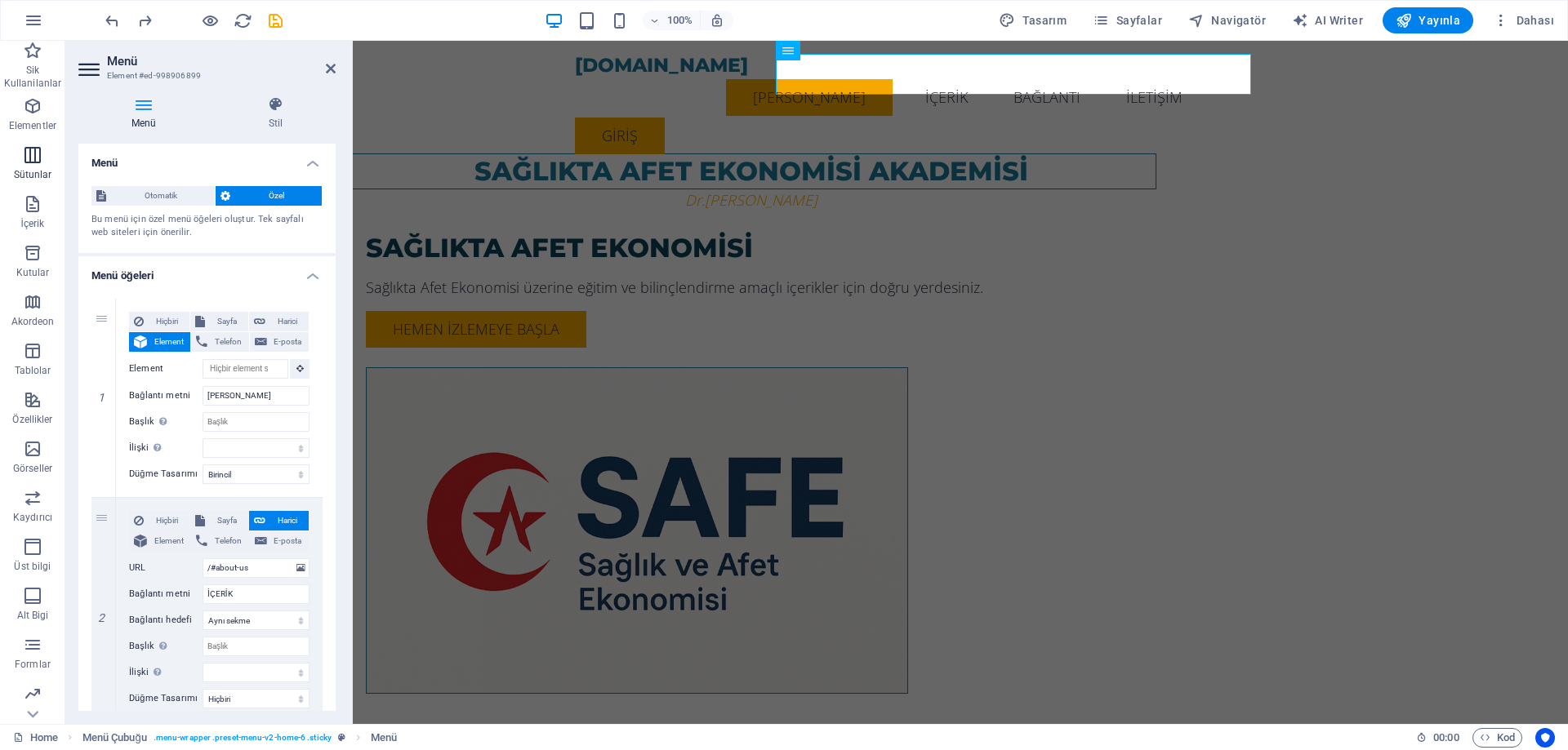
click at [34, 150] on icon "button" at bounding box center [32, 155] width 20 height 20
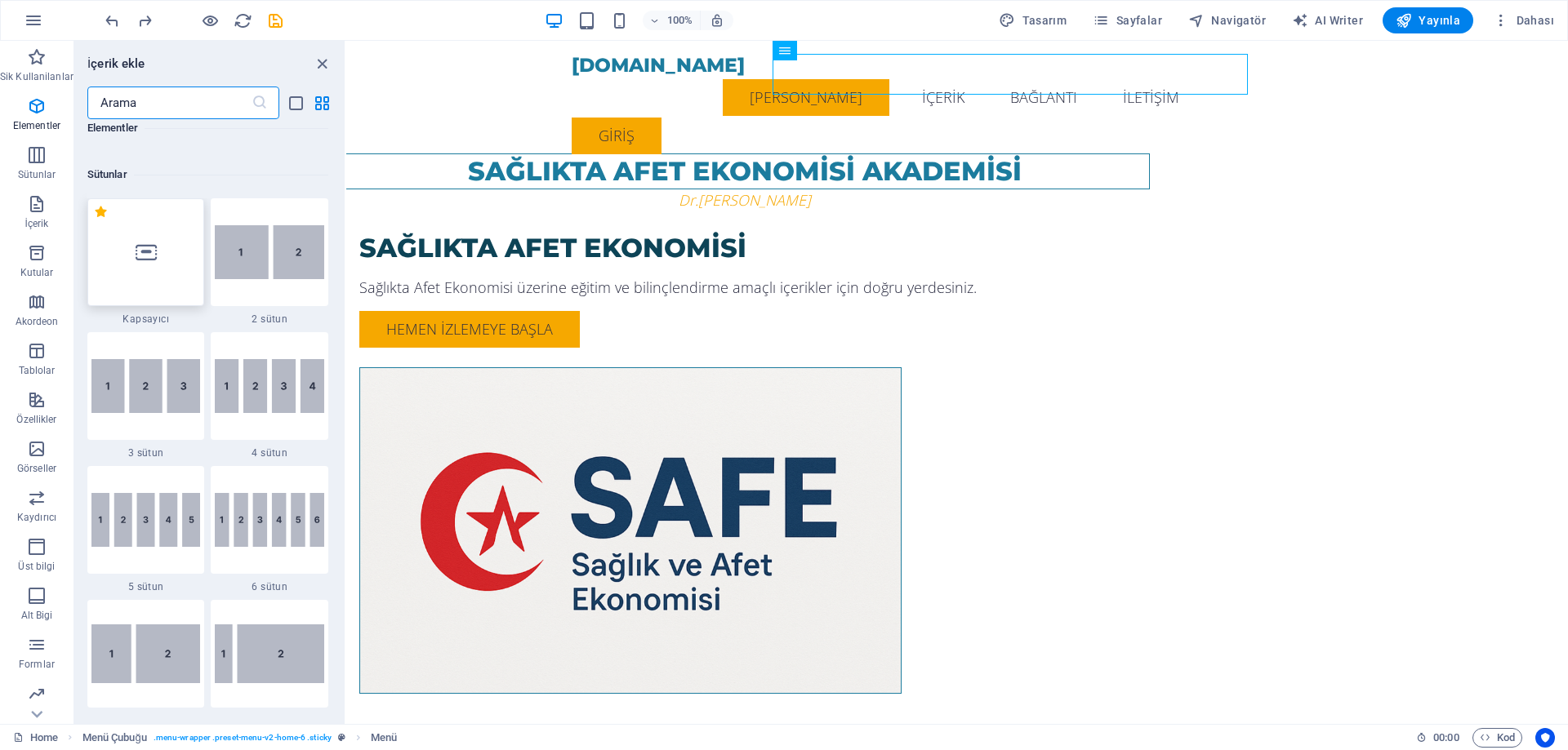
scroll to position [808, 0]
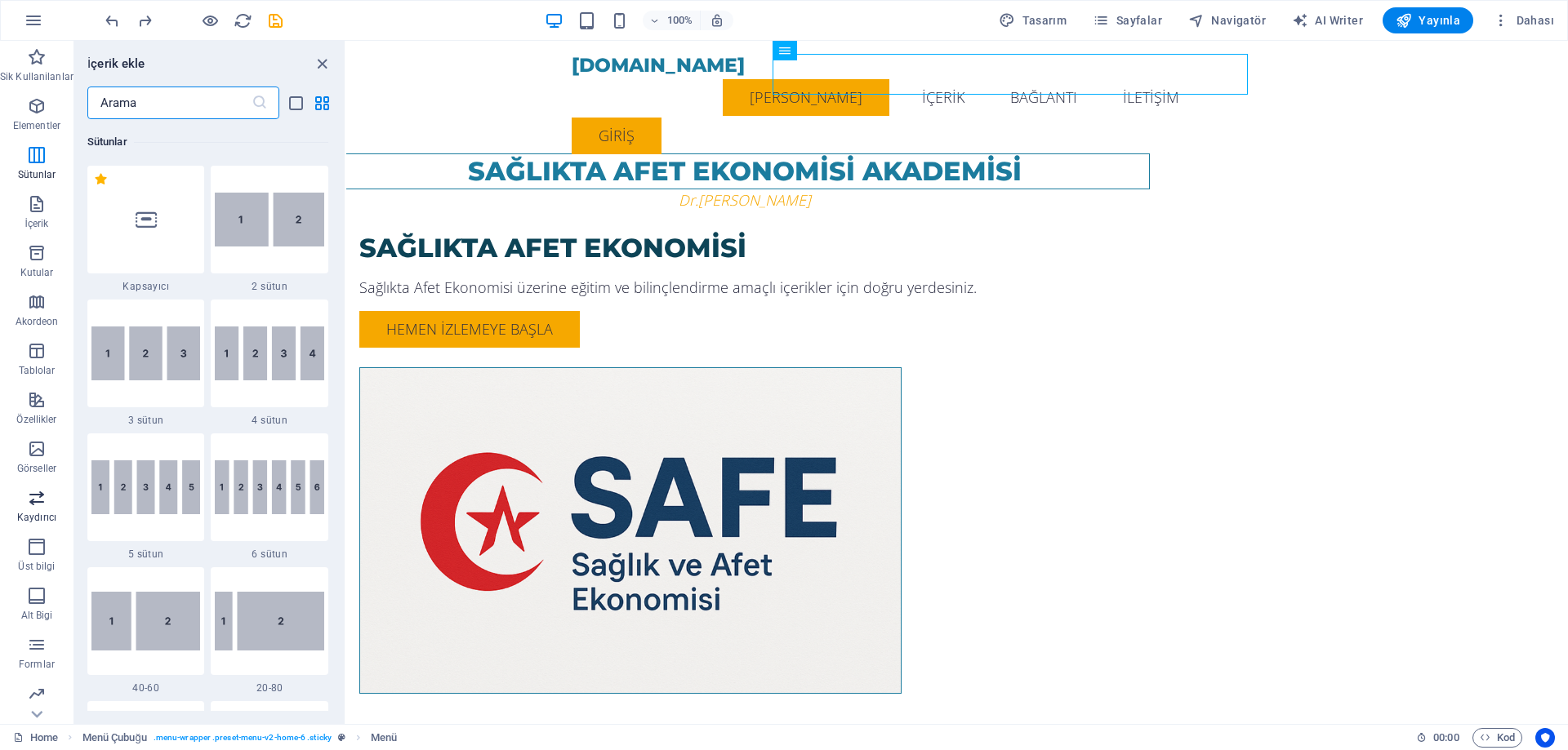
click at [36, 510] on span "Kaydırıcı" at bounding box center [37, 507] width 73 height 39
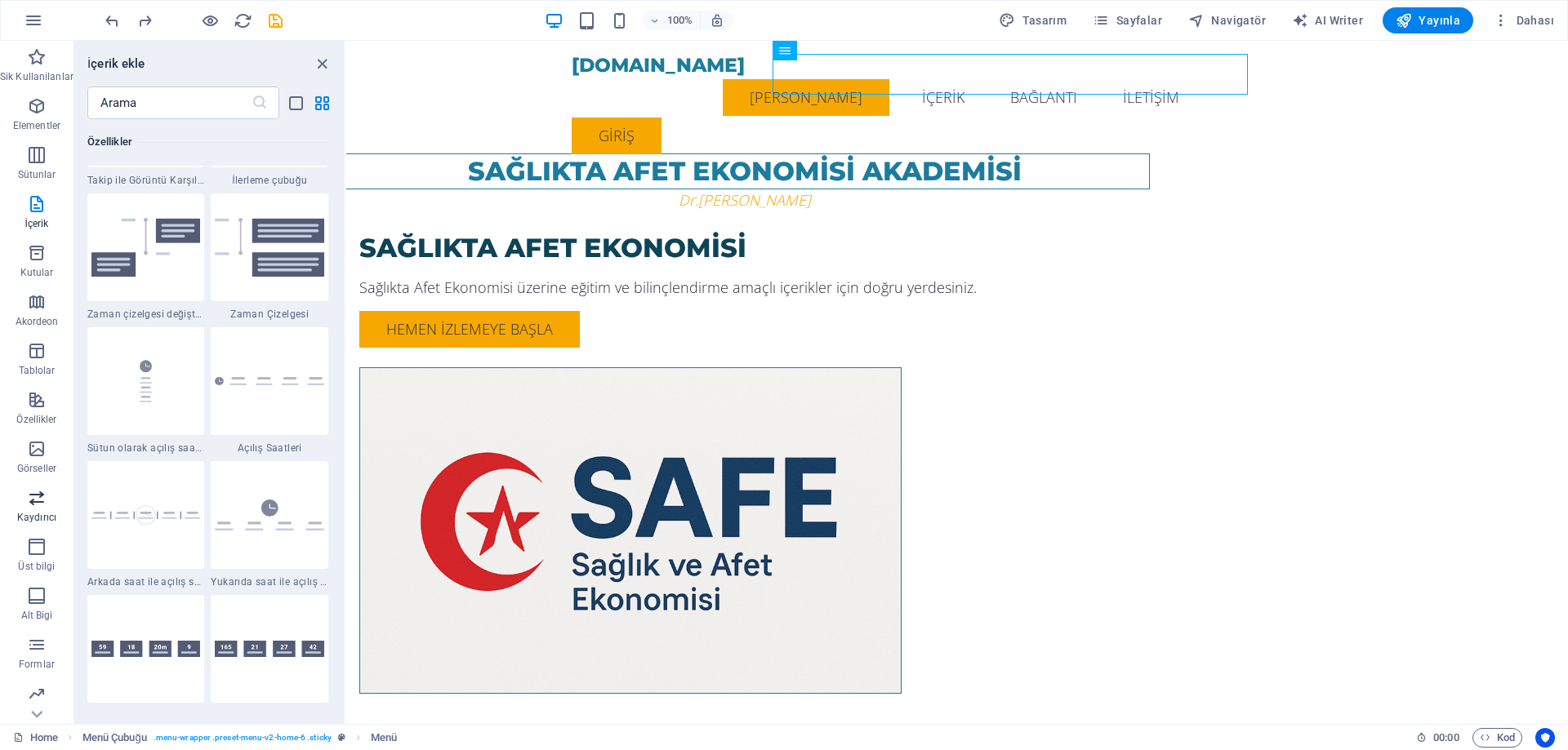
scroll to position [9252, 0]
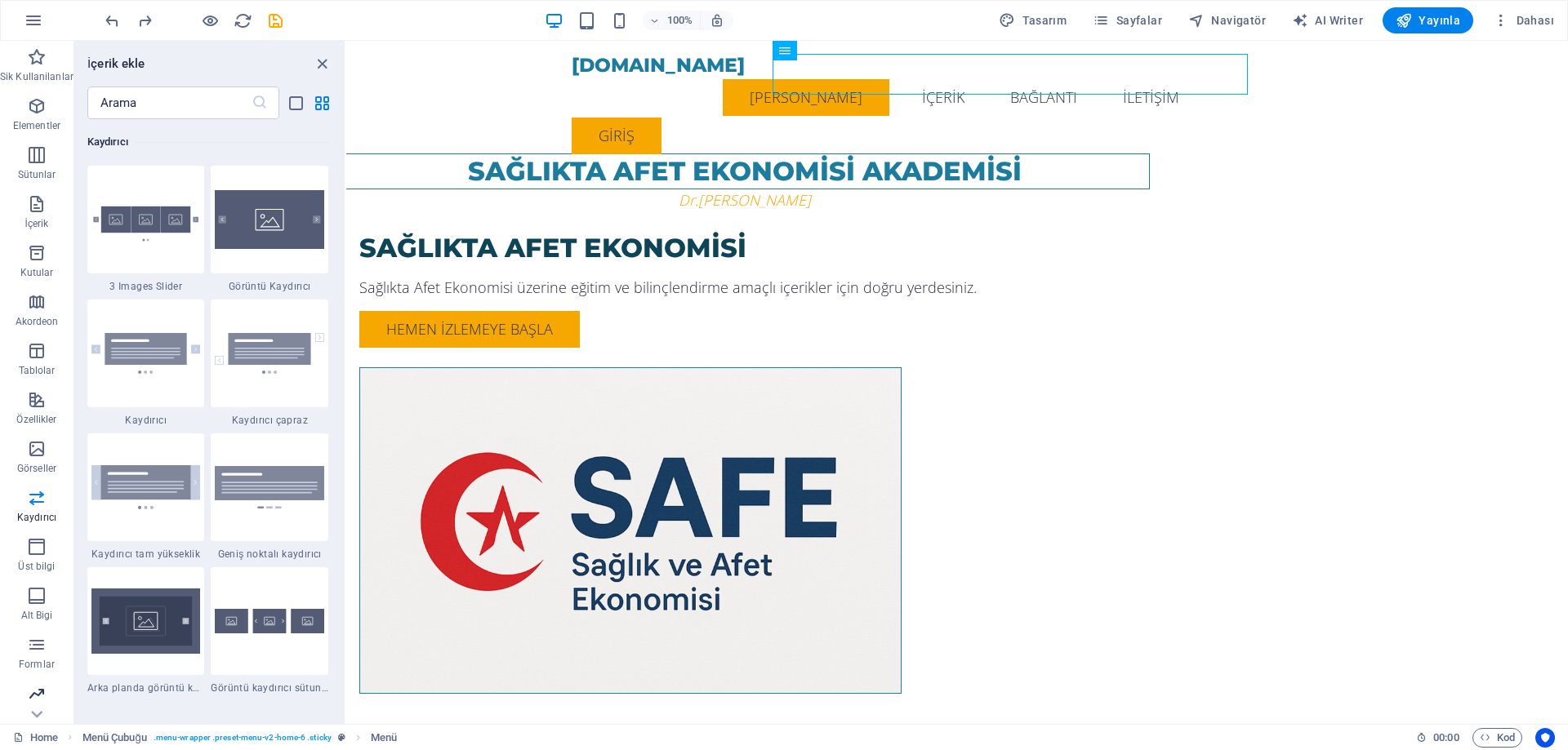
click at [41, 699] on icon "button" at bounding box center [37, 693] width 20 height 20
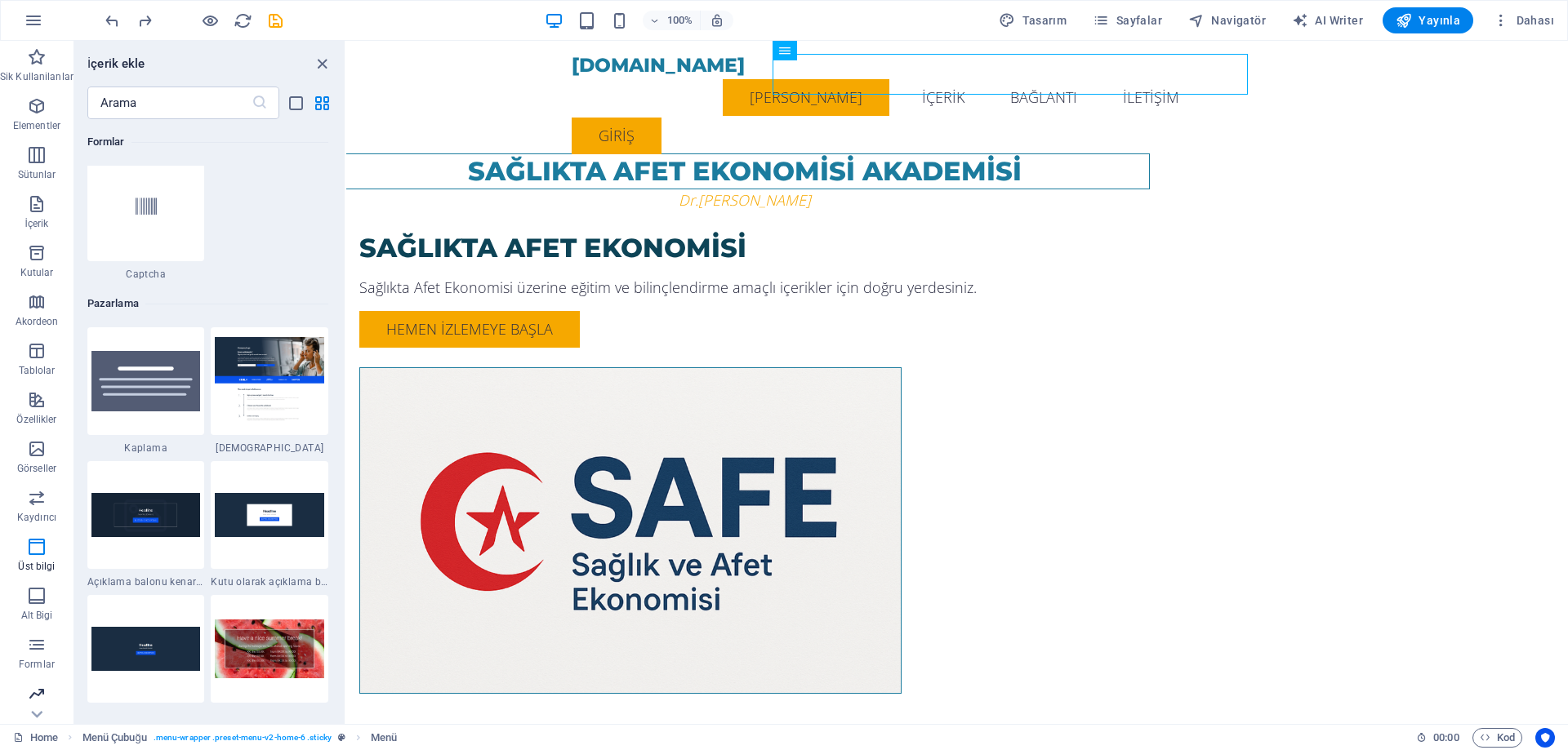
scroll to position [13293, 0]
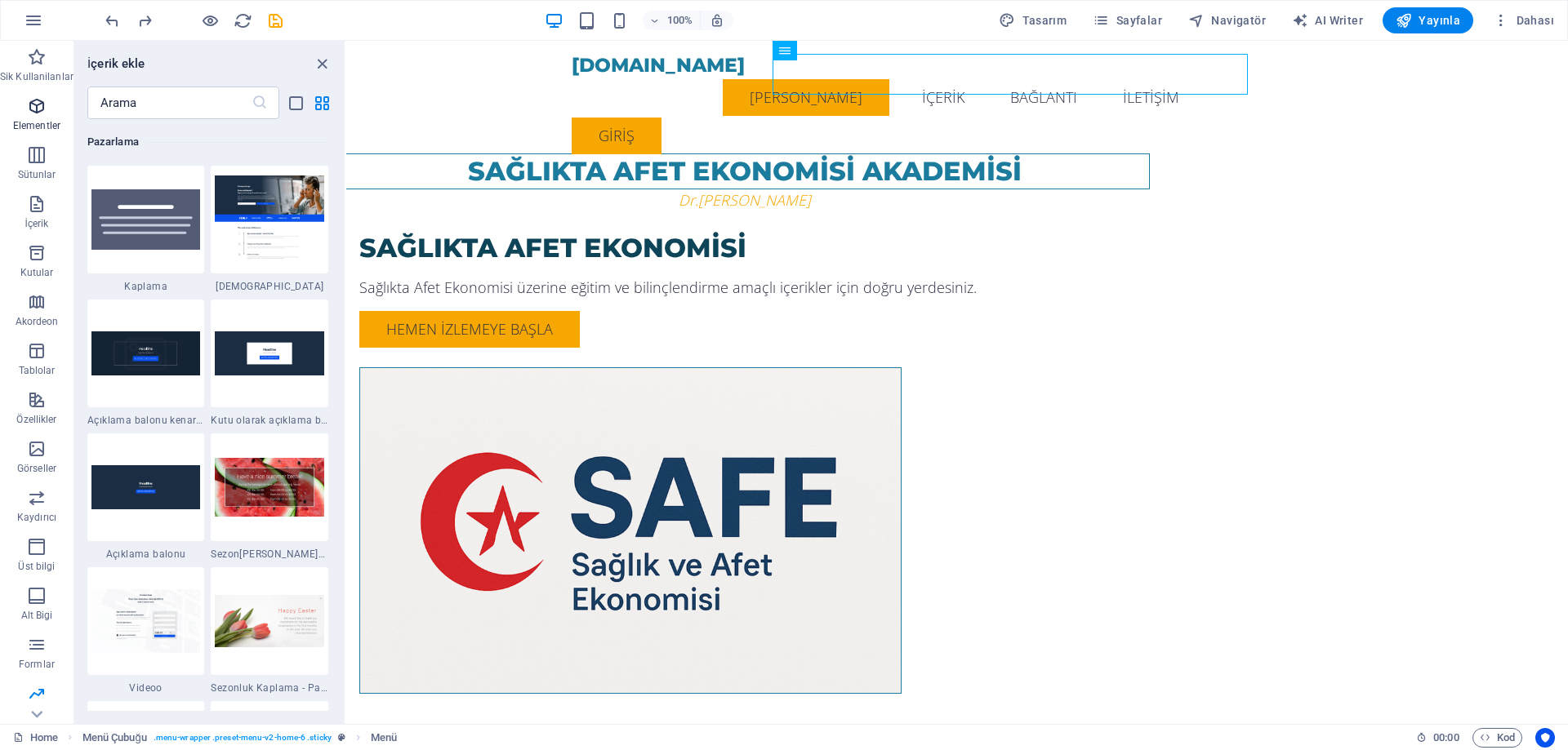
click at [43, 103] on icon "button" at bounding box center [37, 106] width 20 height 20
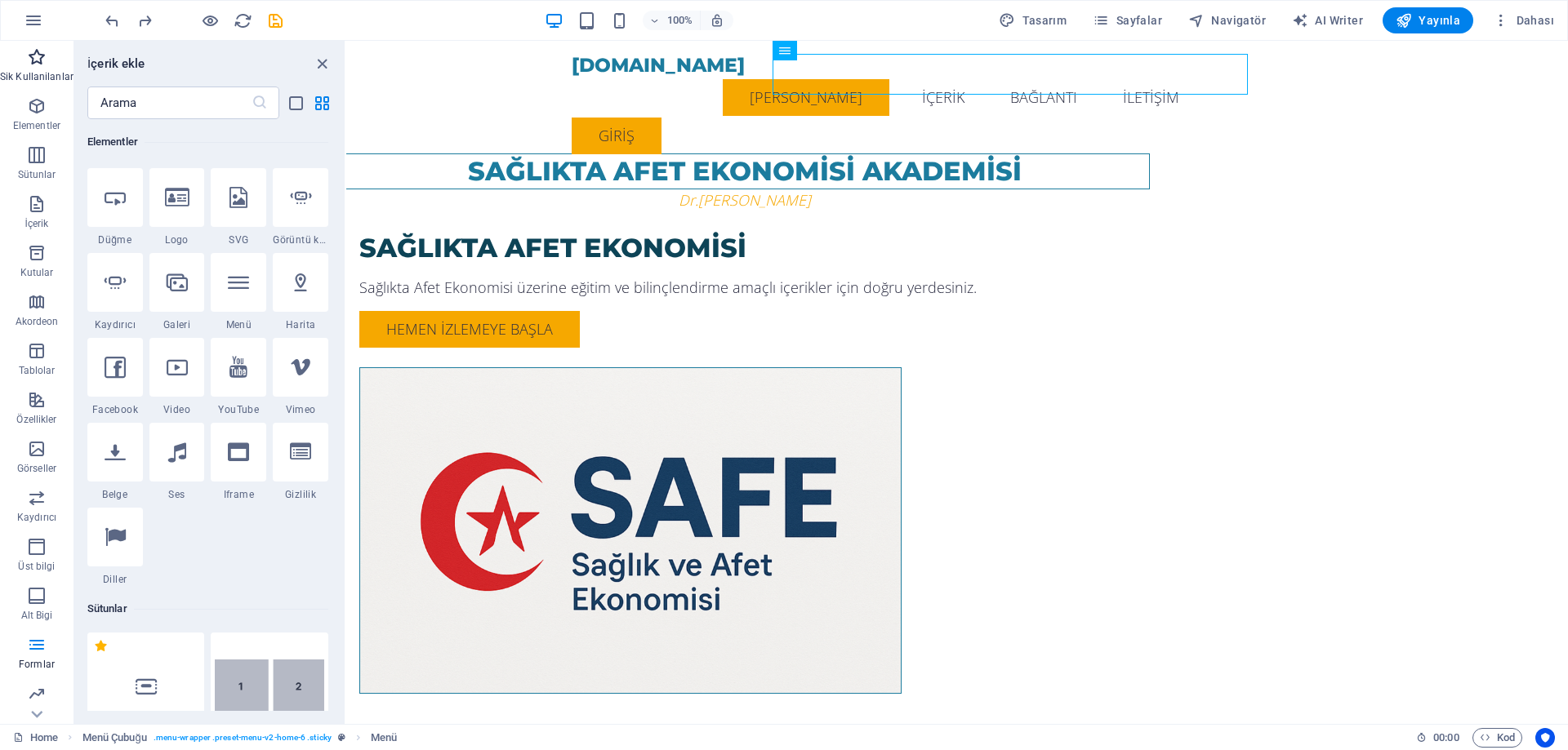
scroll to position [174, 0]
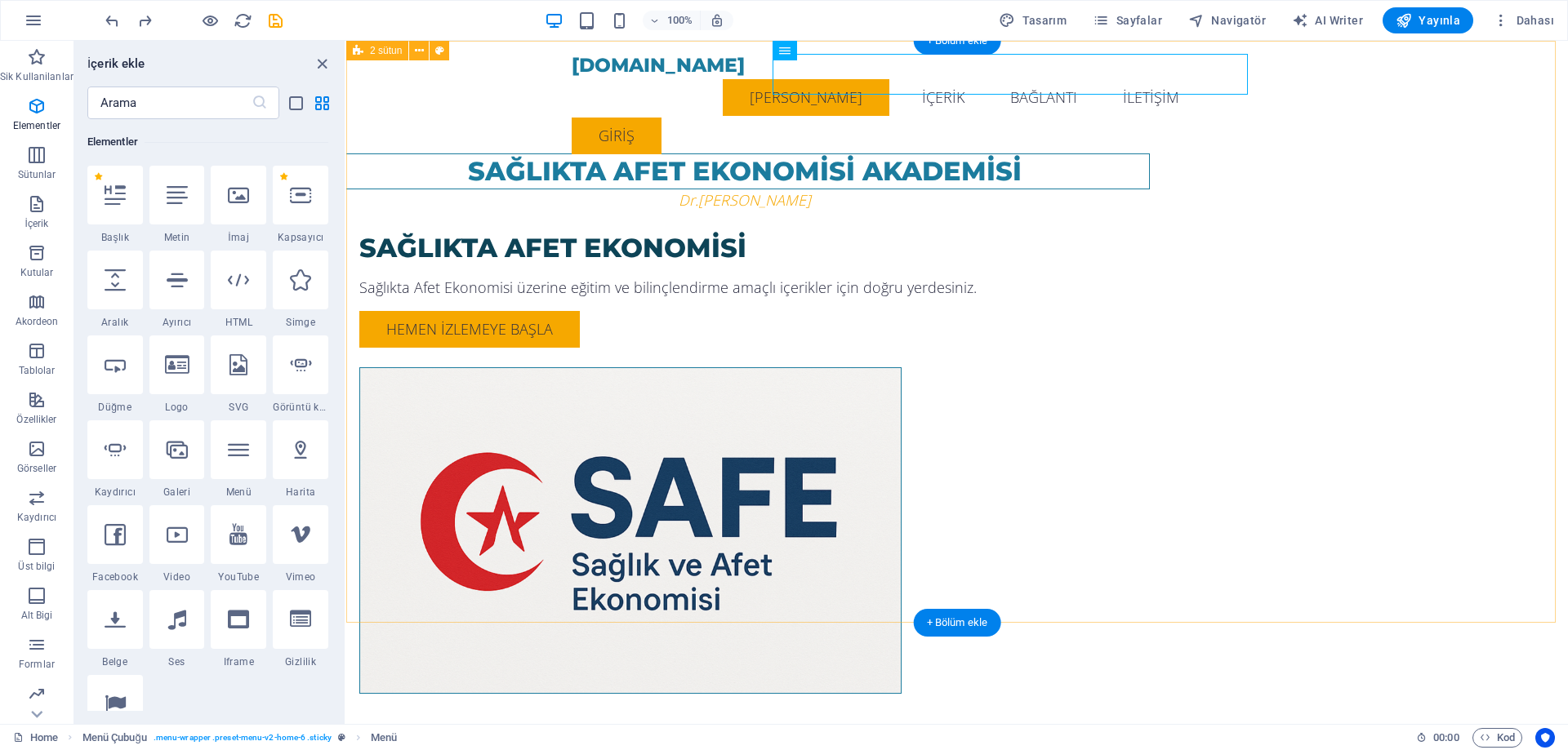
click at [1517, 308] on div "SAĞLIKTA AFET EKONOMİSİ AKADEMİSİ Dr.[PERSON_NAME] SAĞLIKTA AFET EKONOMİSİ Sağl…" at bounding box center [956, 400] width 1221 height 719
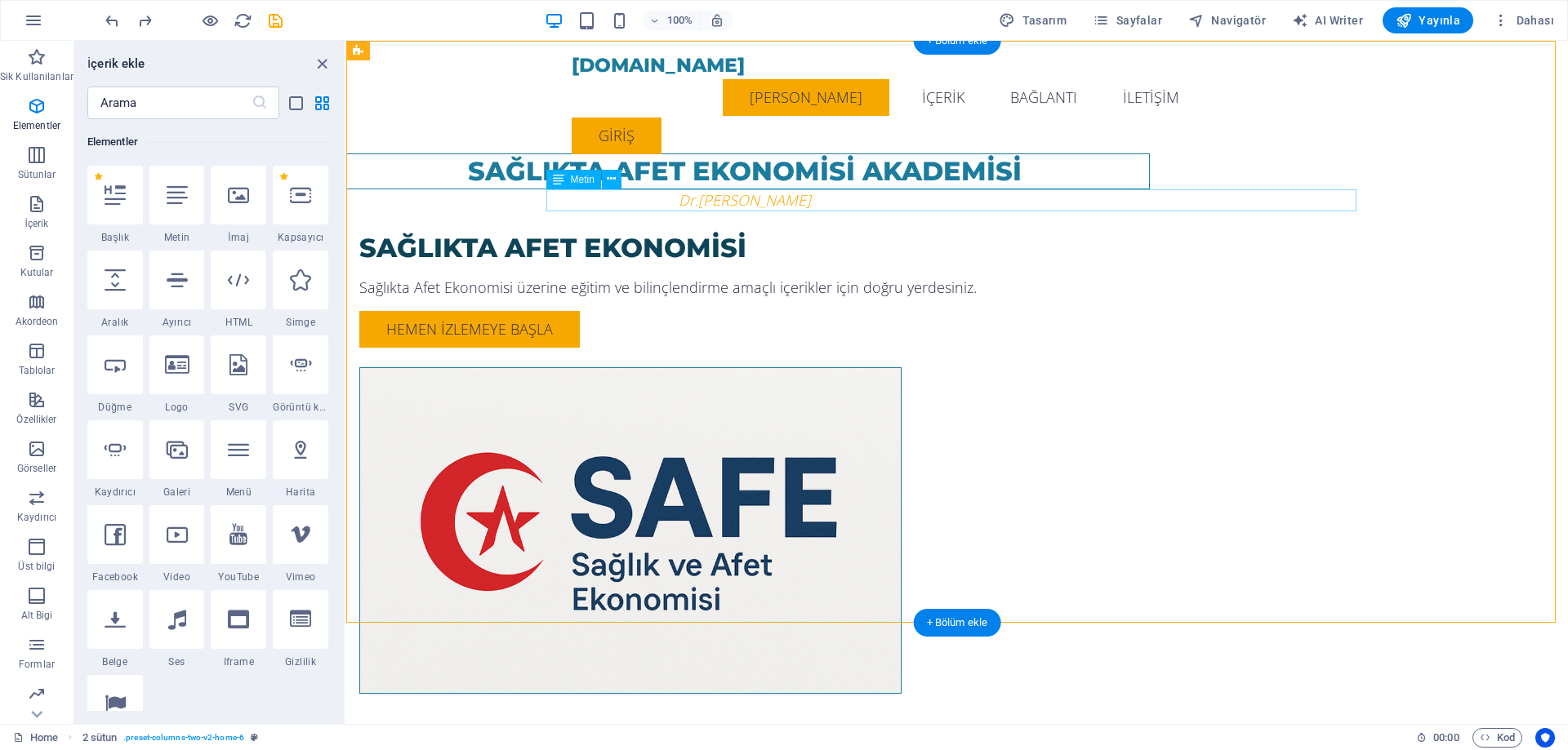
click at [963, 201] on div "Dr.[PERSON_NAME]" at bounding box center [744, 200] width 810 height 22
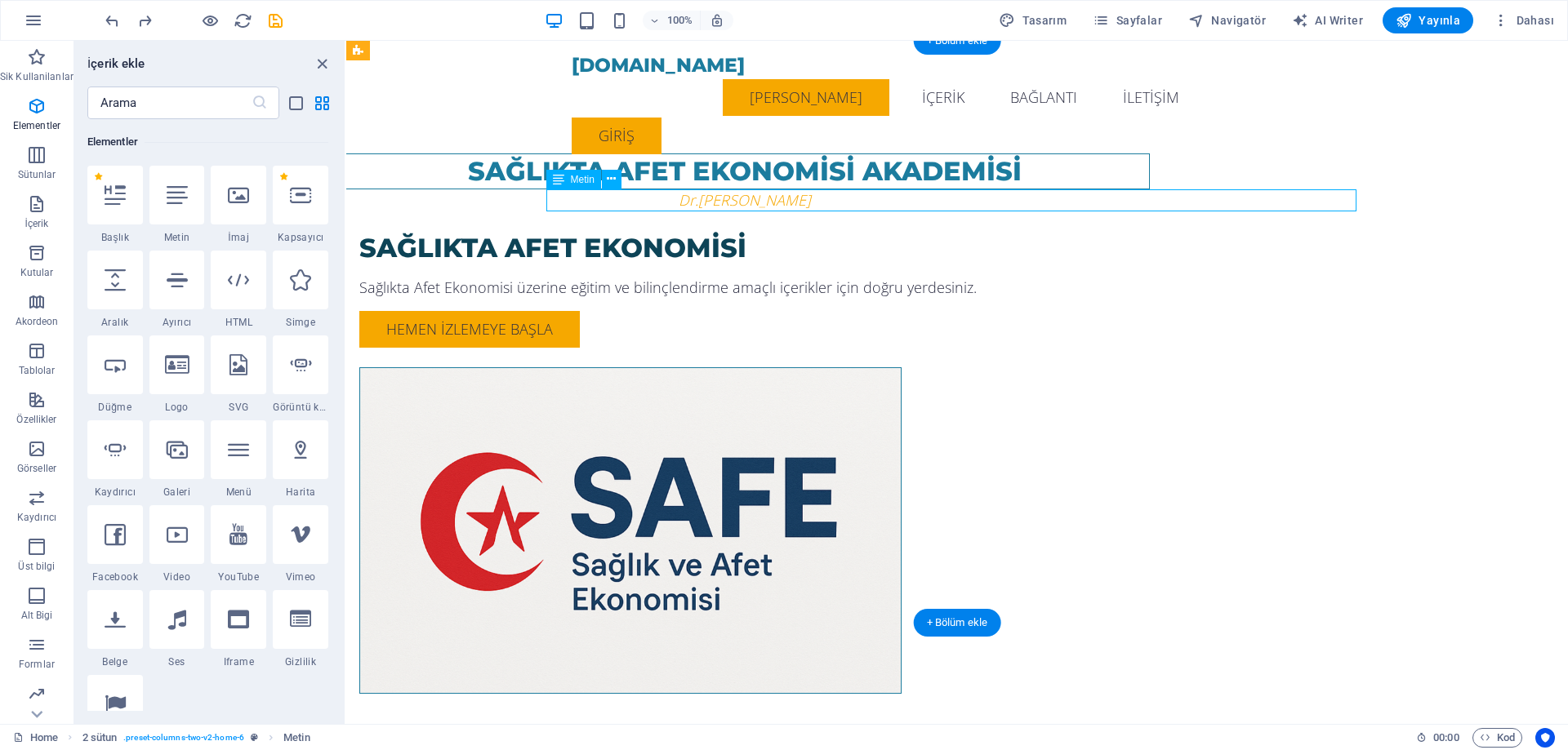
click at [963, 201] on div "Dr.[PERSON_NAME]" at bounding box center [744, 200] width 810 height 22
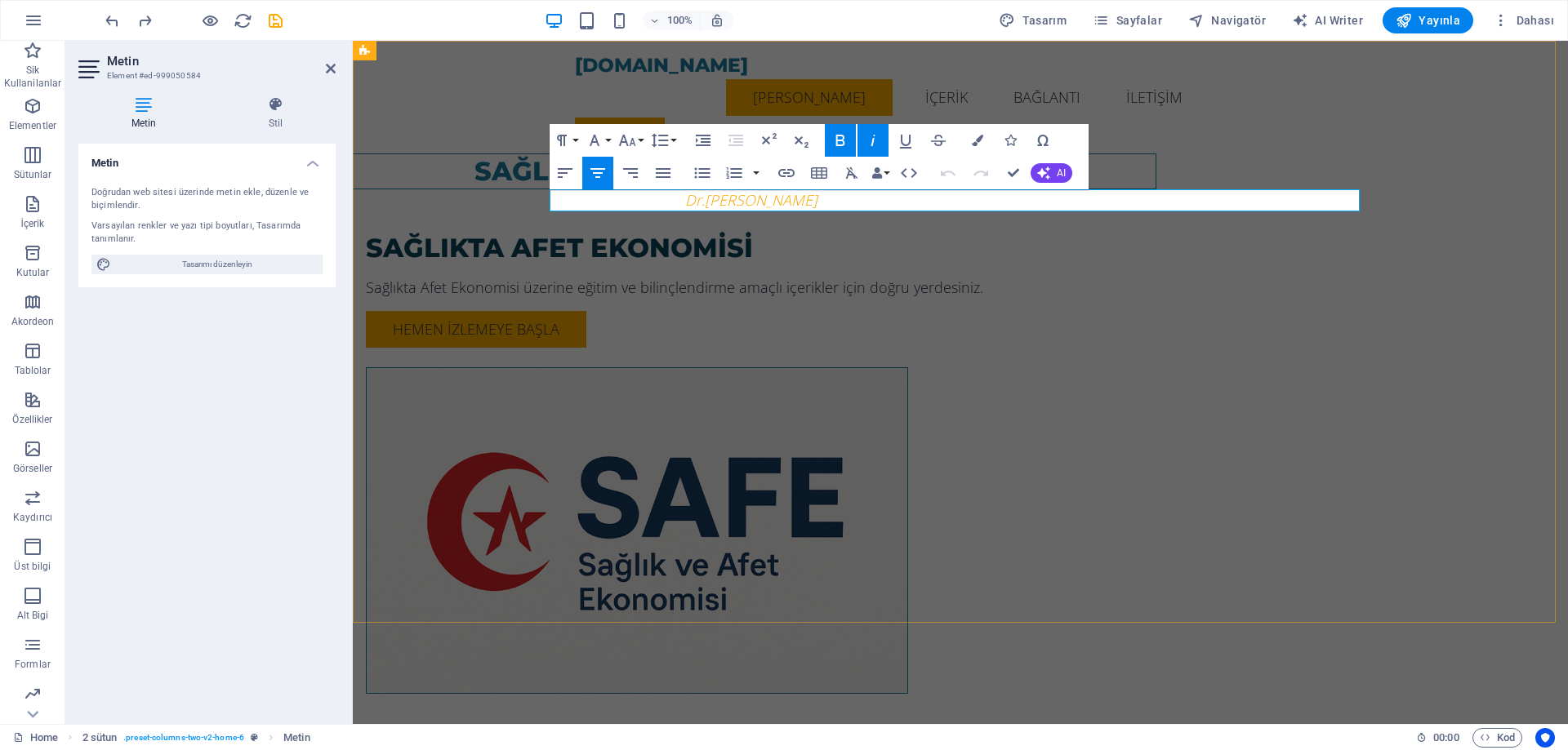
click at [818, 201] on em "Dr.[PERSON_NAME]" at bounding box center [750, 199] width 132 height 20
click at [605, 137] on button "Font Family" at bounding box center [598, 140] width 31 height 32
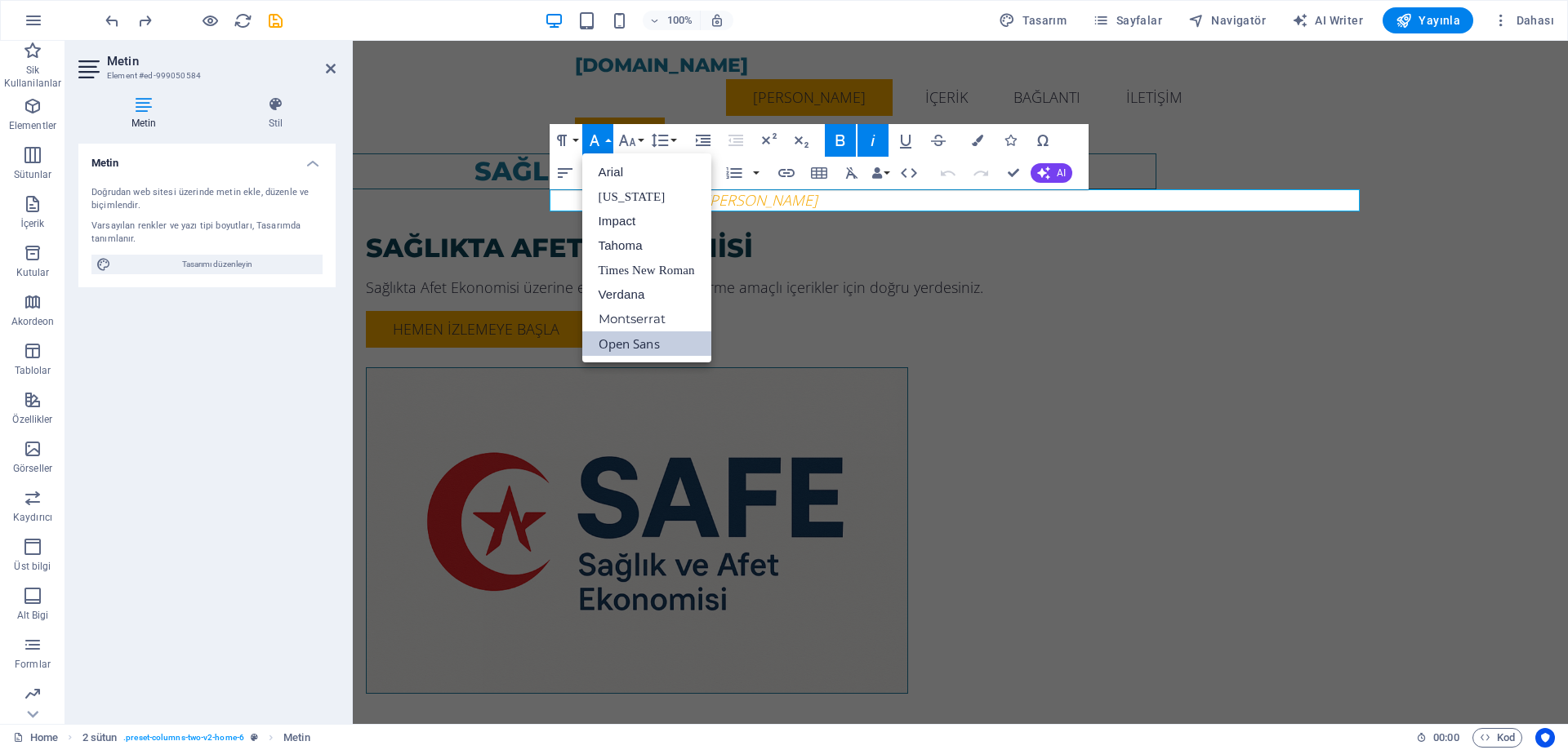
scroll to position [0, 0]
click at [626, 216] on link "Impact" at bounding box center [646, 220] width 129 height 25
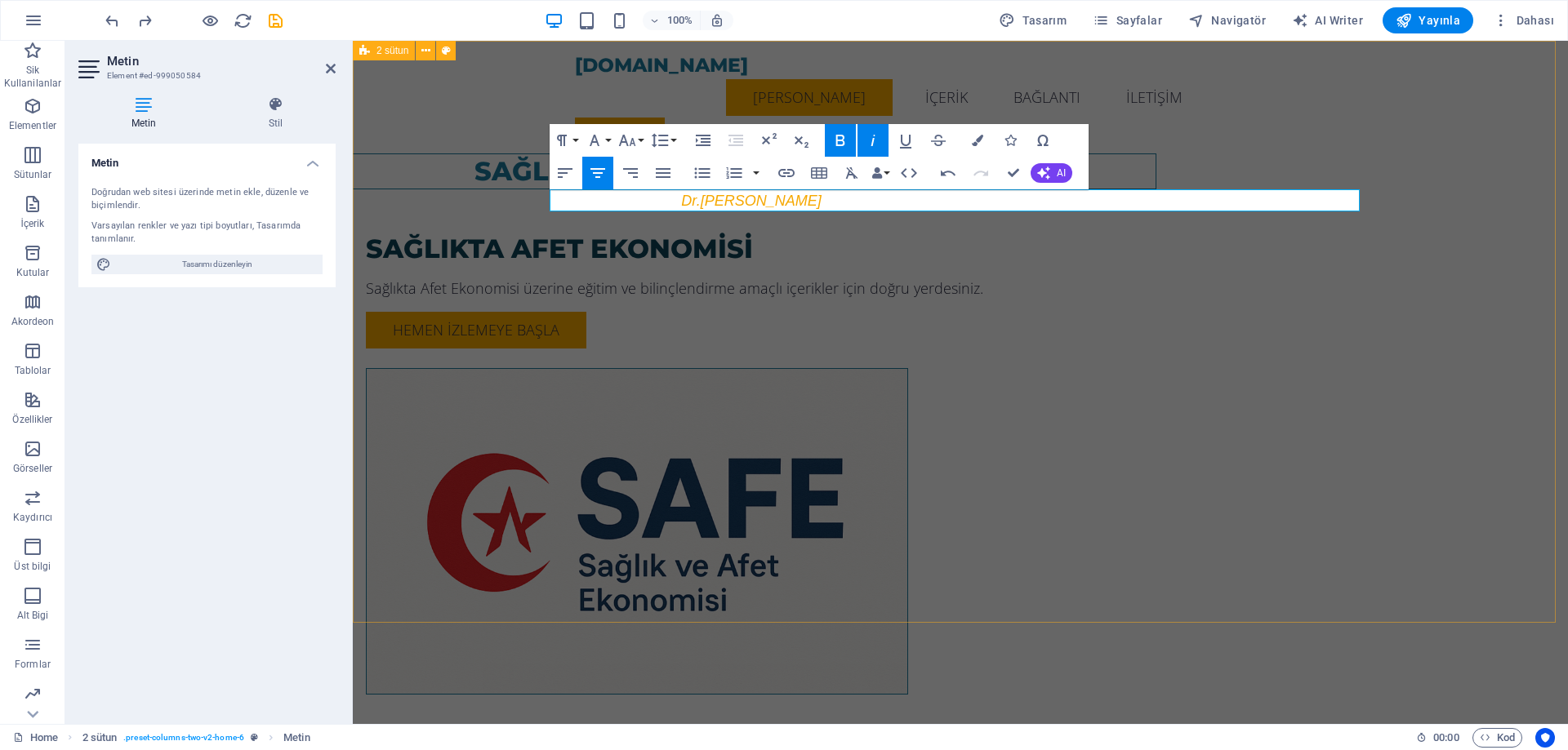
click at [1445, 255] on div "SAĞLIKTA AFET EKONOMİSİ AKADEMİSİ Dr.[PERSON_NAME] SAĞLIKTA AFET EKONOMİSİ Sağl…" at bounding box center [960, 400] width 1215 height 719
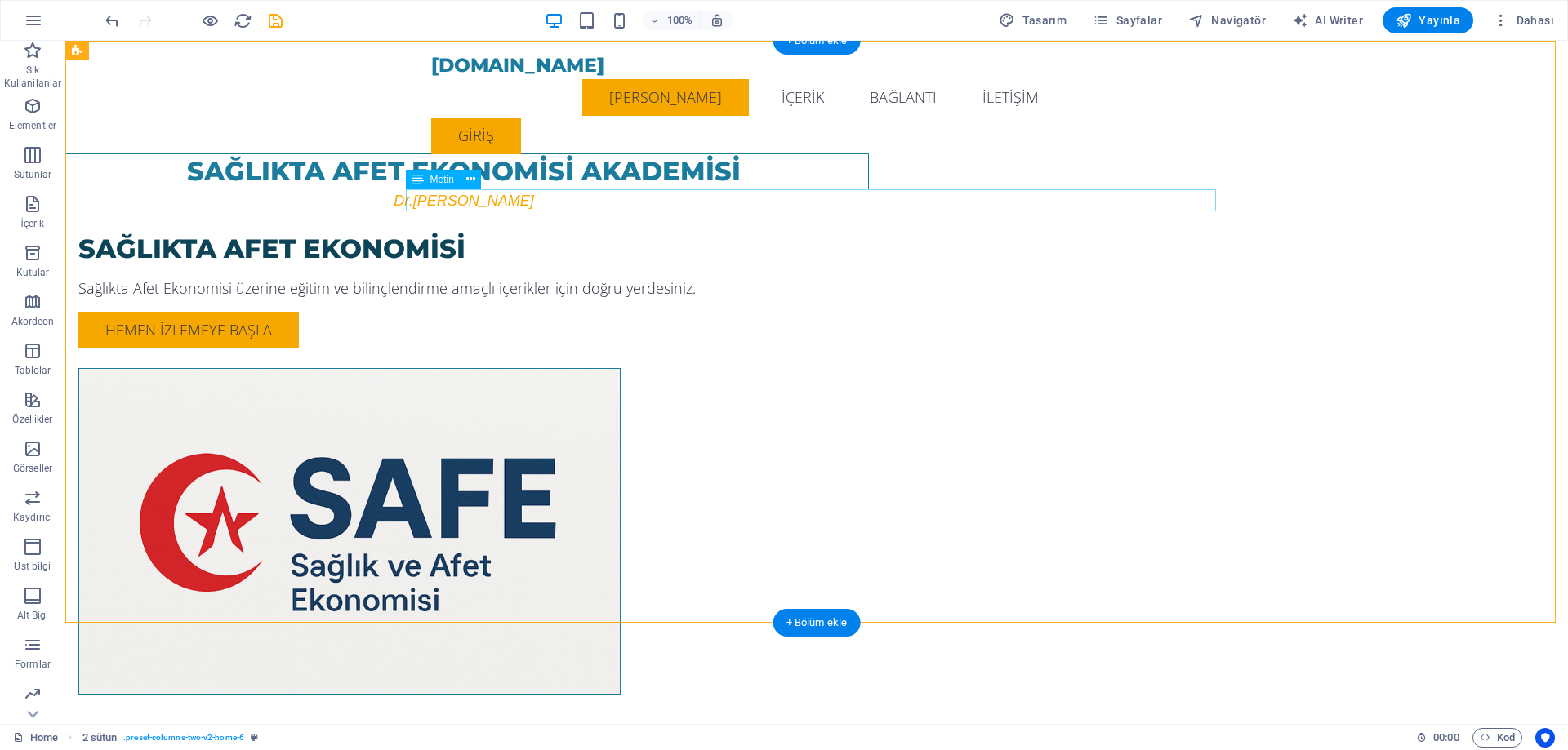
click at [869, 197] on div "Dr.[PERSON_NAME]" at bounding box center [463, 200] width 810 height 23
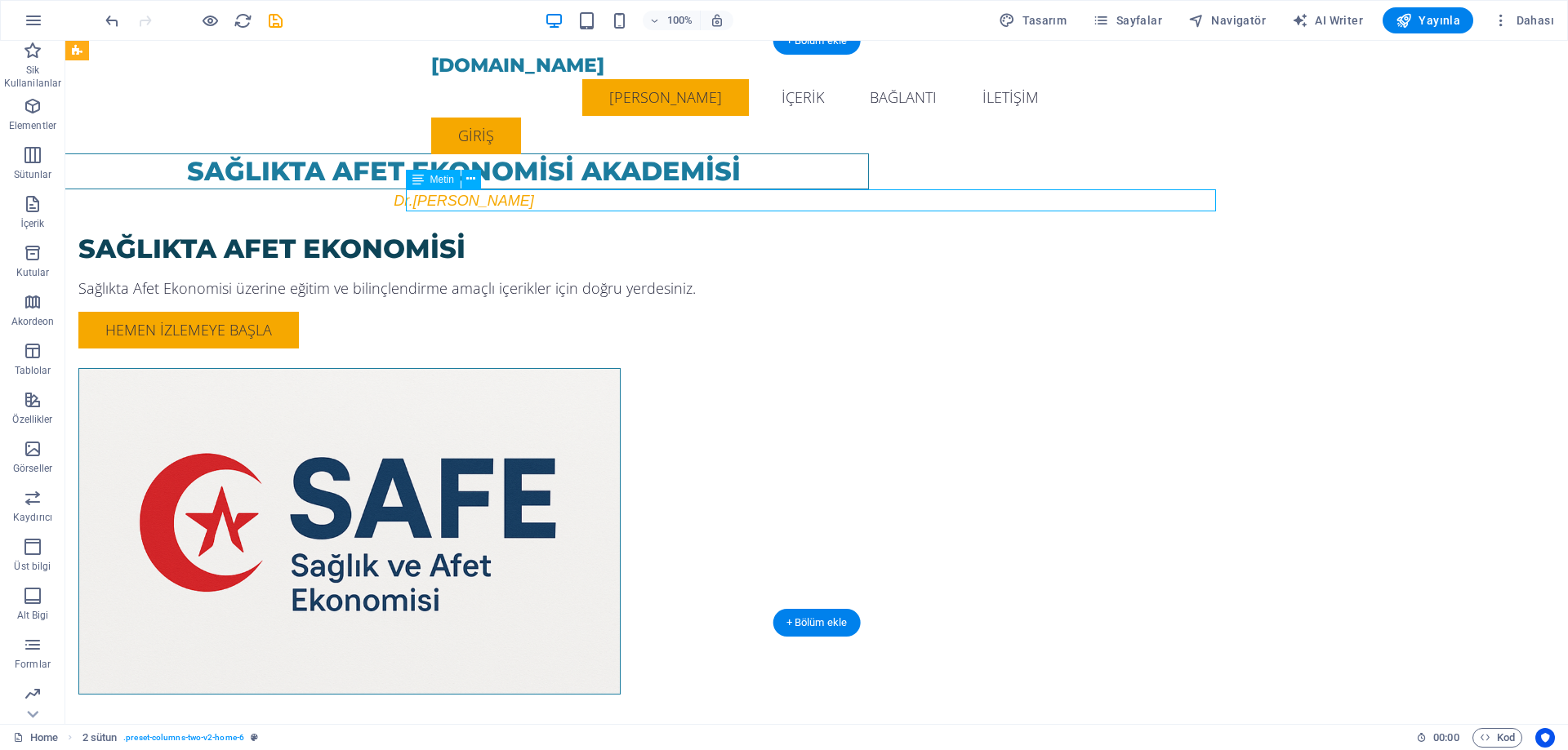
click at [869, 197] on div "Dr.[PERSON_NAME]" at bounding box center [463, 200] width 810 height 23
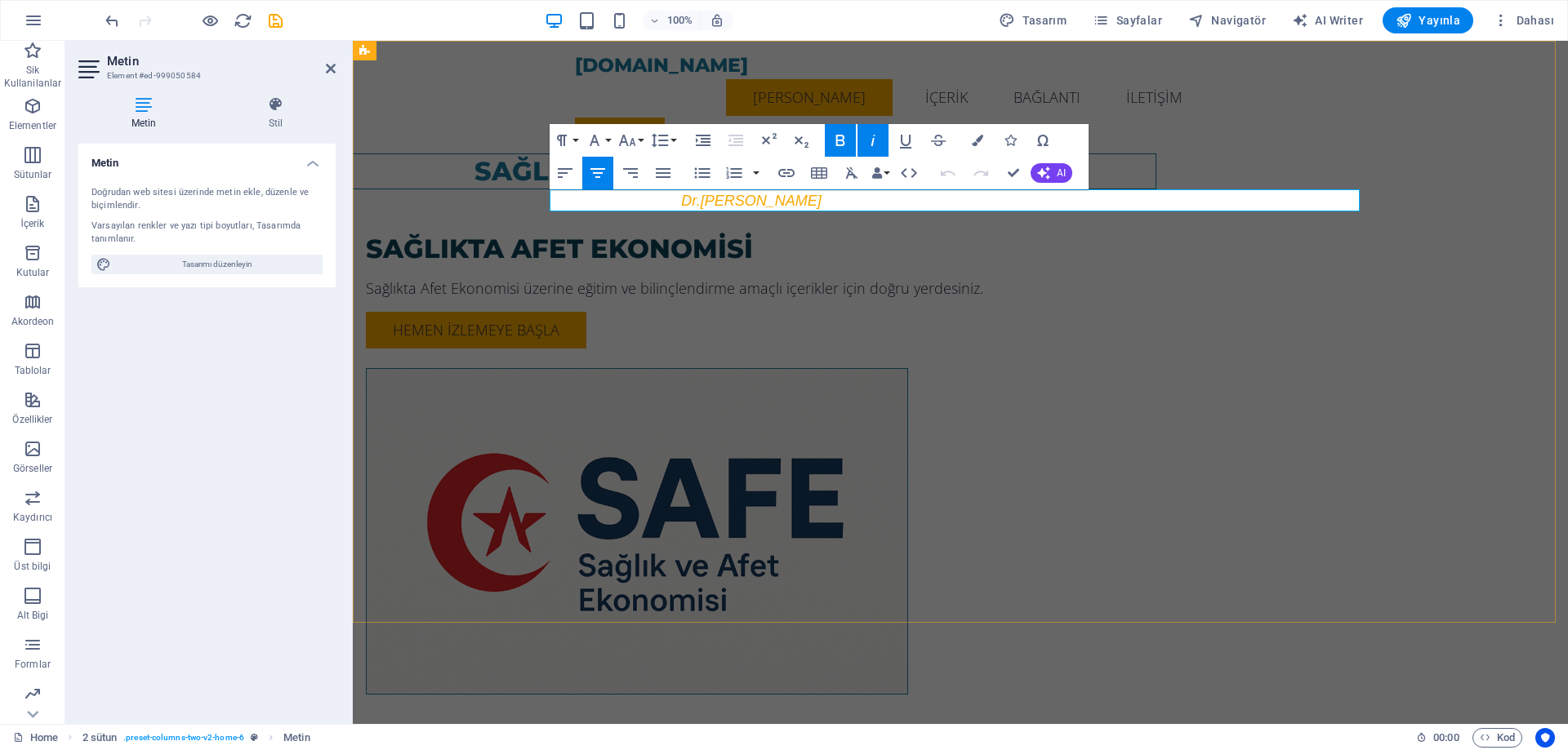
click at [1025, 198] on p "Dr.[PERSON_NAME]" at bounding box center [750, 200] width 810 height 23
click at [857, 202] on span "Dr.[PERSON_NAME] (MD. MpH" at bounding box center [750, 200] width 210 height 16
click at [1046, 204] on p "Dr.[PERSON_NAME] (MD. MPH" at bounding box center [750, 200] width 810 height 23
click at [882, 199] on span "Dr.[PERSON_NAME] (MD. MPH. PhD. )" at bounding box center [751, 200] width 262 height 16
click at [1450, 287] on div "SAĞLIKTA AFET EKONOMİSİ AKADEMİSİ Dr.[PERSON_NAME] ( MD. MPH. PhD. ) SAĞLIKTA A…" at bounding box center [960, 400] width 1215 height 719
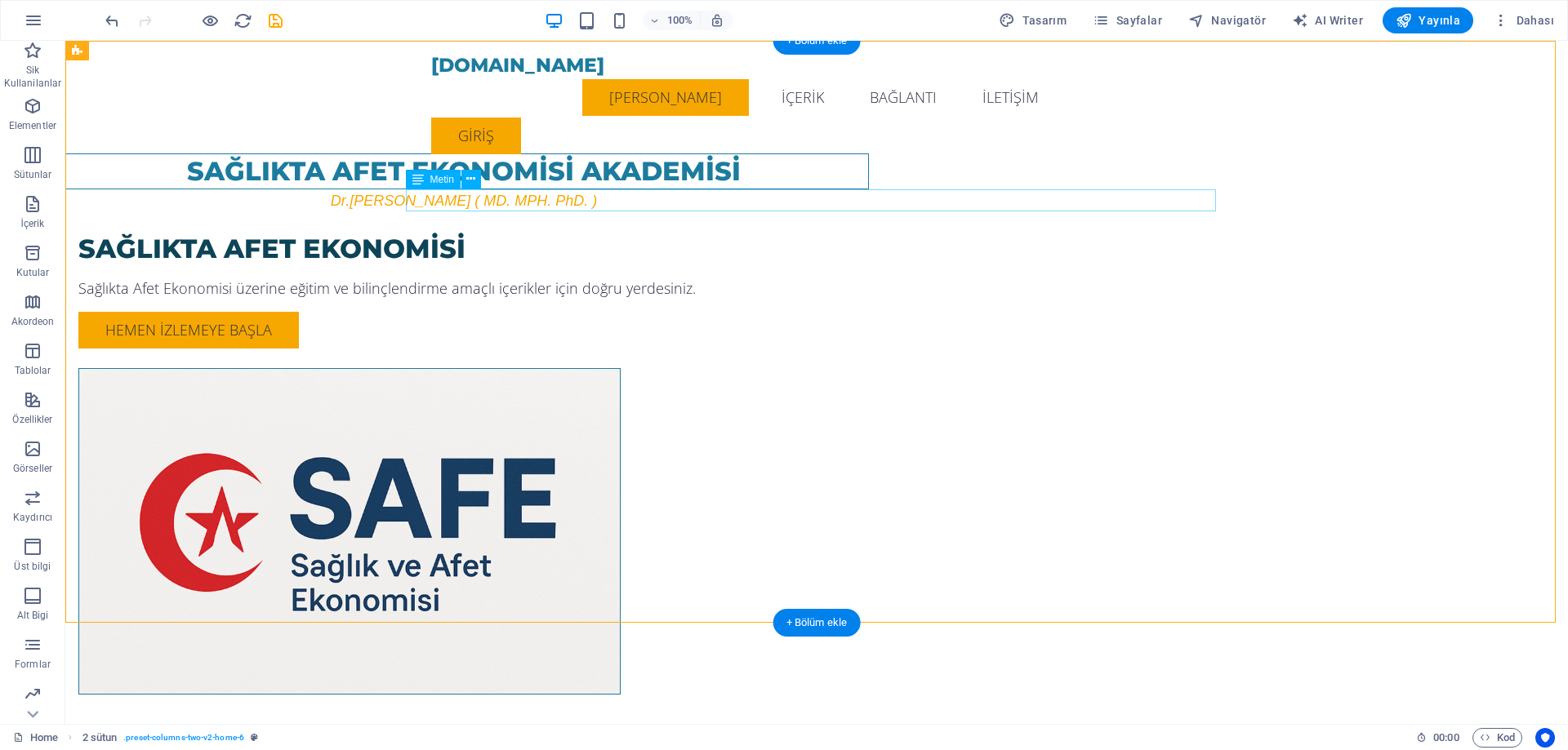
click at [869, 190] on div "Dr.[PERSON_NAME] ( MD. MPH. PhD. )" at bounding box center [463, 200] width 810 height 23
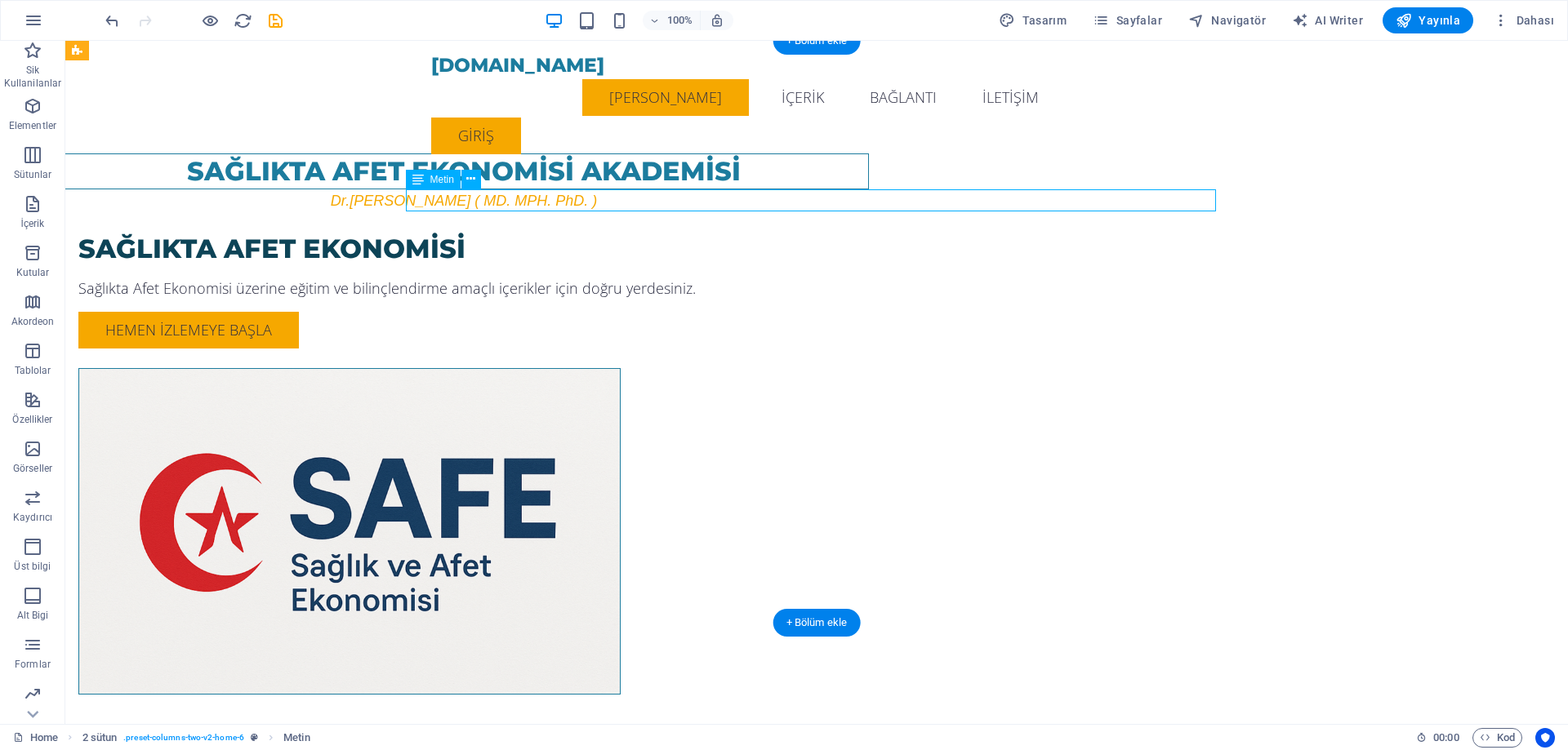
click at [869, 197] on div "Dr.[PERSON_NAME] ( MD. MPH. PhD. )" at bounding box center [463, 200] width 810 height 23
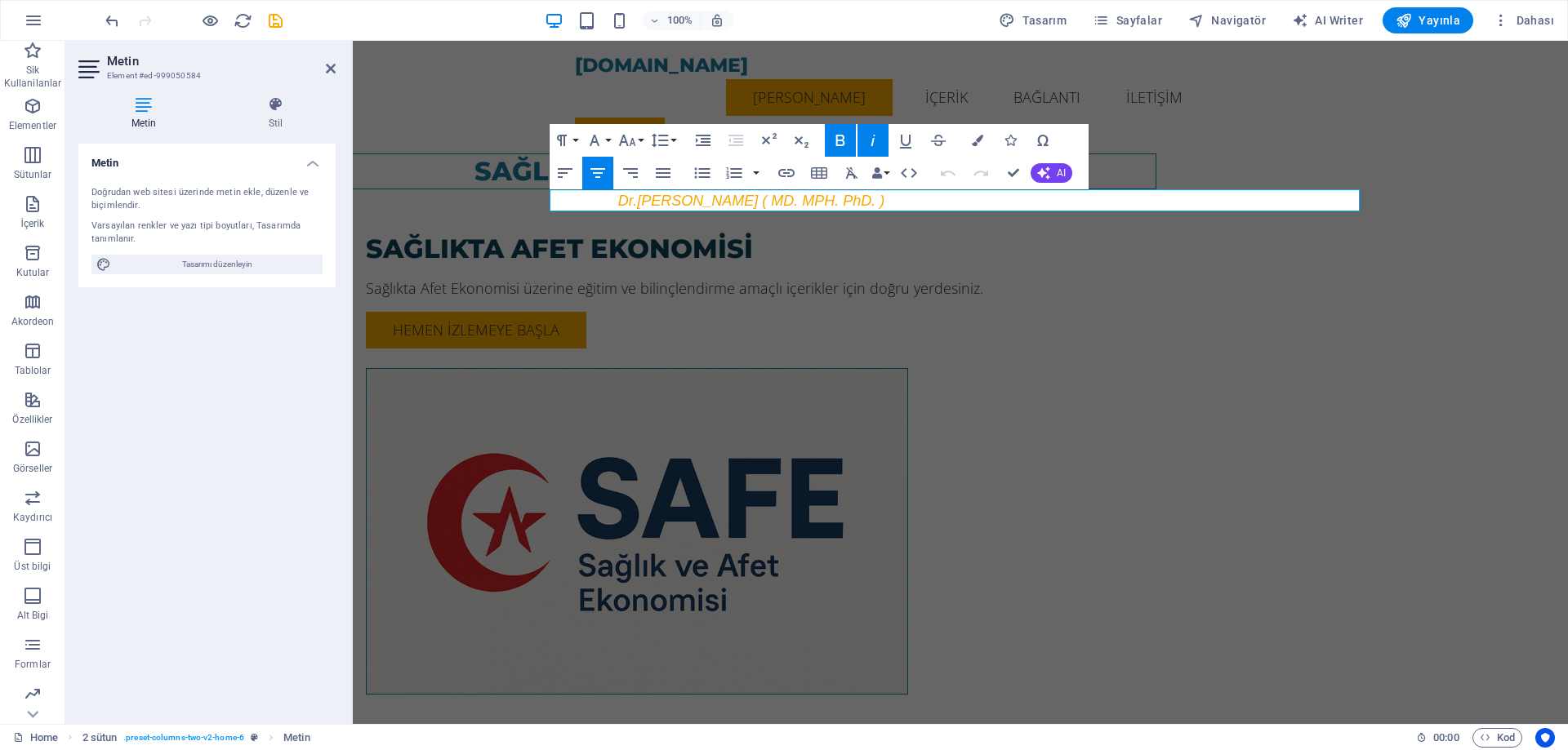
click at [871, 138] on icon "button" at bounding box center [872, 140] width 20 height 20
click at [884, 194] on span "Dr.[PERSON_NAME] ( MD. MPH. PhD. )" at bounding box center [751, 200] width 267 height 16
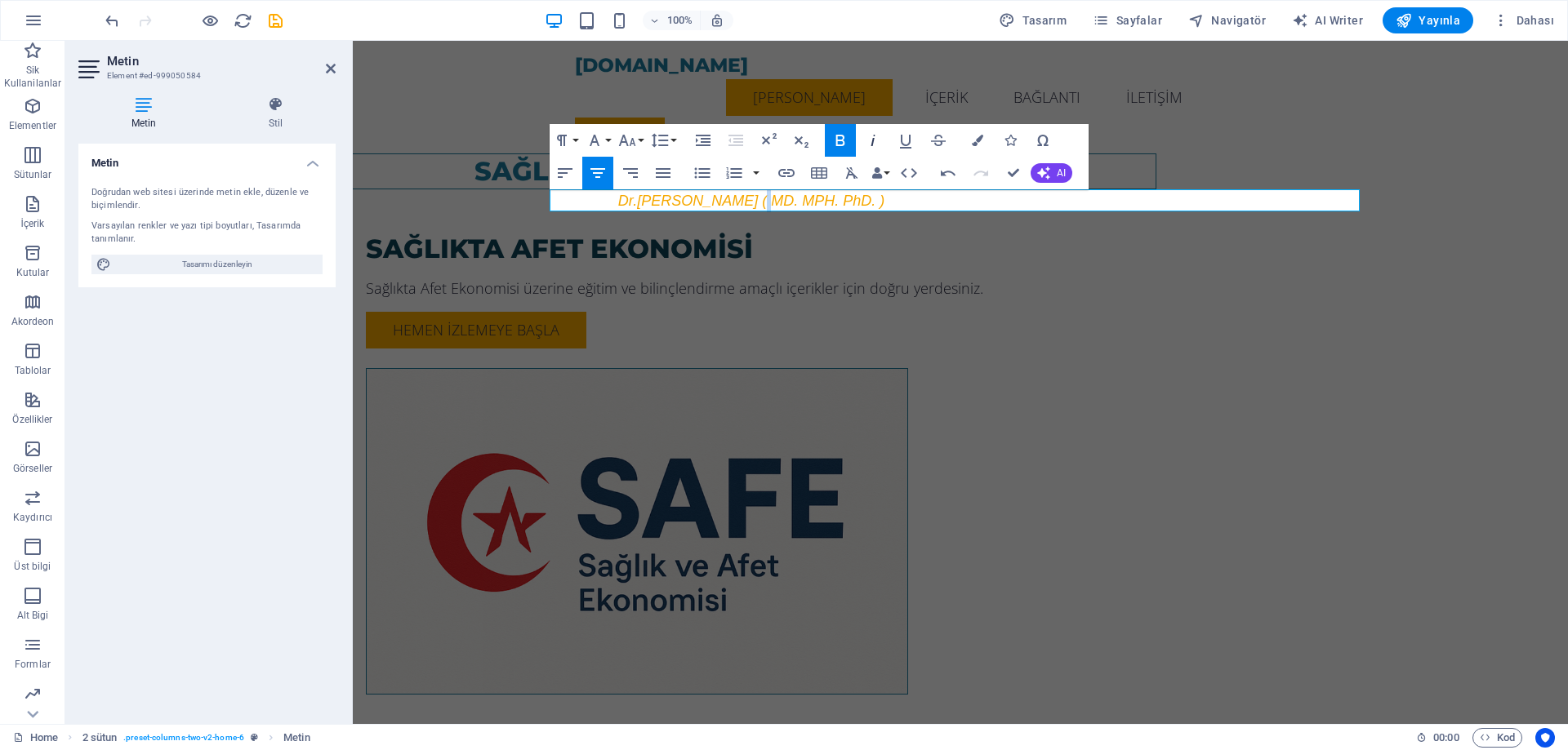
click at [872, 135] on icon "button" at bounding box center [872, 140] width 20 height 20
click at [876, 141] on icon "button" at bounding box center [872, 140] width 20 height 20
drag, startPoint x: 1063, startPoint y: 199, endPoint x: 849, endPoint y: 202, distance: 214.0
click at [849, 202] on p "​​ Dr.[PERSON_NAME] ( MD. MPH. PhD. )" at bounding box center [750, 200] width 810 height 23
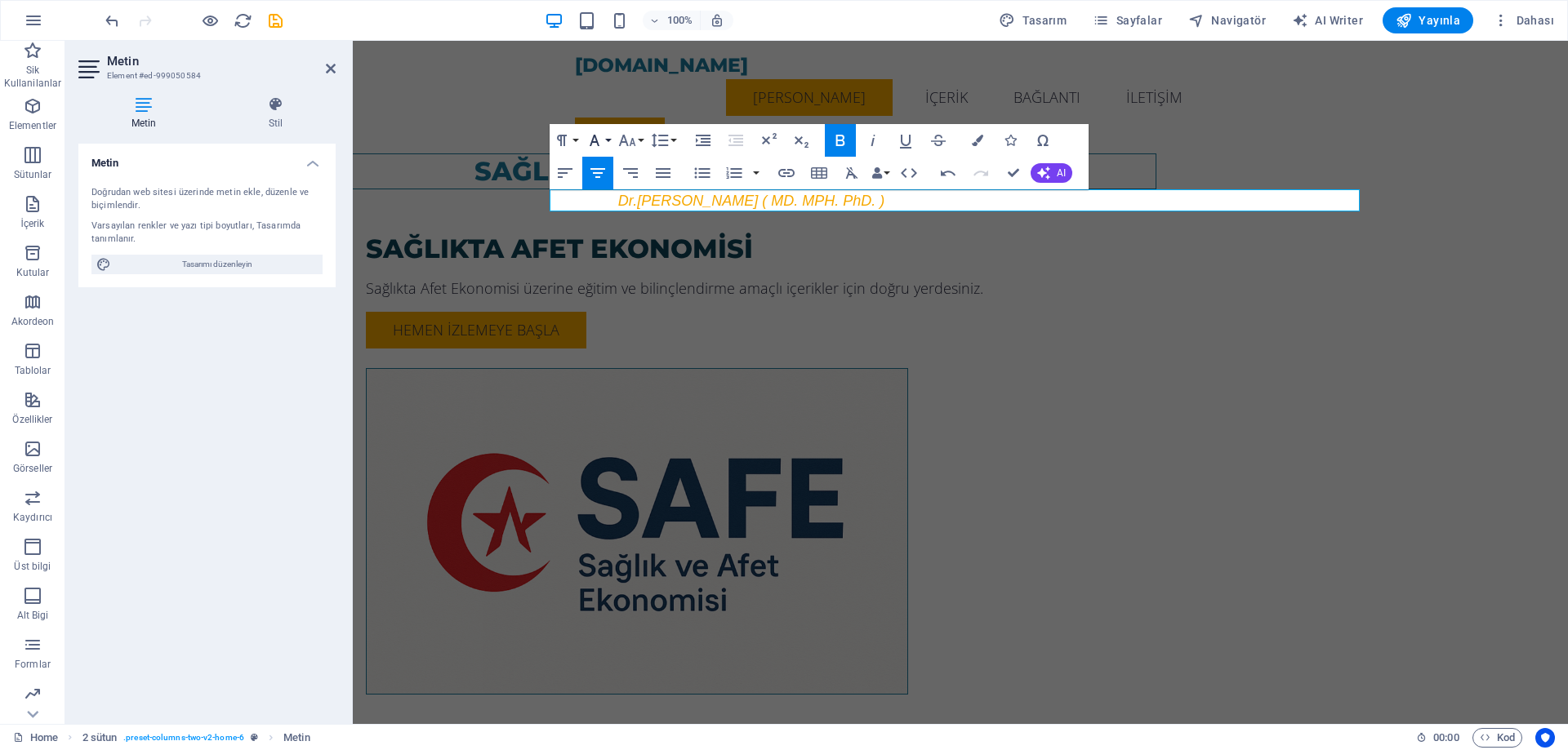
click at [596, 133] on icon "button" at bounding box center [594, 140] width 20 height 20
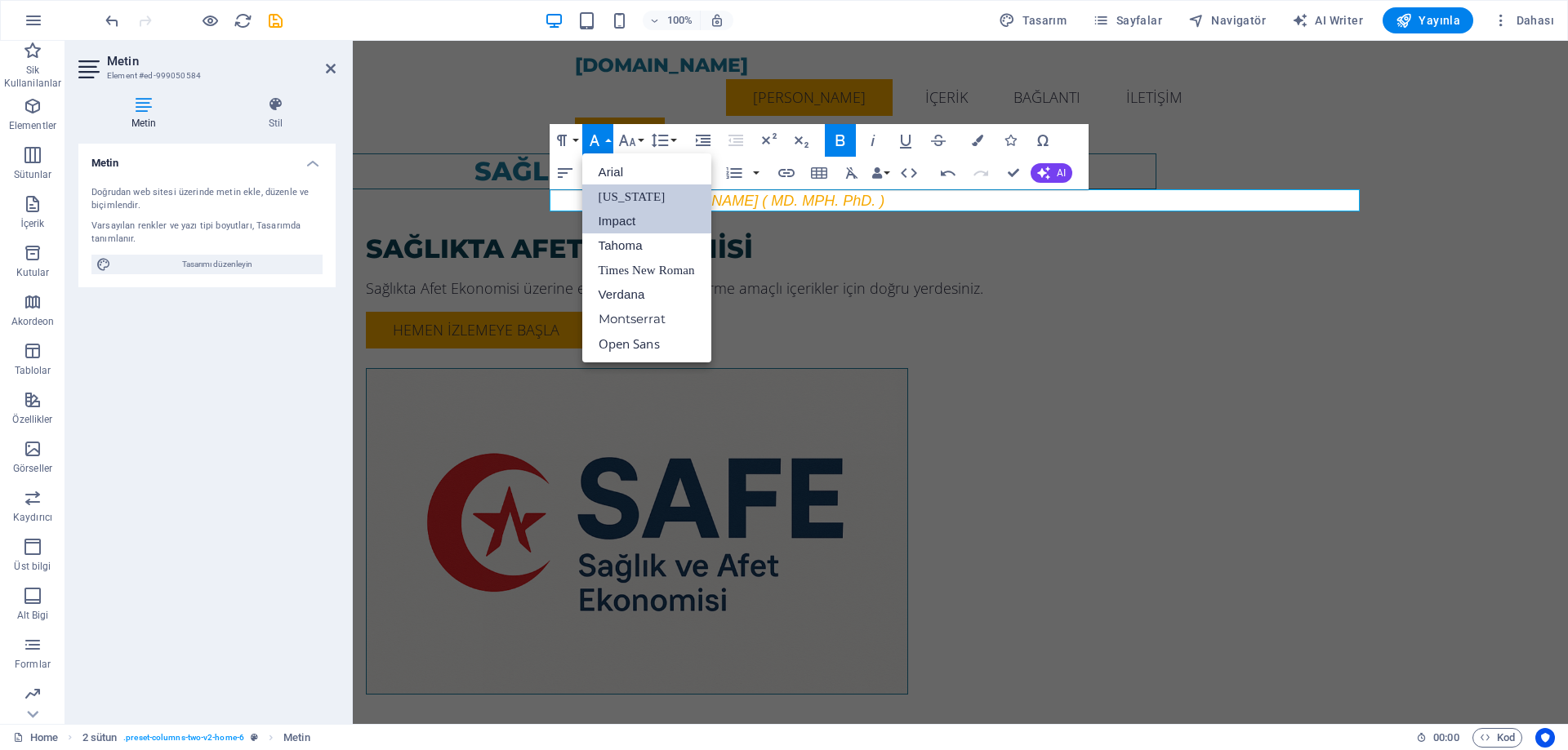
click at [640, 203] on link "[US_STATE]" at bounding box center [646, 197] width 129 height 25
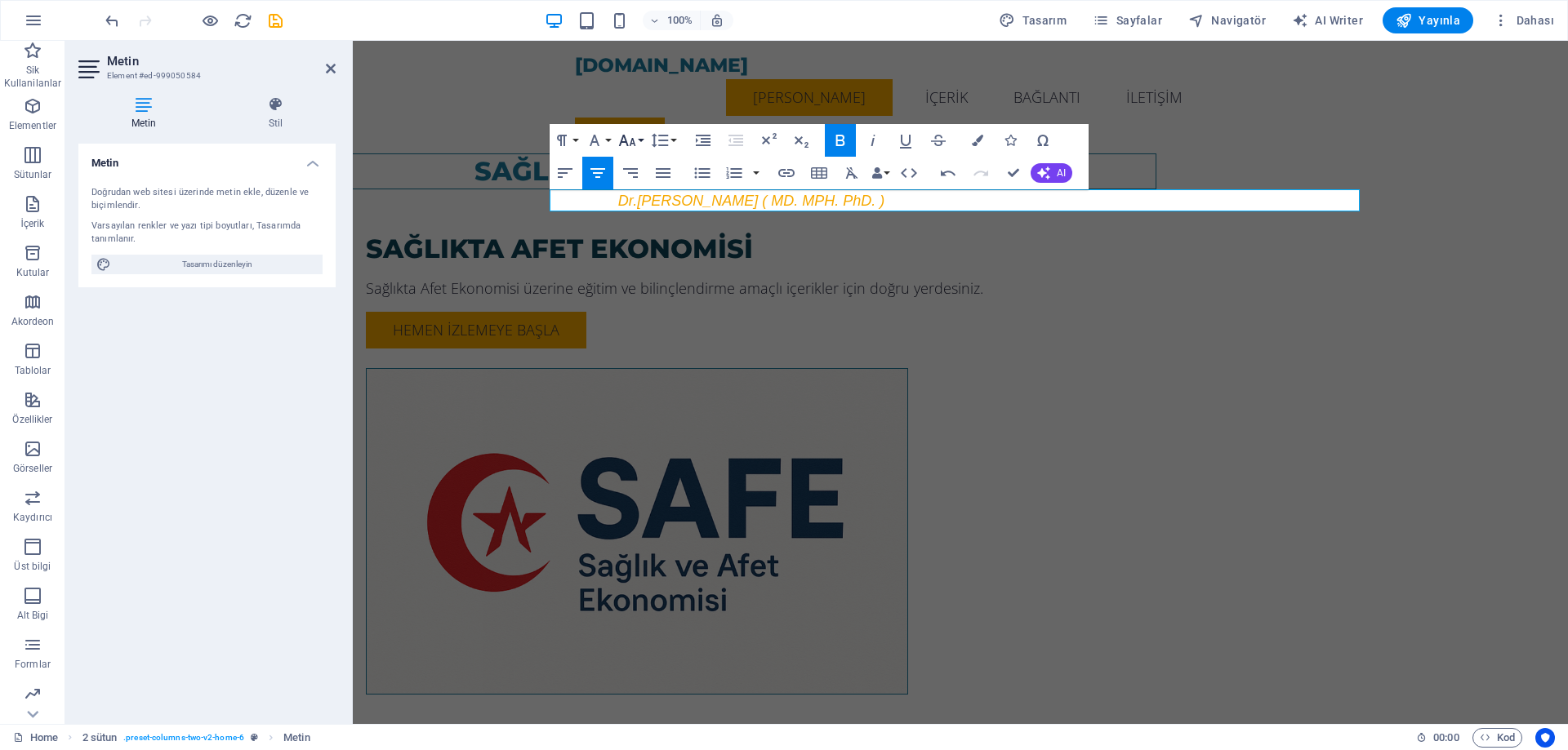
click at [615, 146] on button "Font Size" at bounding box center [630, 140] width 31 height 32
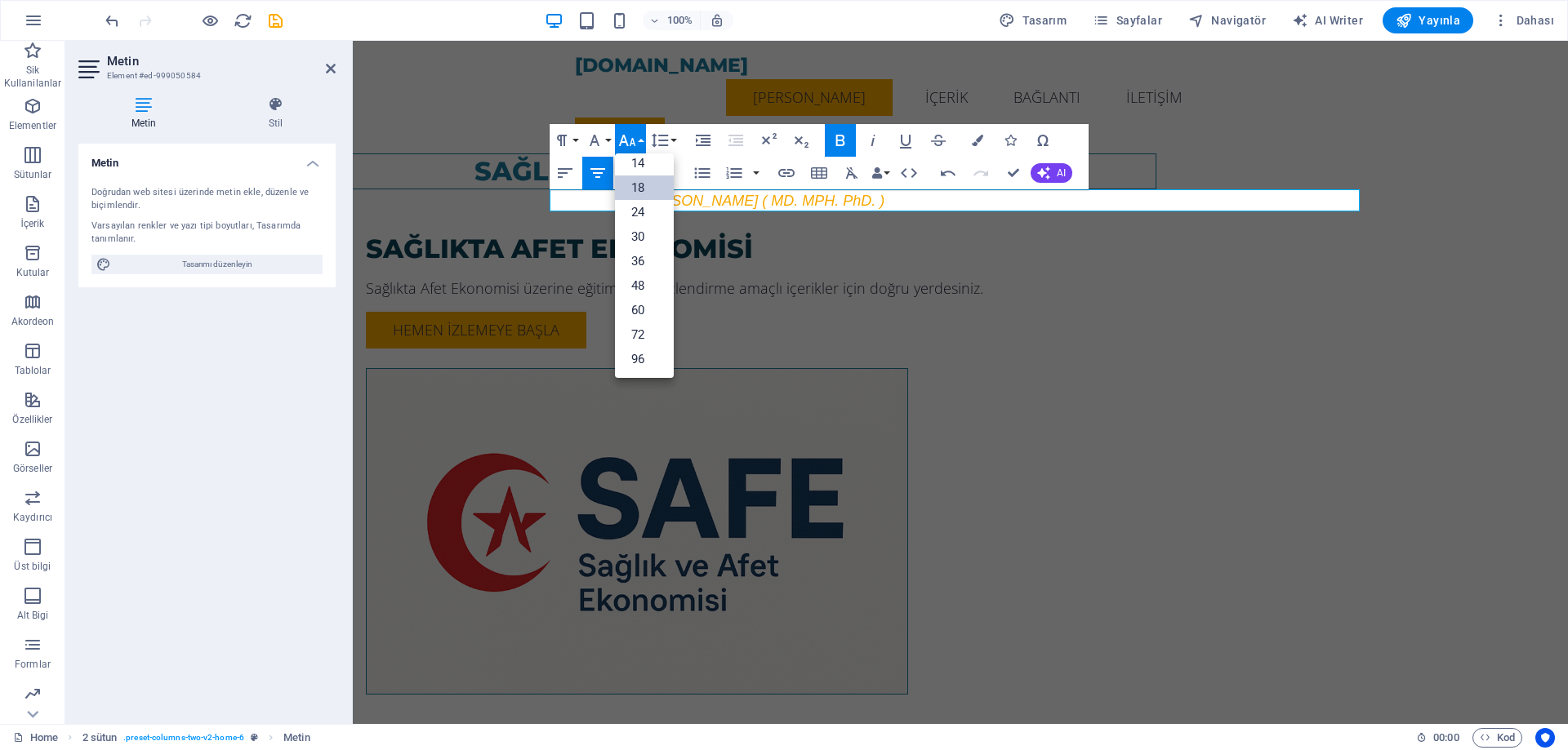
scroll to position [131, 0]
click at [608, 141] on button "Font Family" at bounding box center [598, 140] width 31 height 32
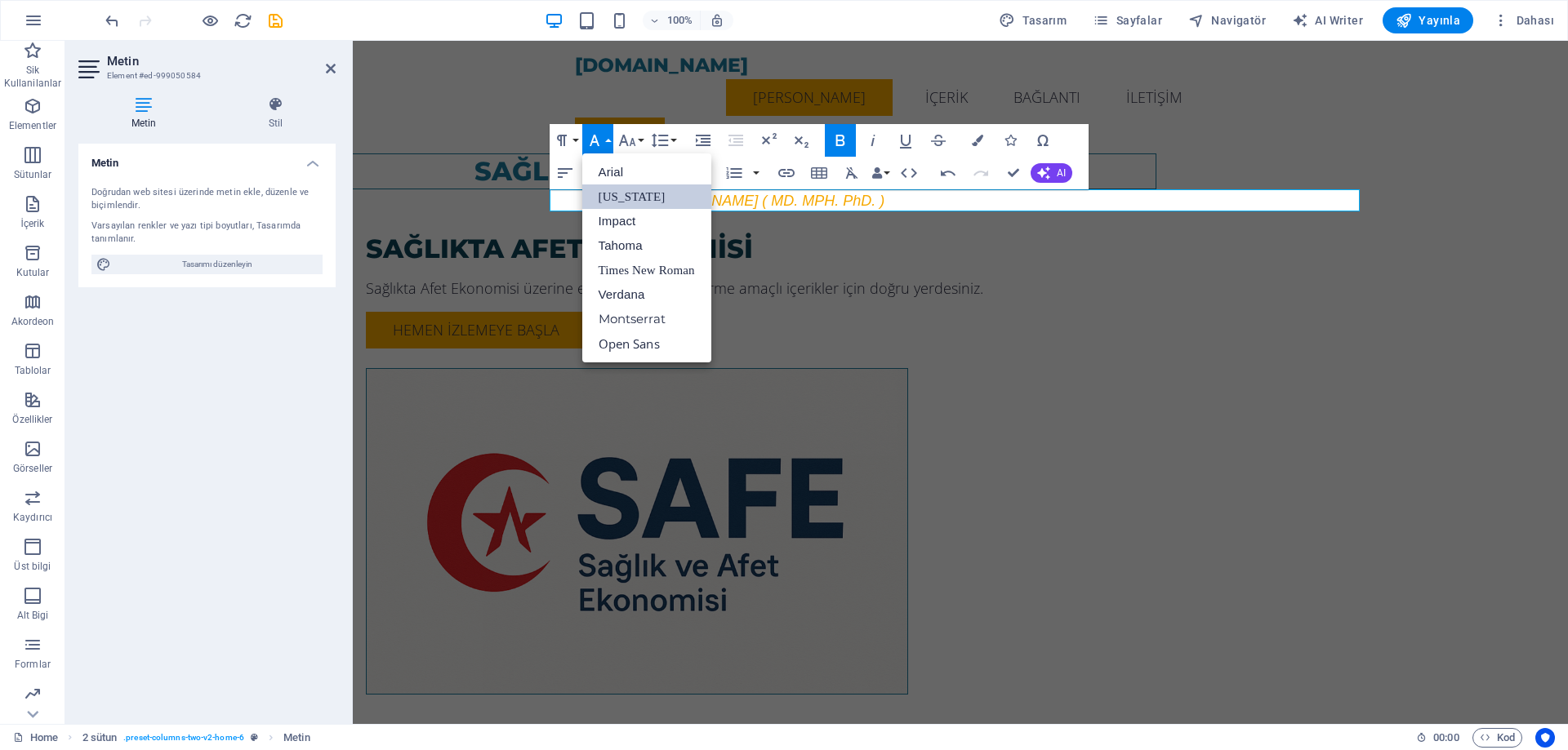
scroll to position [0, 0]
click at [628, 175] on link "Arial" at bounding box center [646, 172] width 129 height 25
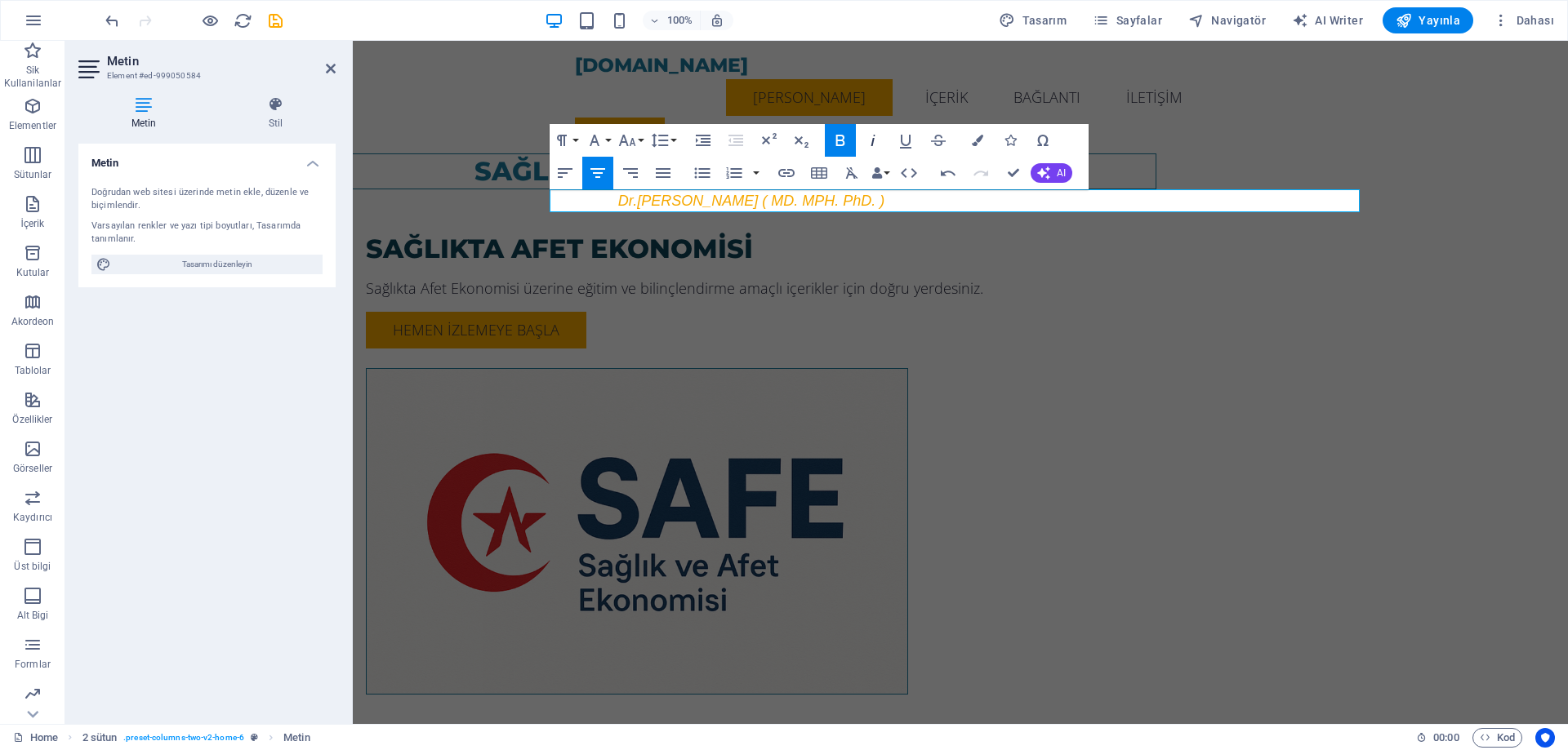
click at [880, 135] on icon "button" at bounding box center [872, 140] width 20 height 20
click at [898, 139] on icon "button" at bounding box center [905, 140] width 20 height 20
click at [871, 139] on icon "button" at bounding box center [872, 140] width 20 height 20
click at [884, 204] on em "Dr.[PERSON_NAME] ( MD. MPH. PhD. )" at bounding box center [751, 200] width 267 height 16
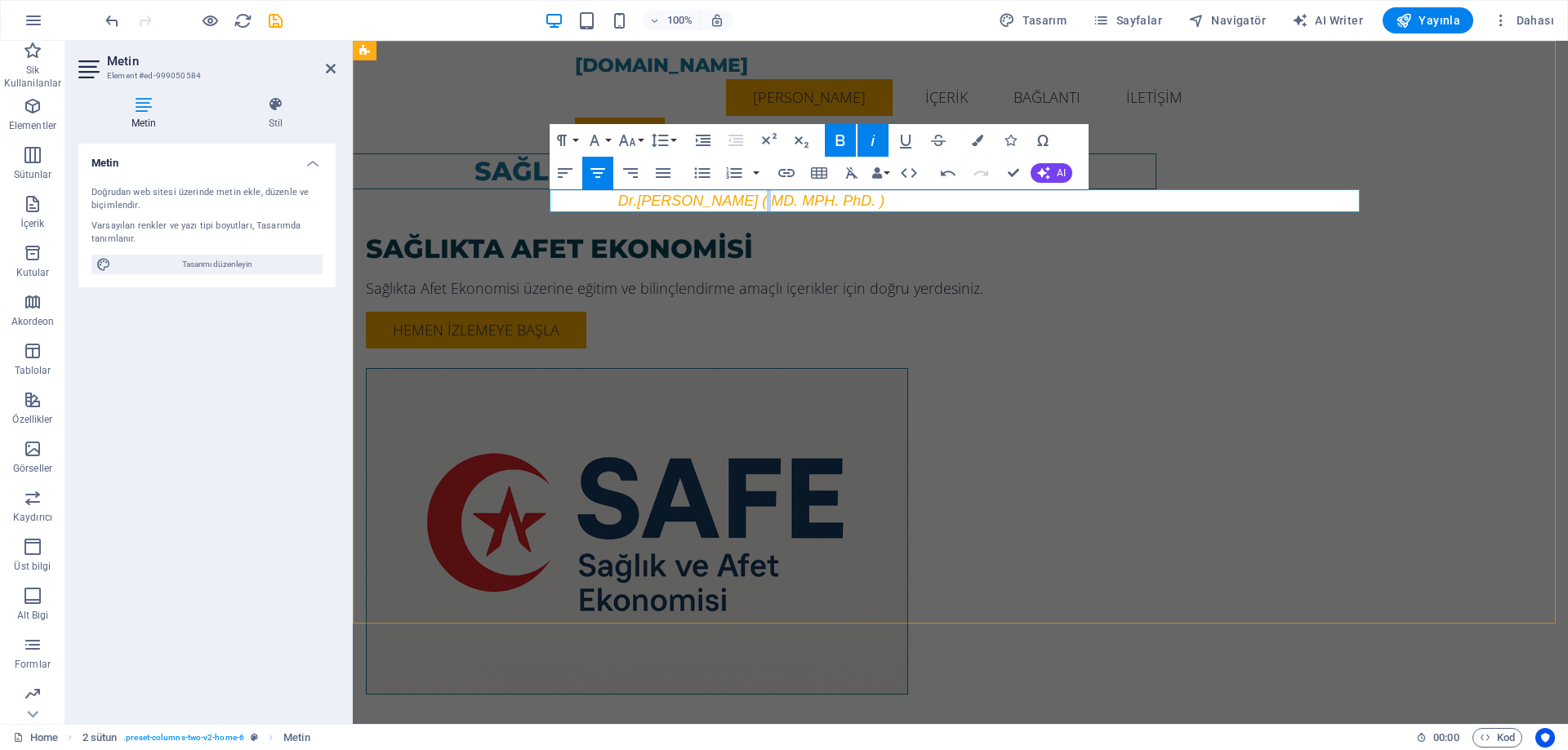
click at [884, 204] on em "Dr.[PERSON_NAME] ( MD. MPH. PhD. )" at bounding box center [751, 200] width 267 height 16
click at [839, 135] on icon "button" at bounding box center [840, 140] width 9 height 11
click at [867, 135] on icon "button" at bounding box center [872, 140] width 20 height 20
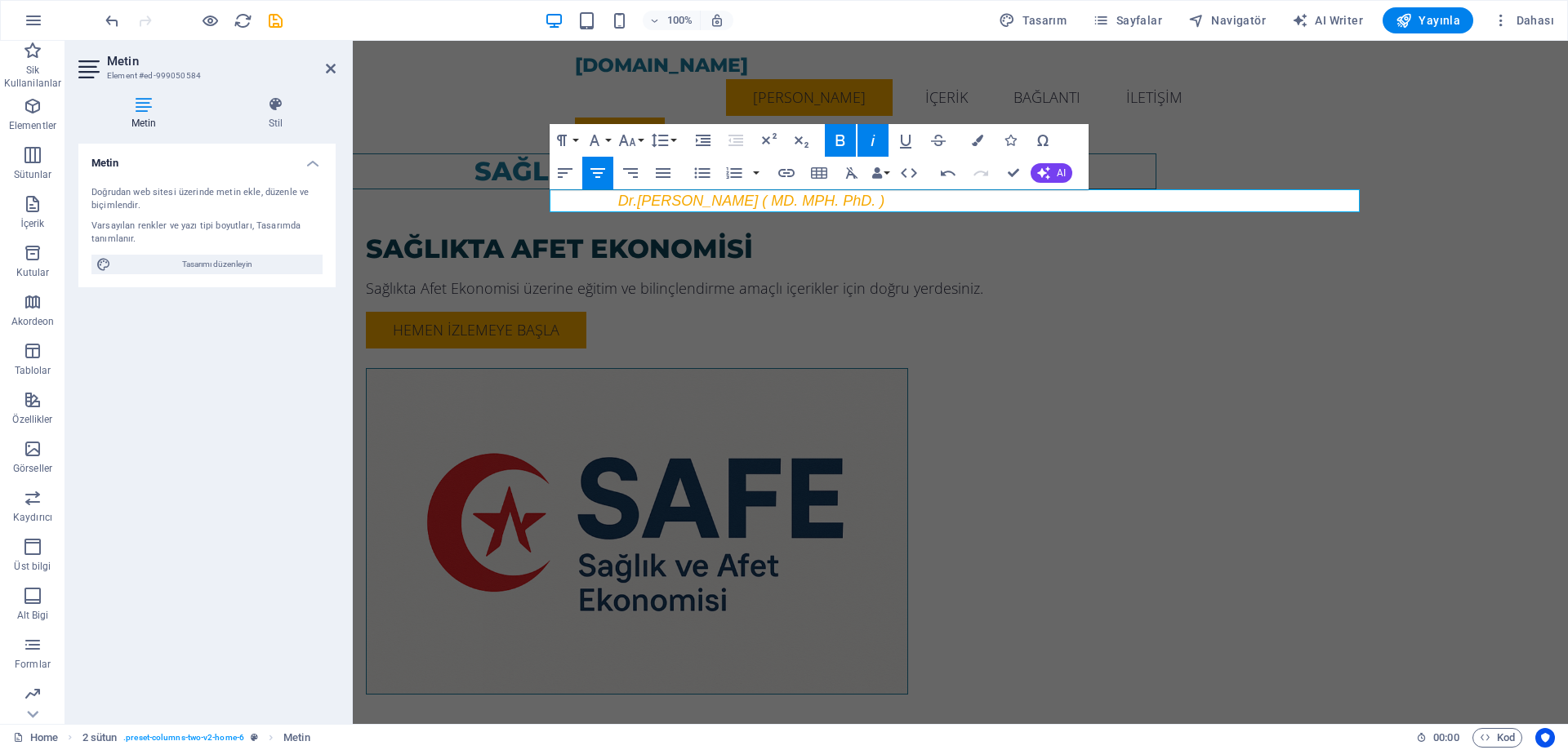
click at [867, 135] on icon "button" at bounding box center [872, 140] width 20 height 20
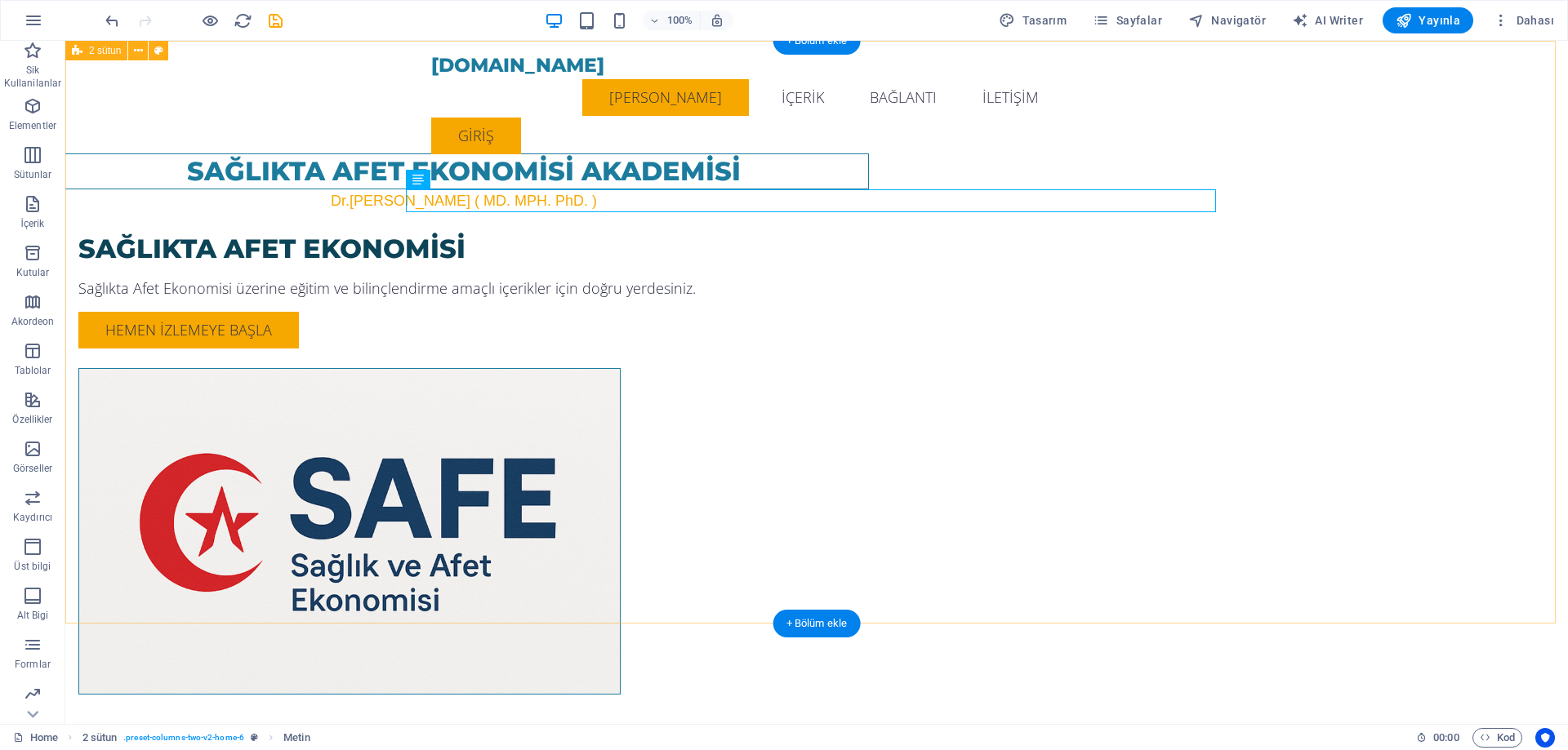
click at [1388, 399] on div "SAĞLIKTA AFET EKONOMİSİ AKADEMİSİ Dr.[PERSON_NAME] ( MD. MPH. PhD. ) SAĞLIKTA A…" at bounding box center [817, 400] width 1502 height 719
click at [1243, 318] on div "SAĞLIKTA AFET EKONOMİSİ AKADEMİSİ Dr.[PERSON_NAME] ( MD. MPH. PhD. ) SAĞLIKTA A…" at bounding box center [817, 400] width 1502 height 719
click at [869, 200] on div "Dr.[PERSON_NAME] ( MD. MPH. PhD. )" at bounding box center [463, 200] width 810 height 23
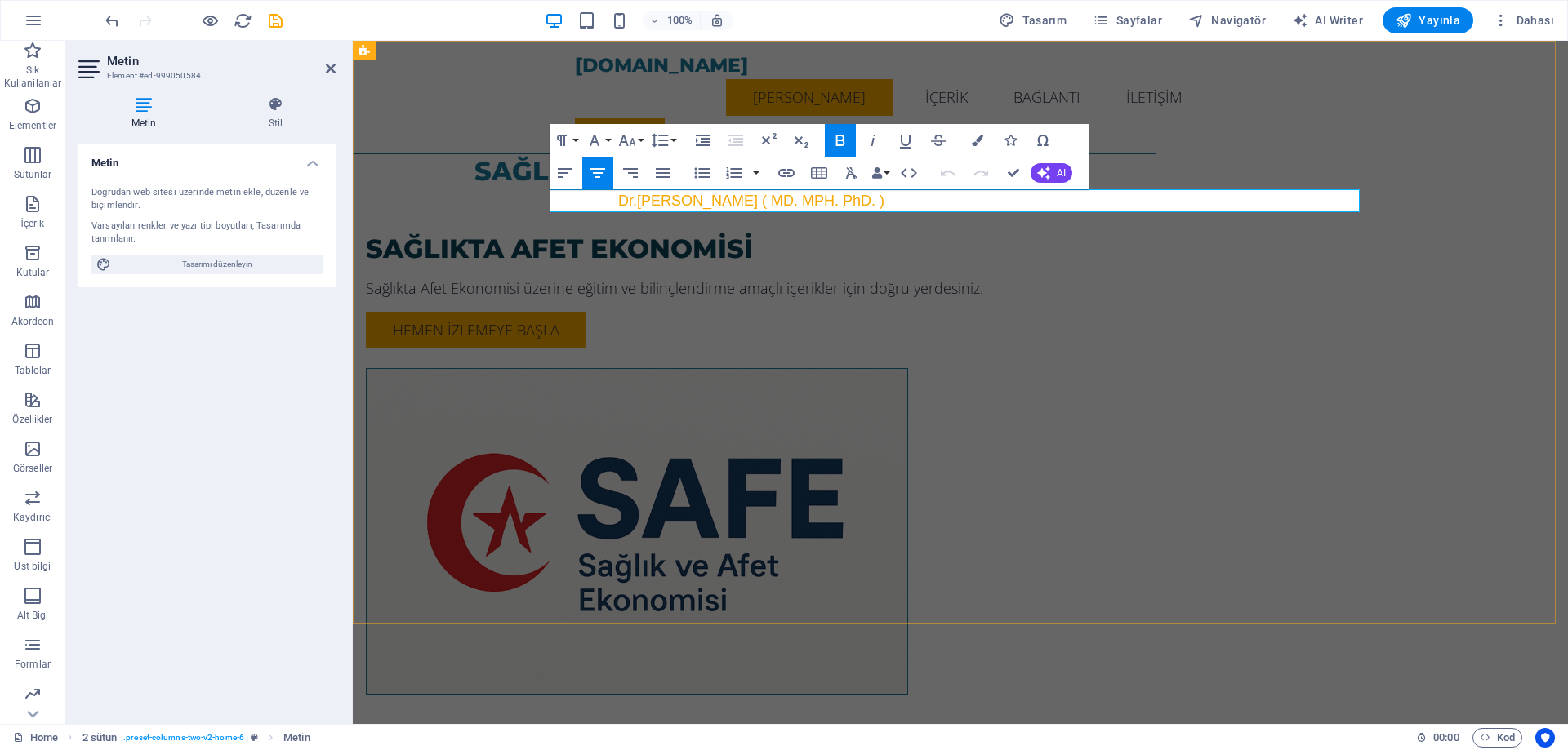
click at [884, 198] on strong "Dr.[PERSON_NAME] ( MD. MPH. PhD. )" at bounding box center [751, 200] width 267 height 16
click at [882, 203] on strong "Dr.[PERSON_NAME] ( MD. MPH. PhD.)" at bounding box center [751, 200] width 262 height 16
click at [1436, 306] on div "SAĞLIKTA AFET EKONOMİSİ AKADEMİSİ Dr.[PERSON_NAME] (MD. MPH. PhD.) SAĞLIKTA AFE…" at bounding box center [960, 400] width 1215 height 719
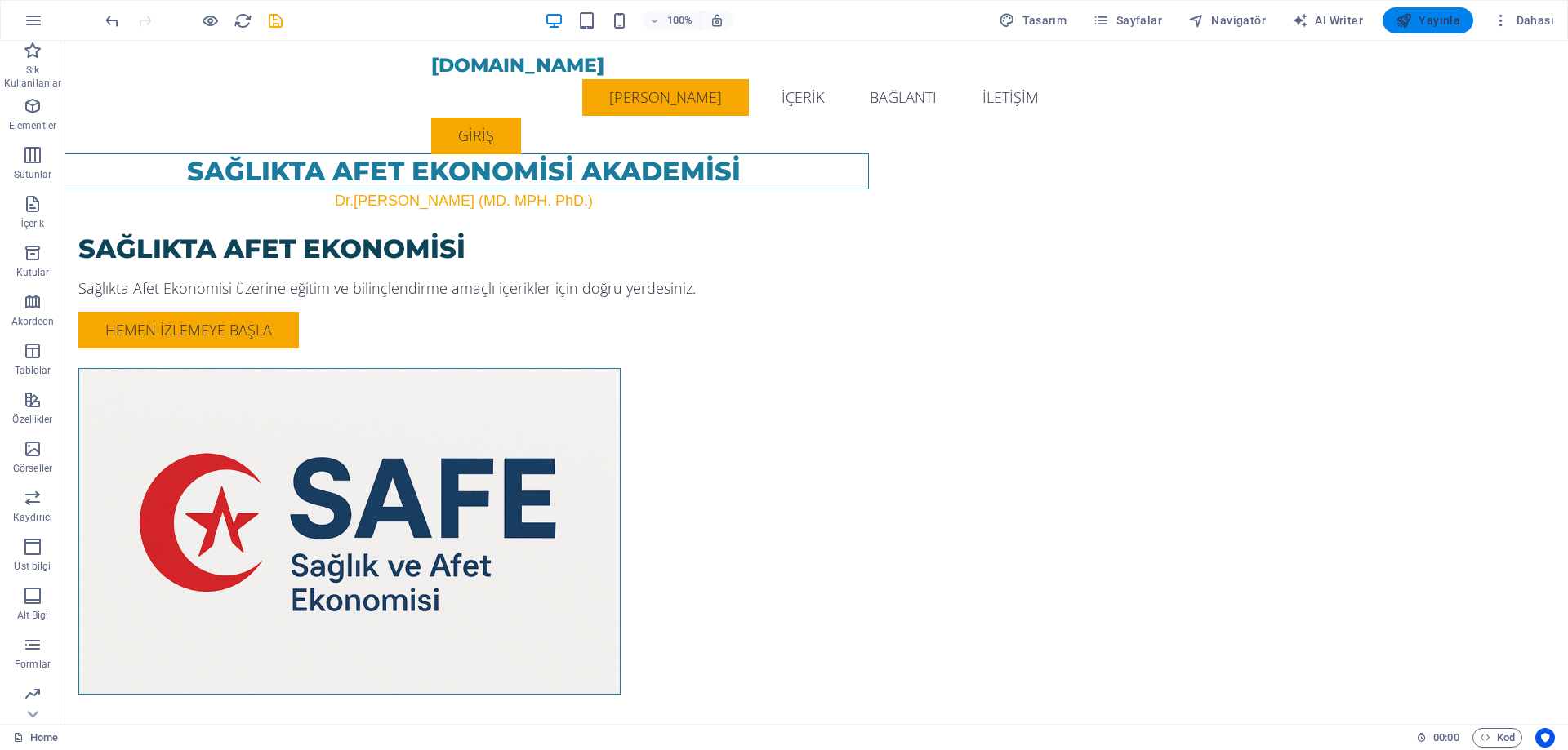
click at [1424, 20] on span "Yayınla" at bounding box center [1427, 20] width 65 height 16
checkbox input "false"
